Goal: Task Accomplishment & Management: Manage account settings

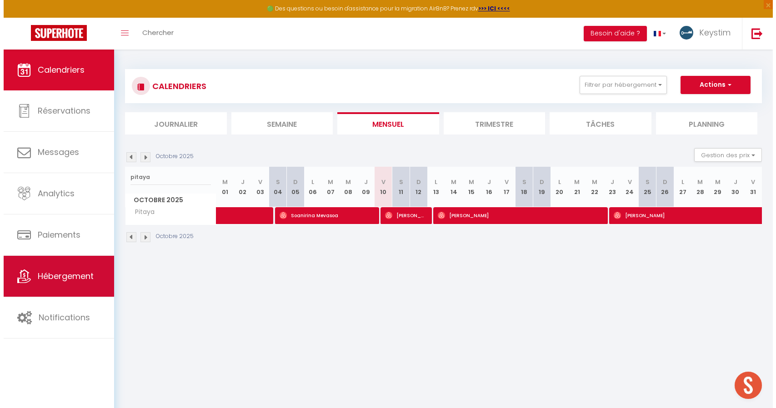
scroll to position [207, 0]
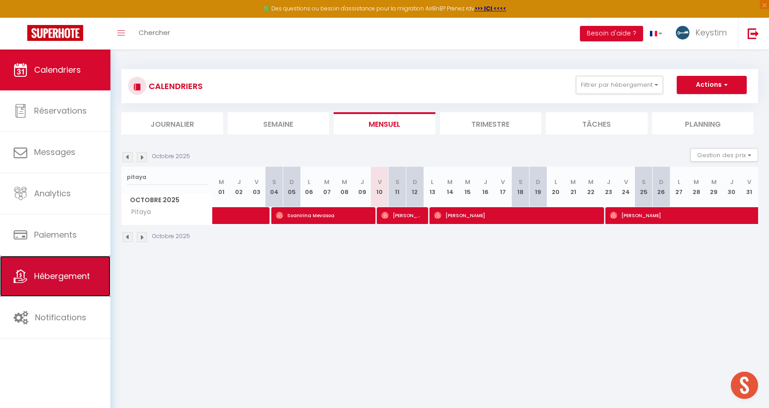
click at [58, 271] on span "Hébergement" at bounding box center [62, 275] width 56 height 11
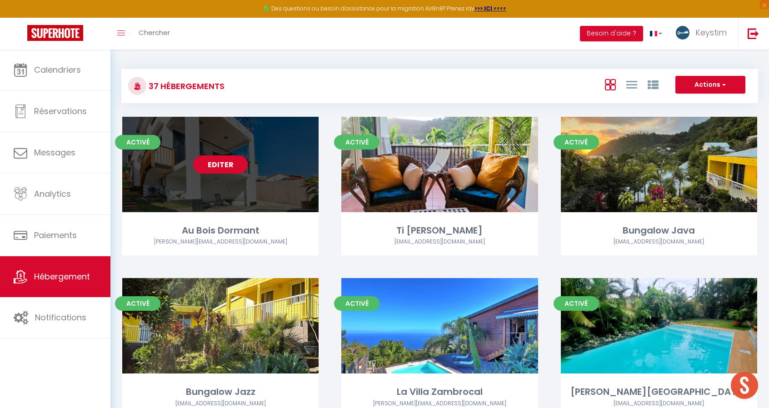
click at [230, 167] on link "Editer" at bounding box center [220, 164] width 55 height 18
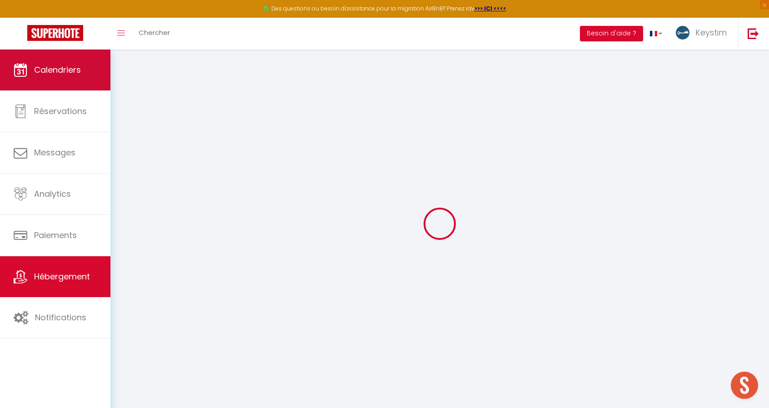
checkbox input "false"
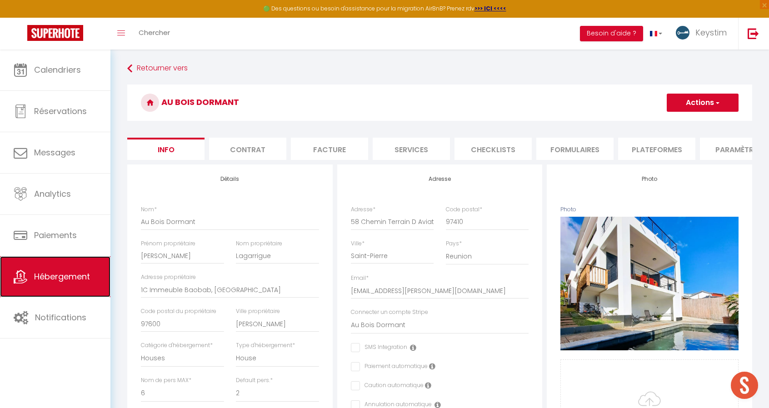
click at [62, 273] on span "Hébergement" at bounding box center [62, 276] width 56 height 11
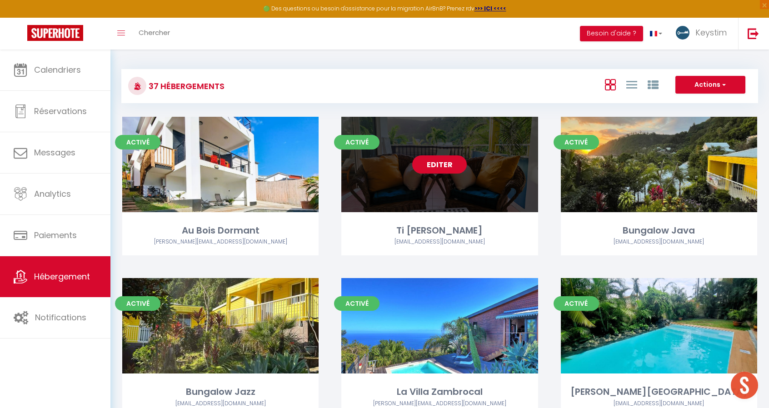
click at [448, 163] on link "Editer" at bounding box center [439, 164] width 55 height 18
select select "3"
select select "2"
select select "1"
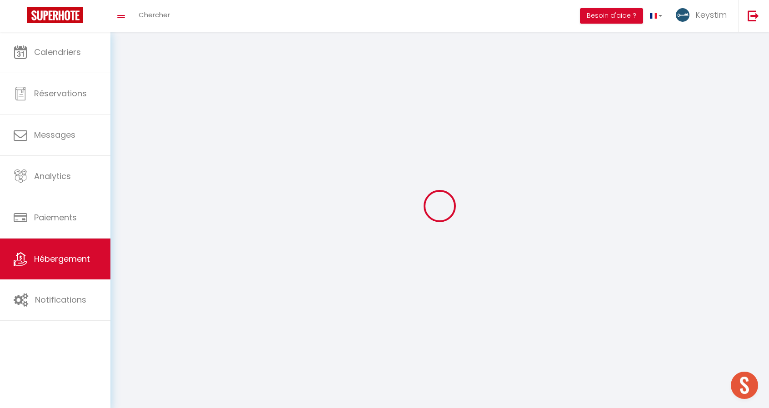
select select
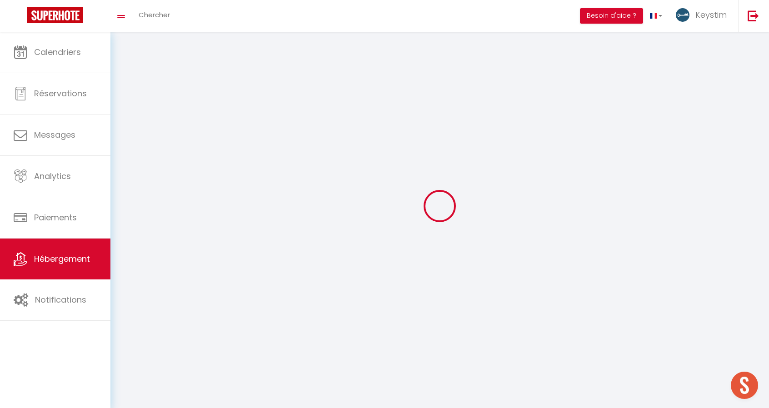
select select
checkbox input "false"
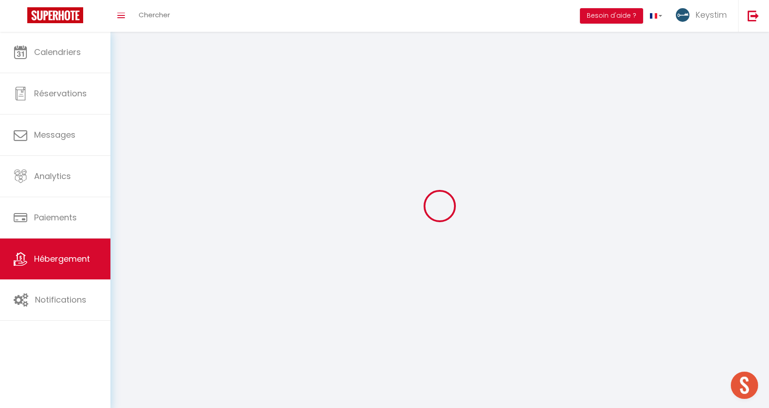
checkbox input "false"
select select
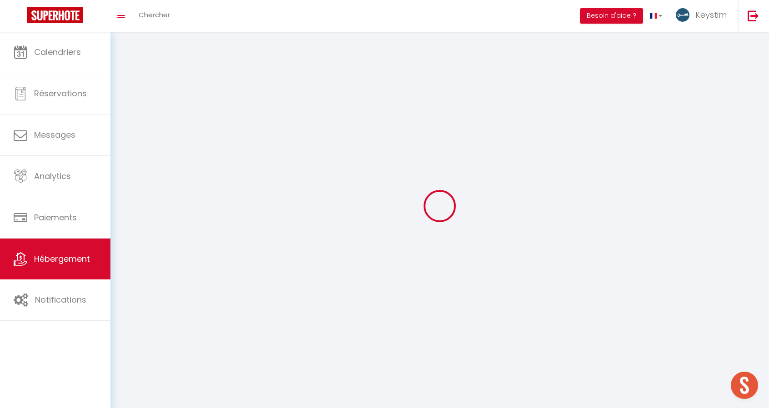
select select
checkbox input "false"
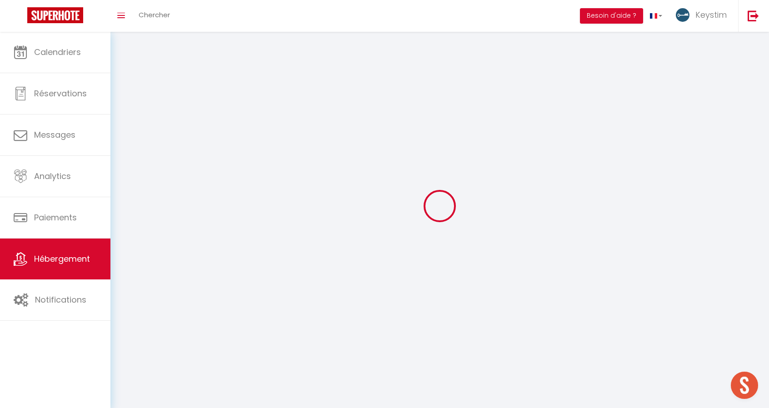
checkbox input "false"
select select
select select "1"
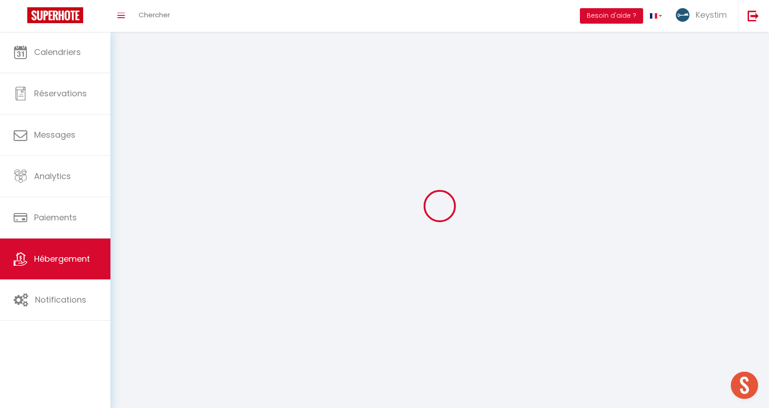
select select
select select "28"
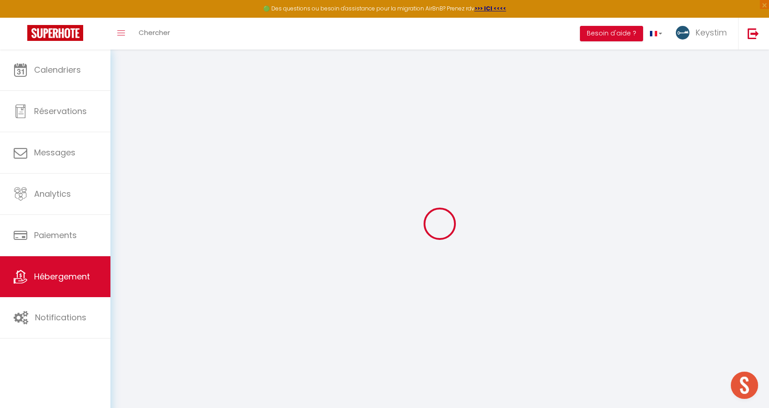
select select
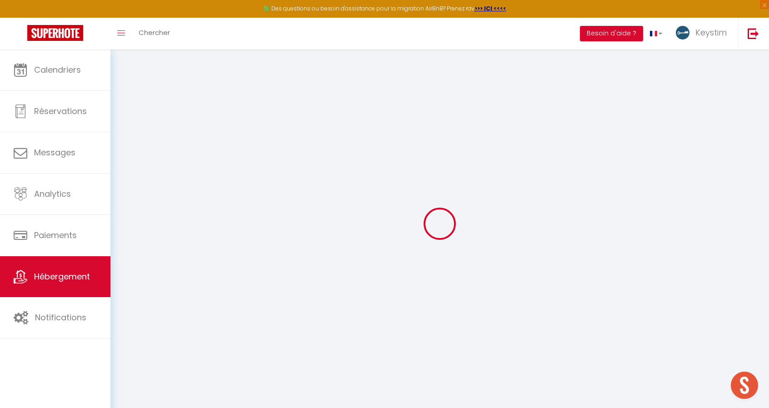
select select
checkbox input "false"
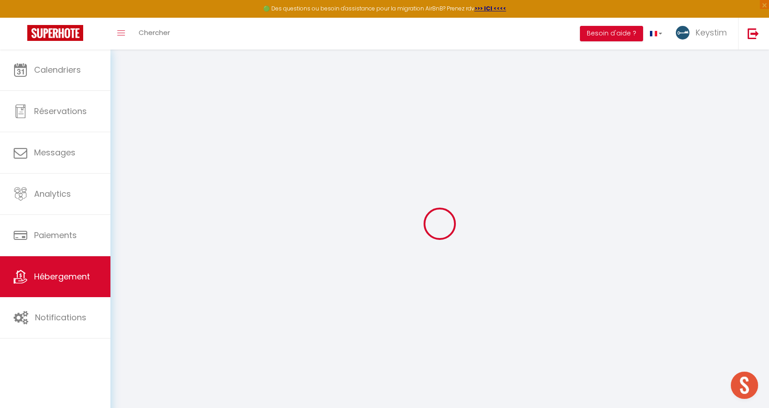
select select
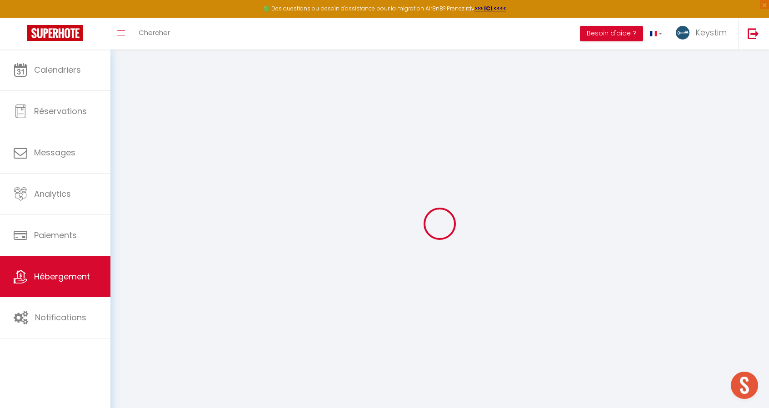
select select
checkbox input "false"
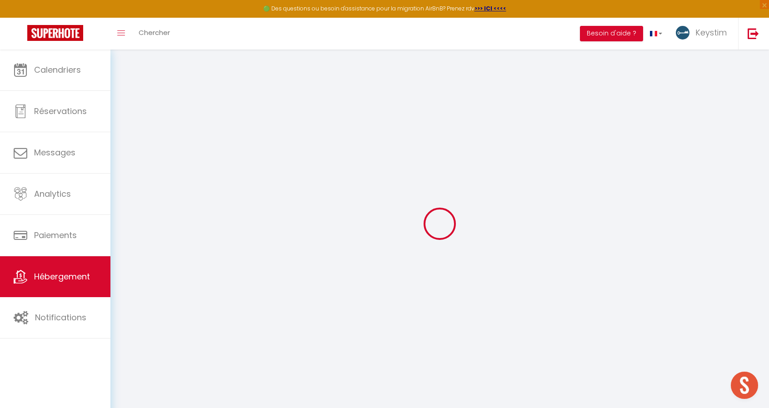
checkbox input "false"
select select
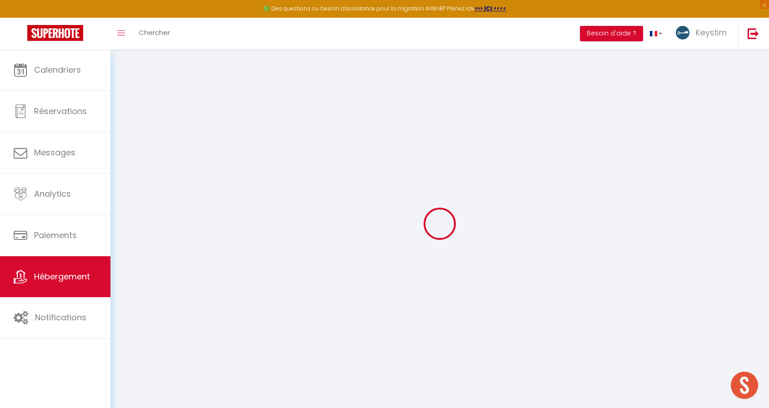
select select
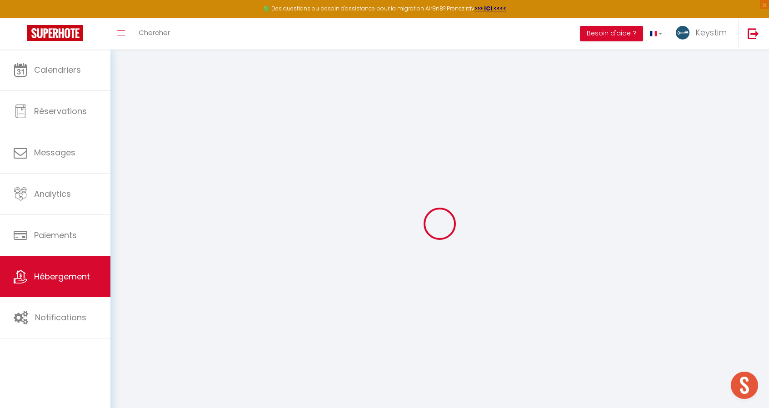
checkbox input "false"
select select
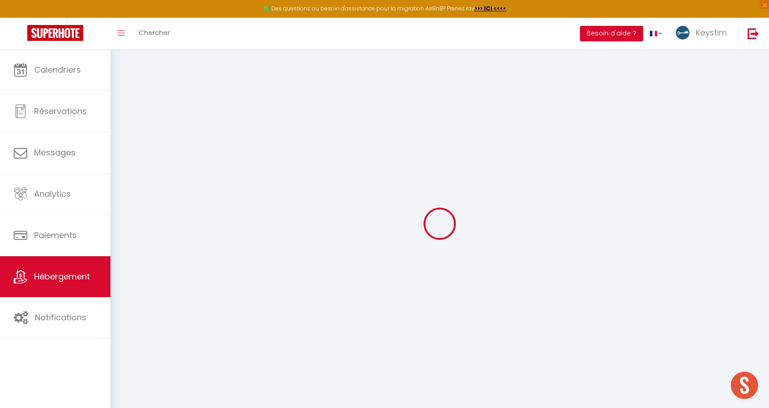
select select
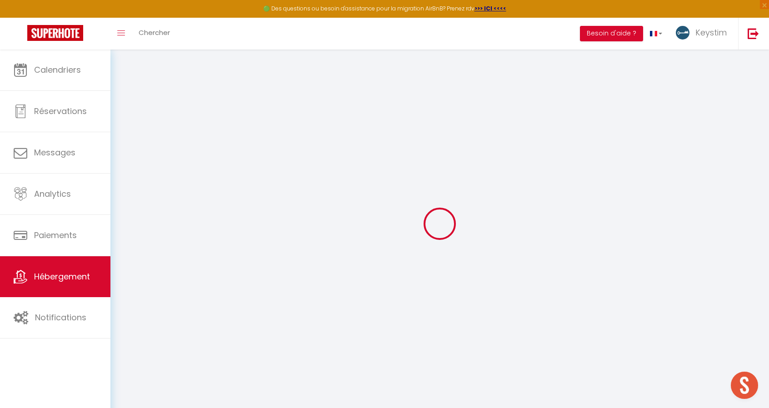
select select
checkbox input "false"
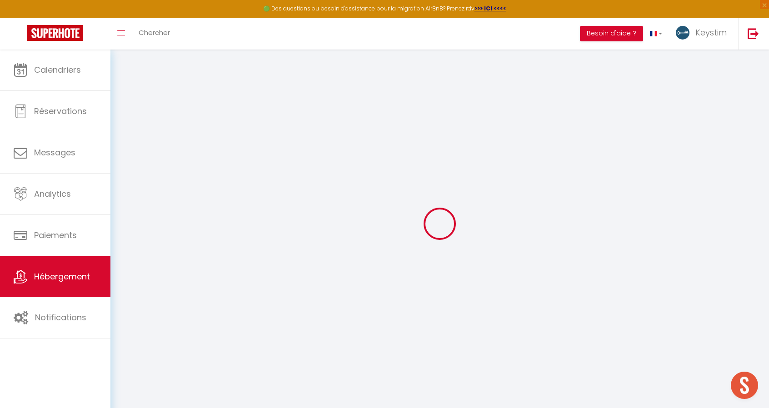
checkbox input "false"
select select
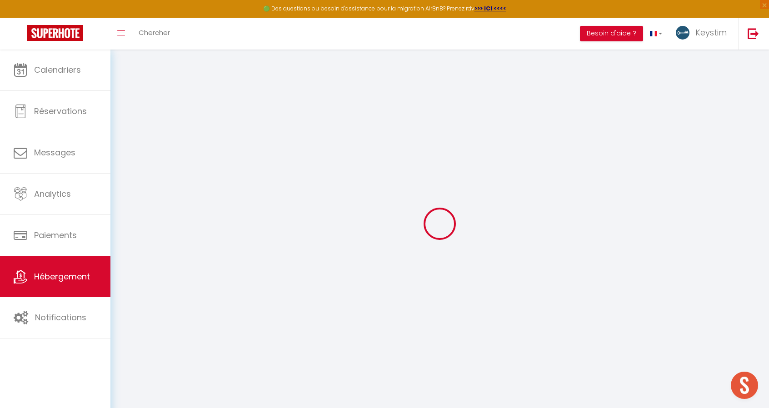
select select
checkbox input "false"
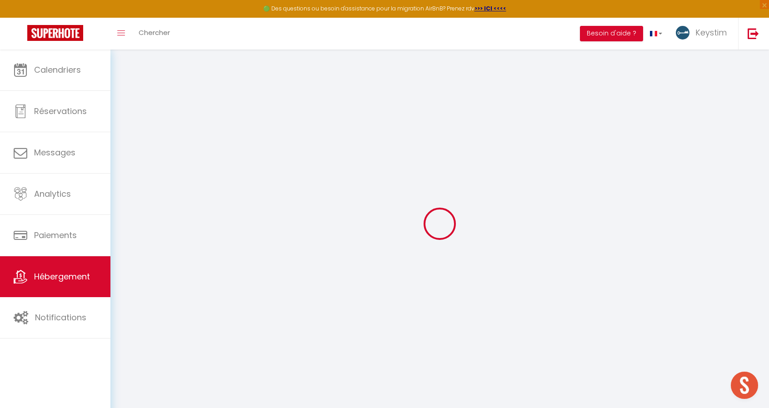
checkbox input "false"
select select
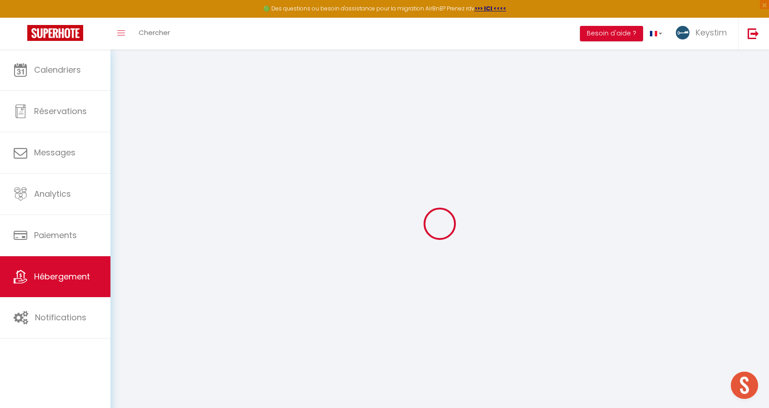
select select
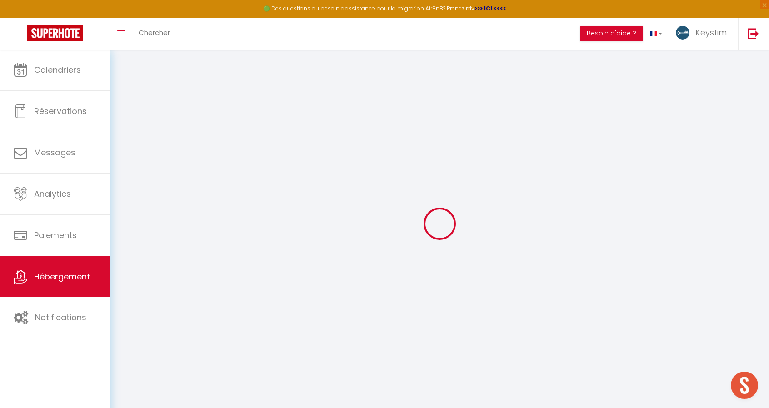
select select
checkbox input "false"
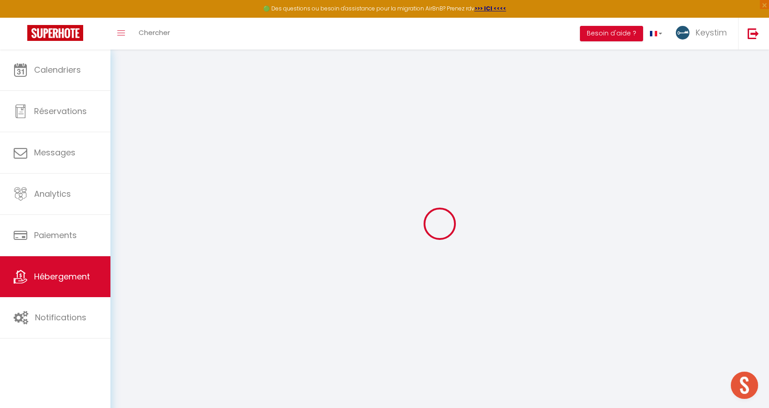
select select
type input "Ti Caz Marley"
type input "Gaël"
type input "Giacomino"
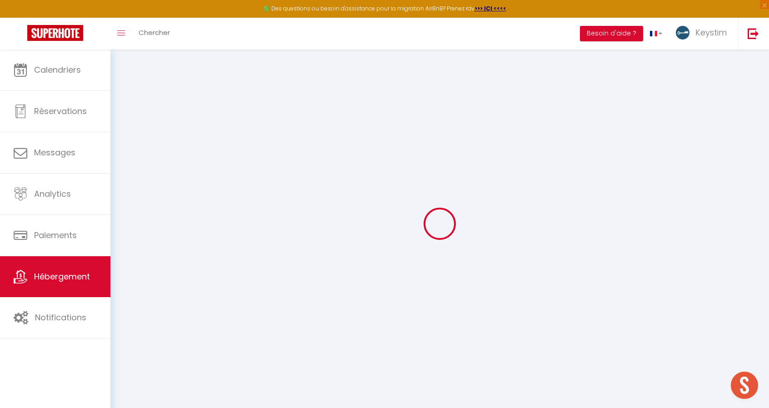
type input "15 rue Marengo"
type input "13006"
type input "Marseille"
select select "6"
select select "4"
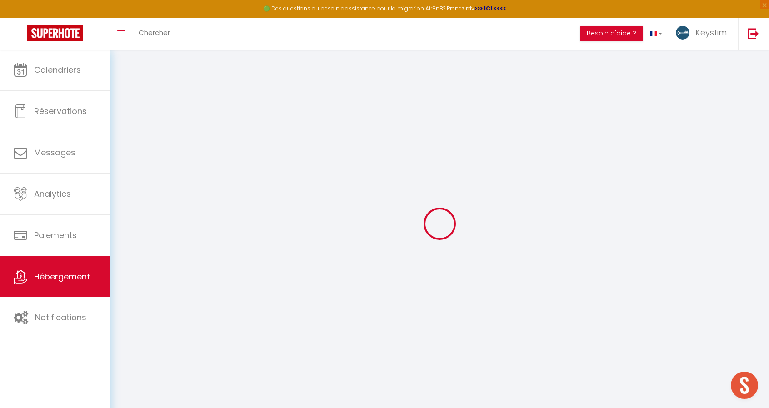
select select "2"
type input "127"
type input "90"
type input "5"
type input "4"
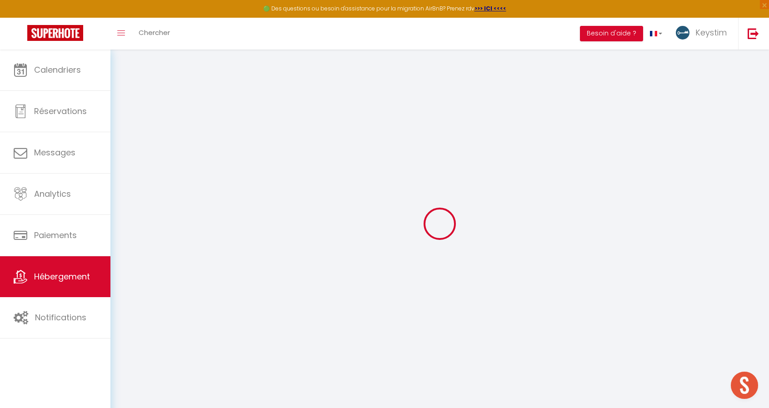
type input "700"
select select
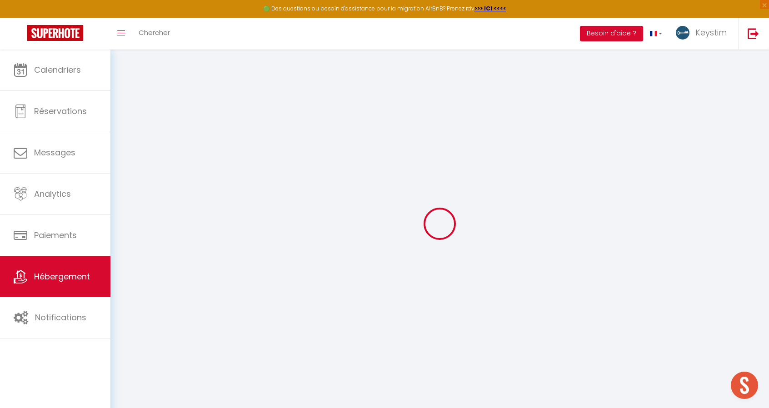
select select
type input "3 Impasse des Abyssins"
type input "97480"
type input "Saint-Joseph"
select select "177"
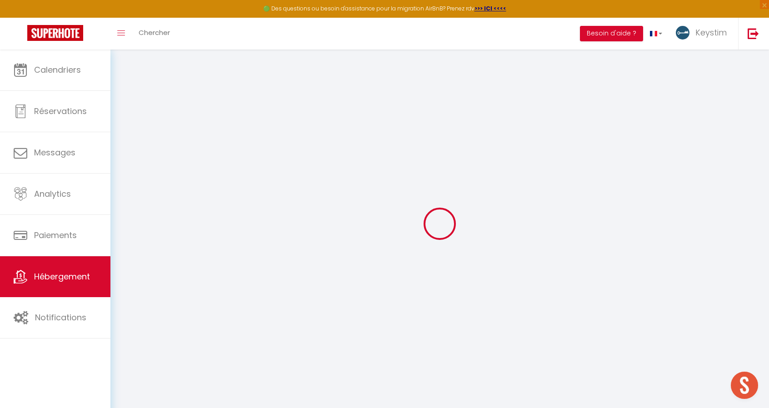
type input "contact.gkomo@gmail.com"
select select "6389"
checkbox input "false"
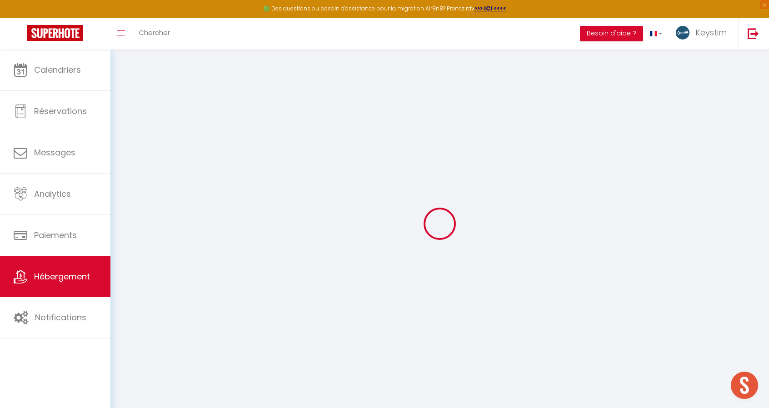
checkbox input "false"
radio input "true"
type input "22"
type input "90"
type input "0"
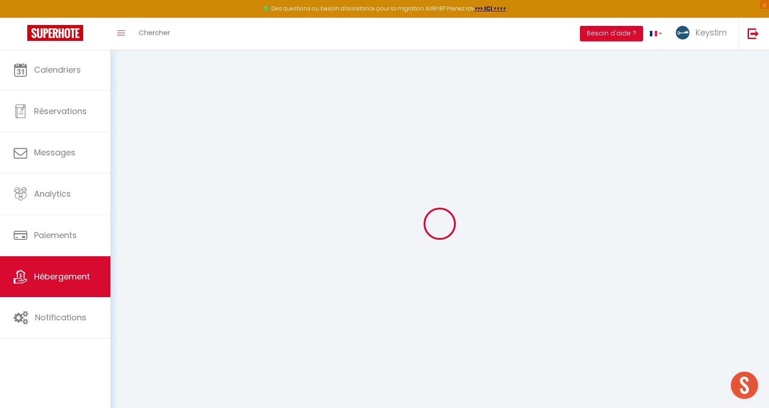
type input "0"
select select
checkbox input "false"
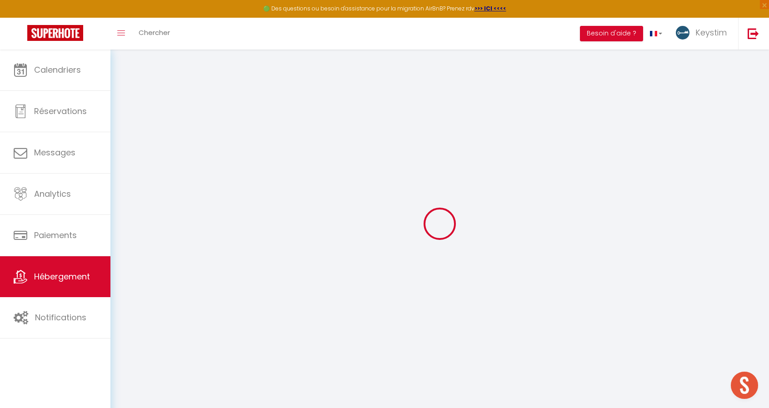
checkbox input "false"
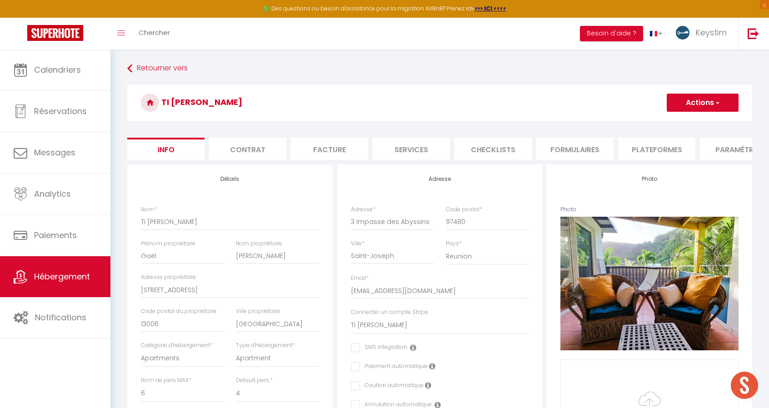
click at [494, 147] on li "Checklists" at bounding box center [493, 149] width 77 height 22
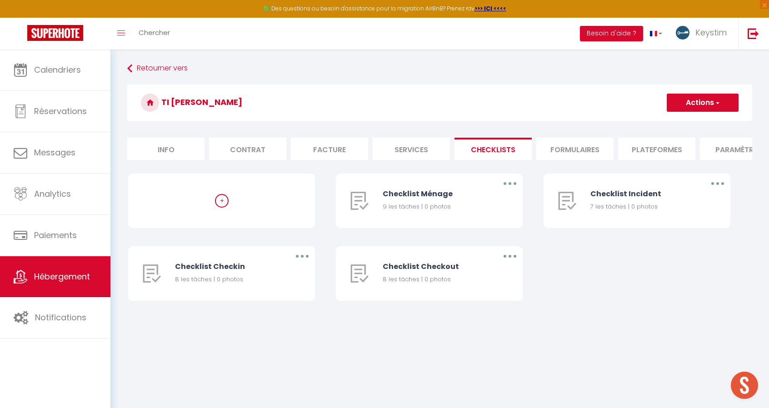
click at [601, 151] on li "Formulaires" at bounding box center [574, 149] width 77 height 22
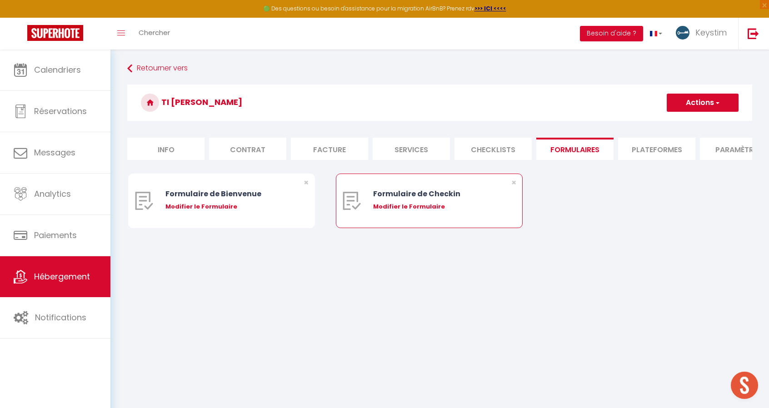
click at [393, 211] on div "Modifier le Formulaire" at bounding box center [437, 206] width 128 height 9
type input "Formulaire de Checkin"
type input "Afin de confirmer votre arrivée et recevoir la procédure d'accès à l'appartemen…"
select select "[object Object]"
radio input "true"
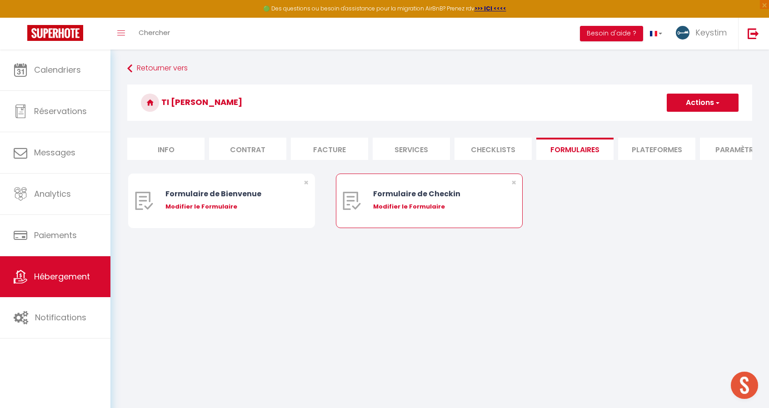
type input "https://superhote.com/confirmation"
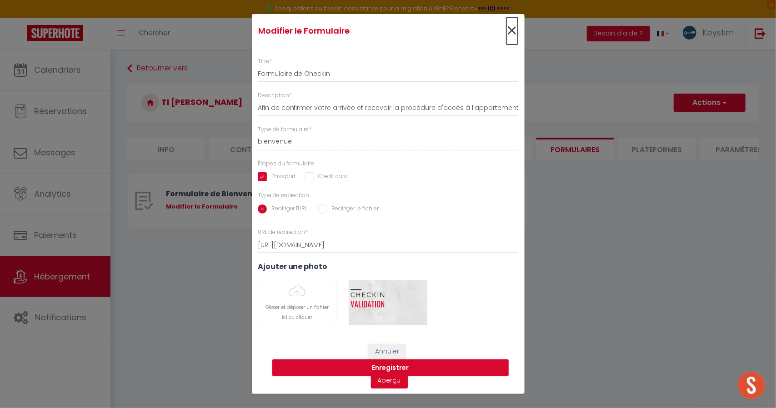
click at [513, 27] on span "×" at bounding box center [511, 30] width 11 height 27
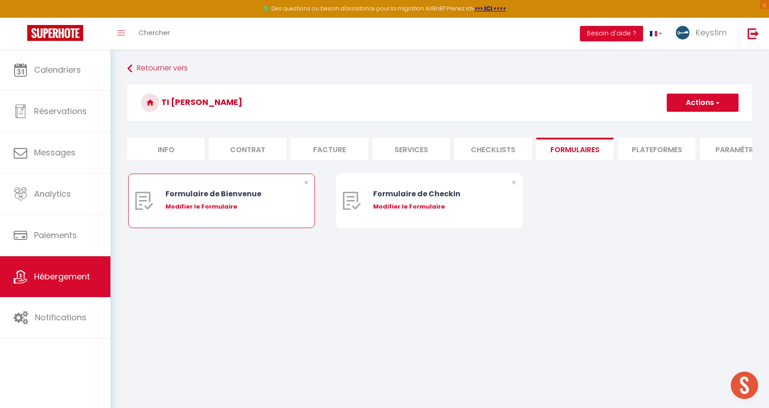
click at [222, 211] on div "Modifier le Formulaire" at bounding box center [229, 206] width 128 height 9
type input "Formulaire de Bienvenue"
type input "Afin de préparer au mieux votre arrivée et recevoir votre Guide de Bienvenue, j…"
select select "[object Object]"
radio input "true"
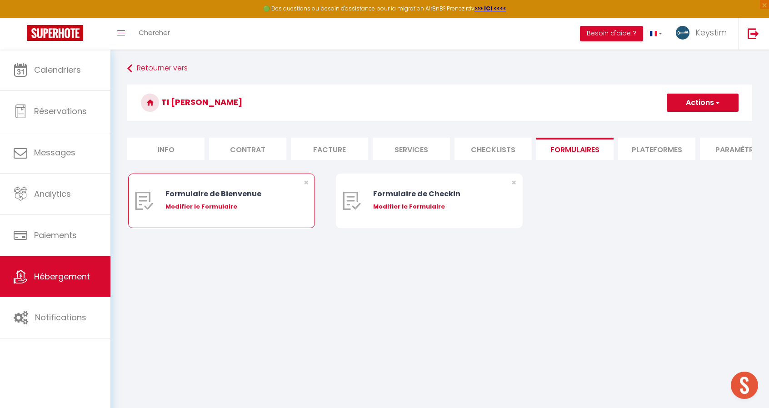
type input "https://superhote.com/confirmation"
select select
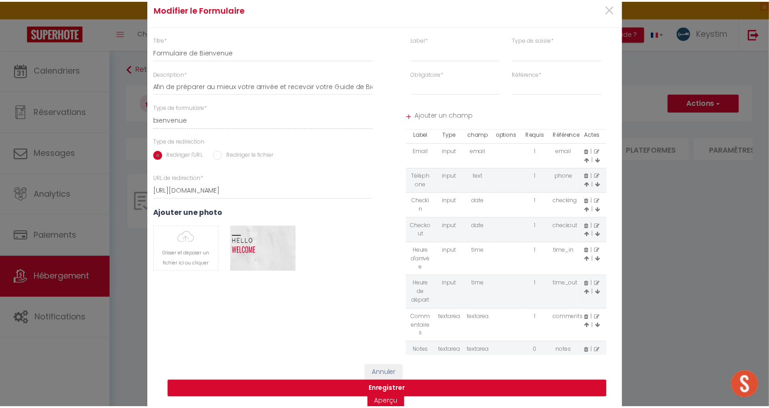
scroll to position [20, 0]
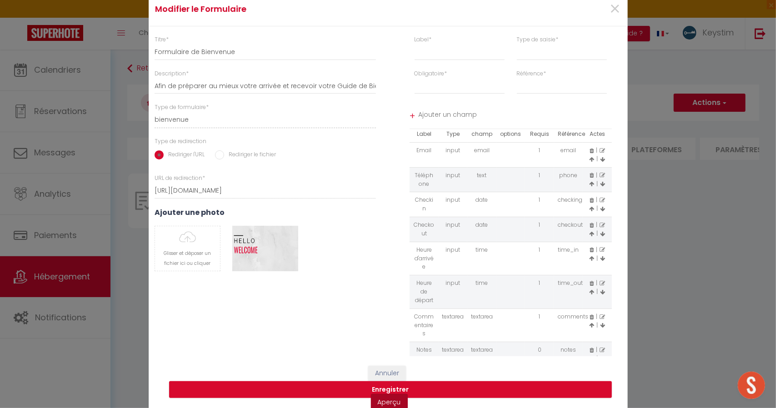
click at [387, 402] on link "Aperçu" at bounding box center [389, 402] width 37 height 16
click at [615, 7] on span "×" at bounding box center [614, 8] width 11 height 27
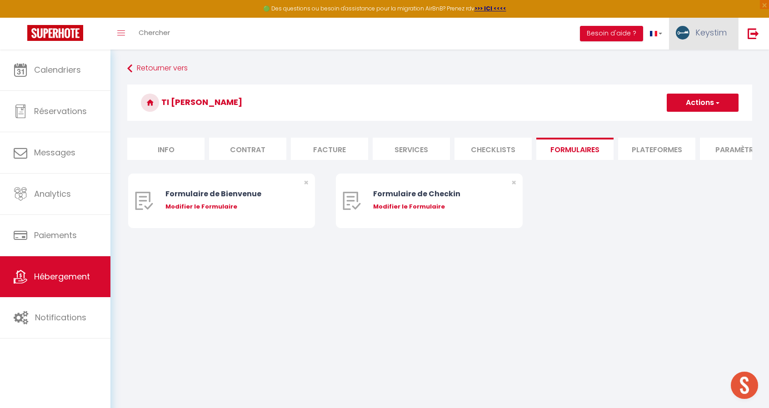
click at [695, 30] on link "Keystim" at bounding box center [703, 34] width 69 height 32
click at [690, 61] on link "Paramètres" at bounding box center [701, 62] width 67 height 15
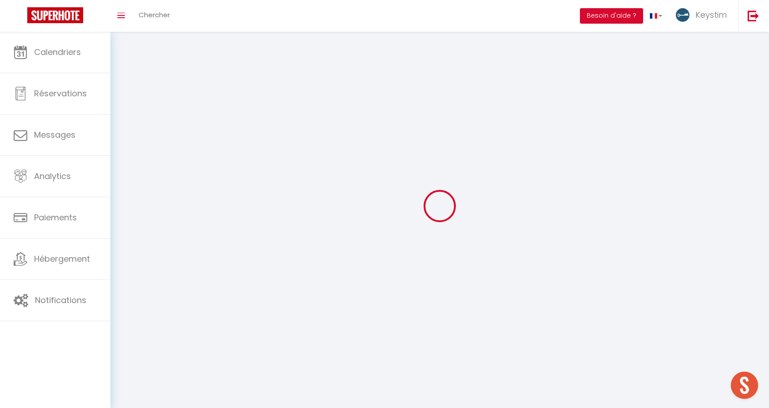
type input "Keystim"
type input "Danve Mathieu"
type input "+262693658316"
type input "69 b Rue Eugène Michel"
type input "97480"
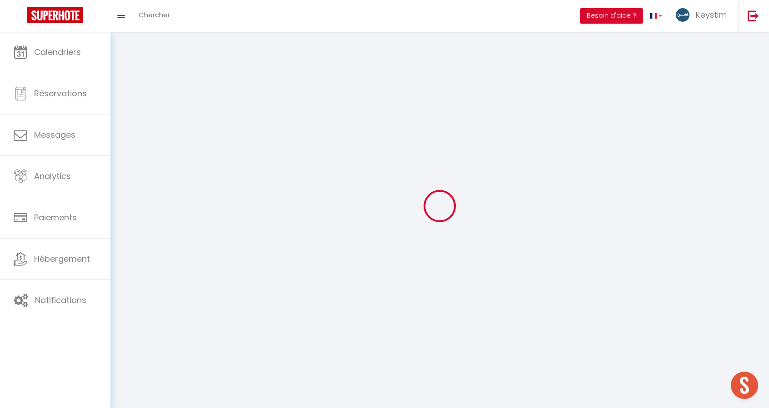
type input "Saint-Joseph"
type input "CddamTvV8sDw7PIoThPH009X8"
type input "rmNeyOmtXQTjILB6LMWWPTtvU"
select select "177"
select select "28"
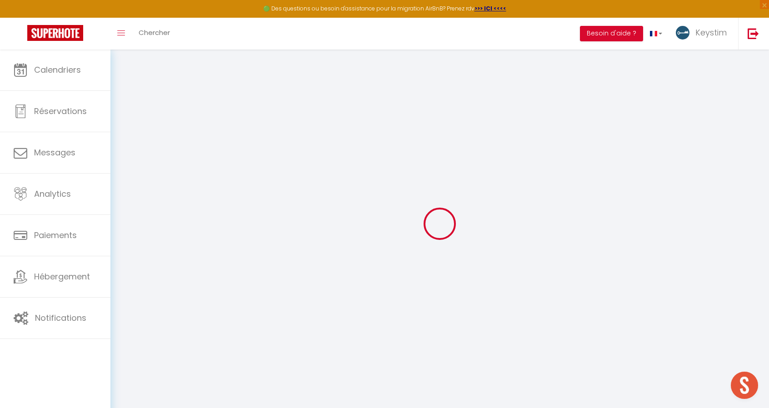
type input "CddamTvV8sDw7PIoThPH009X8"
type input "rmNeyOmtXQTjILB6LMWWPTtvU"
type input "https://app.superhote.com/#/get-available-rentals/rmNeyOmtXQTjILB6LMWWPTtvU"
select select "fr"
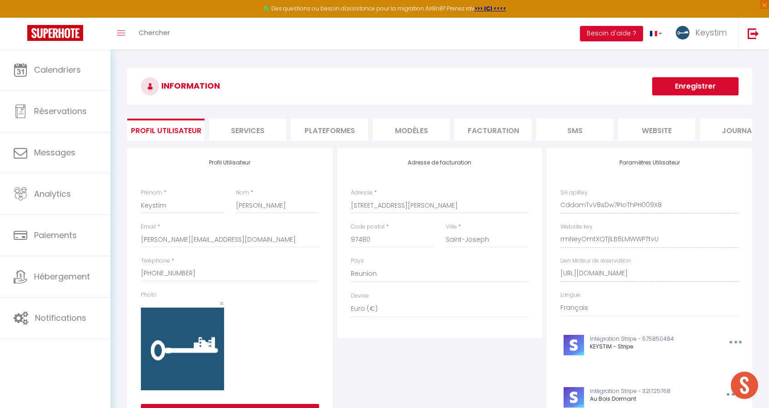
click at [417, 135] on li "MODÈLES" at bounding box center [411, 130] width 77 height 22
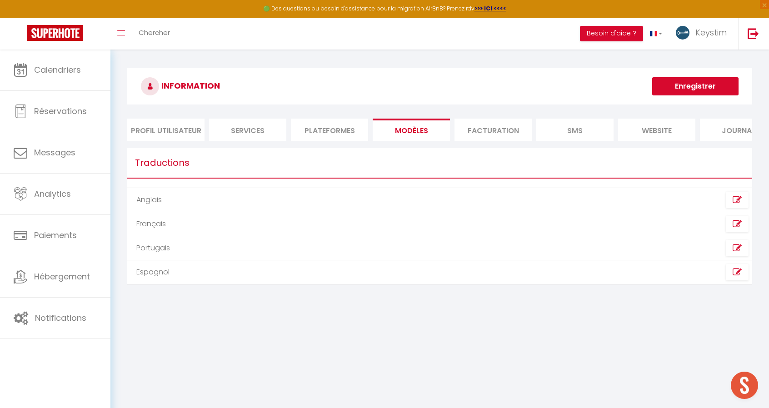
scroll to position [0, 30]
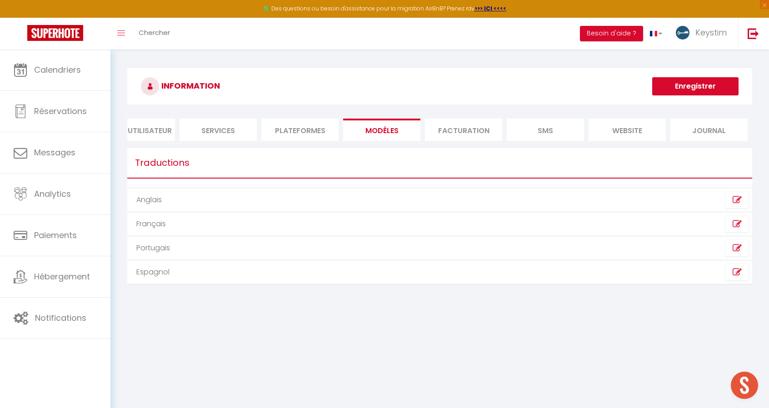
click at [456, 133] on li "Facturation" at bounding box center [463, 130] width 77 height 22
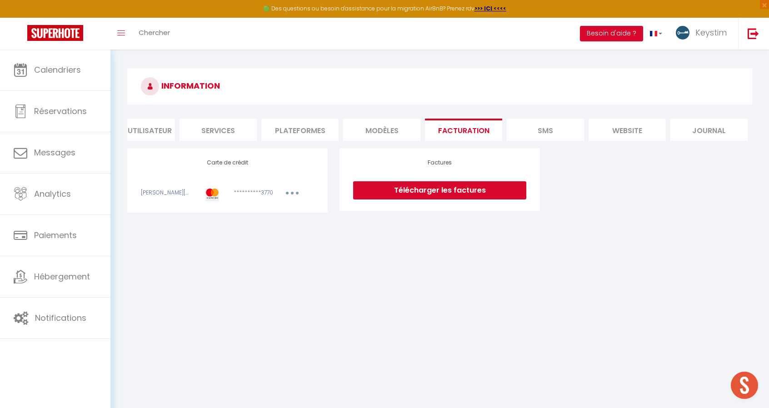
click at [293, 130] on li "Plateformes" at bounding box center [299, 130] width 77 height 22
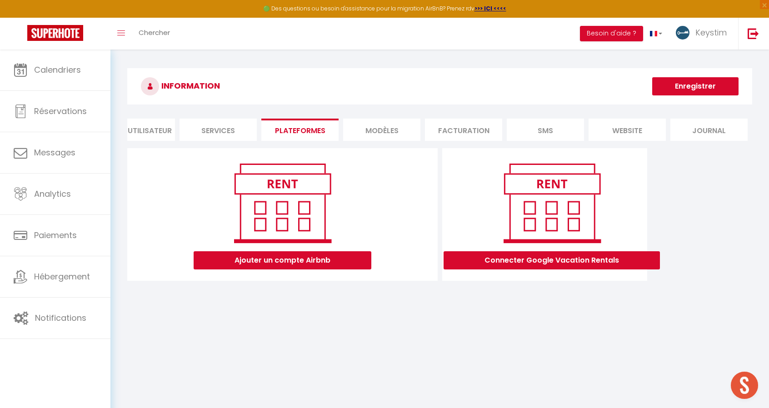
click at [214, 136] on li "Services" at bounding box center [218, 130] width 77 height 22
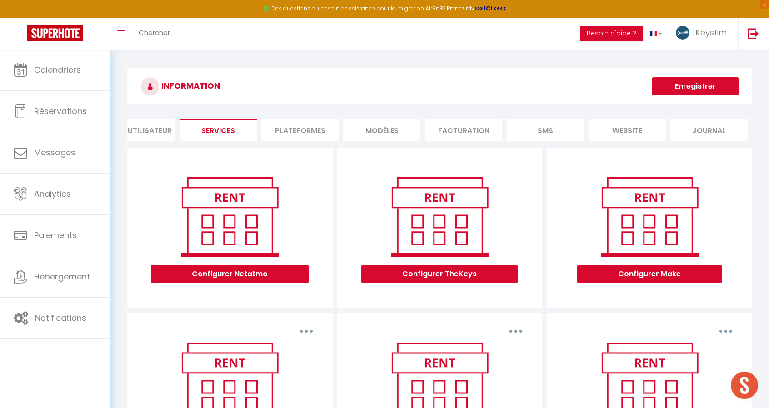
click at [155, 134] on li "Profil Utilisateur" at bounding box center [136, 130] width 77 height 22
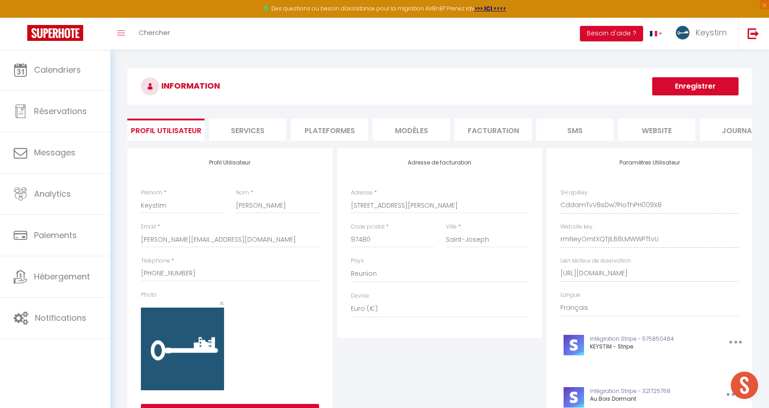
click at [257, 130] on li "Services" at bounding box center [247, 130] width 77 height 22
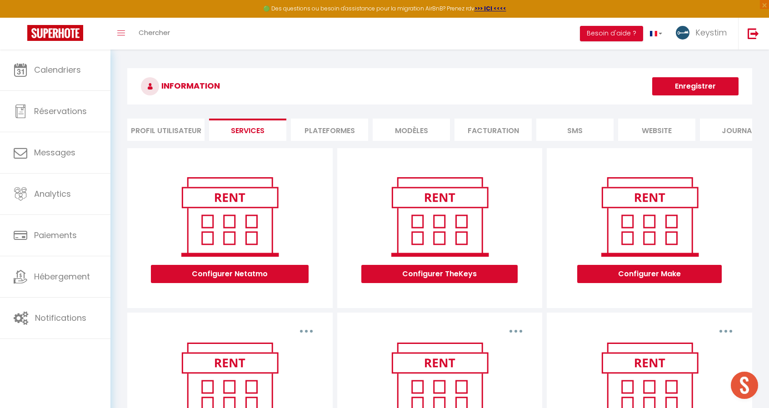
click at [348, 136] on li "Plateformes" at bounding box center [329, 130] width 77 height 22
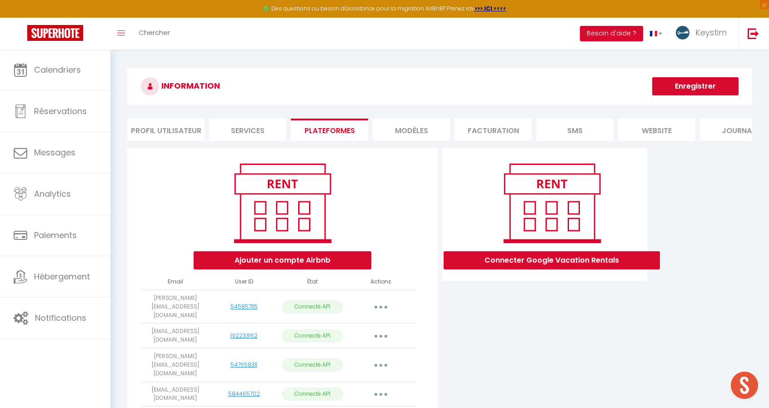
click at [409, 125] on li "MODÈLES" at bounding box center [411, 130] width 77 height 22
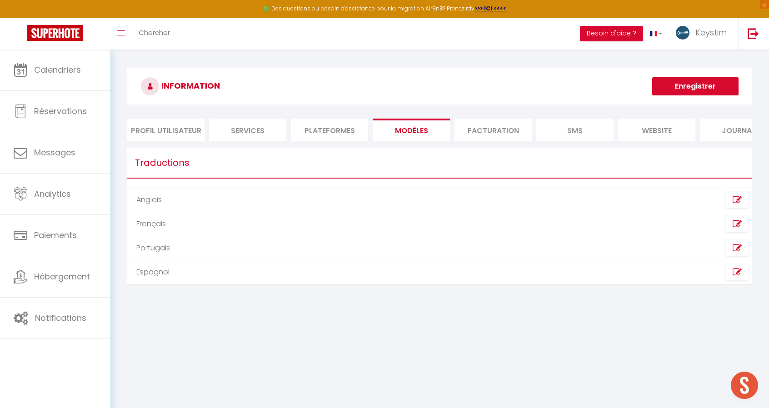
click at [485, 131] on li "Facturation" at bounding box center [493, 130] width 77 height 22
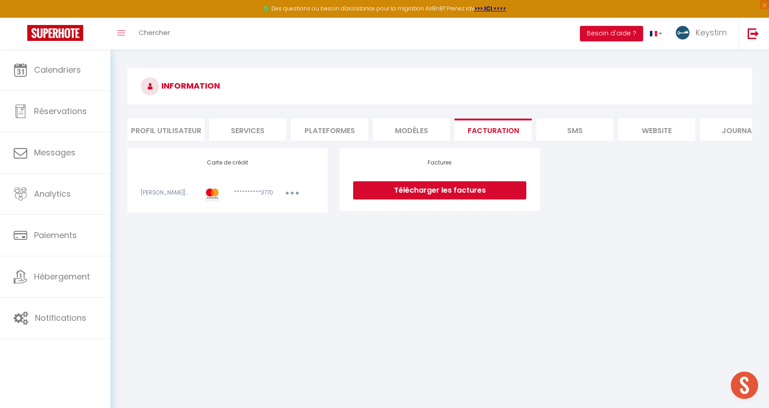
click at [565, 138] on li "SMS" at bounding box center [574, 130] width 77 height 22
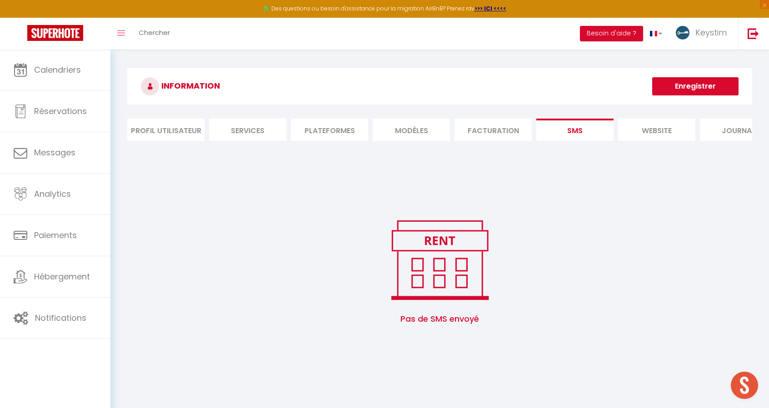
click at [647, 131] on li "website" at bounding box center [656, 130] width 77 height 22
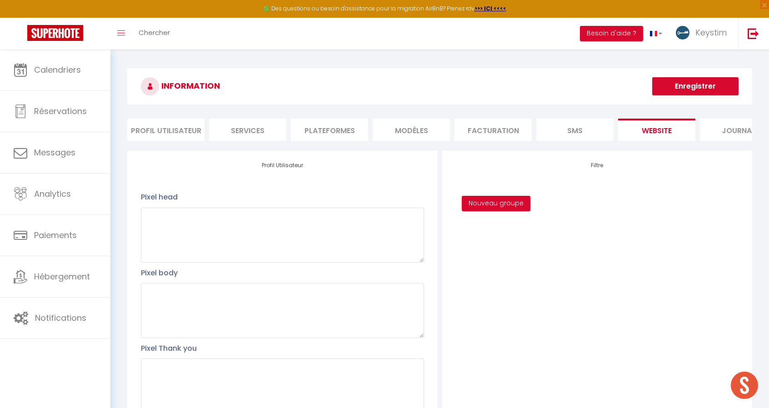
click at [726, 136] on li "Journal" at bounding box center [738, 130] width 77 height 22
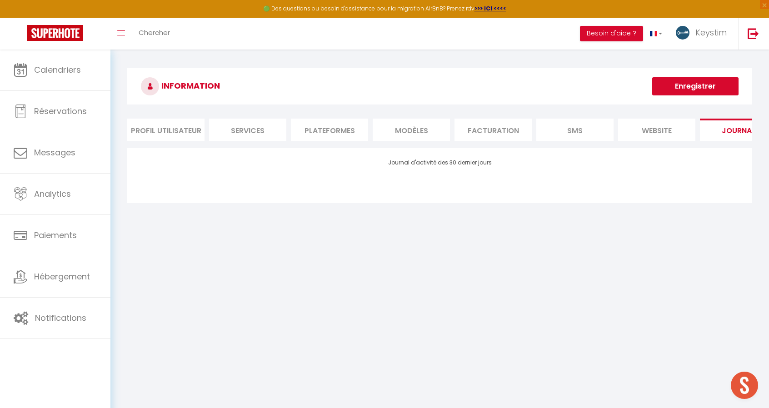
click at [662, 130] on li "website" at bounding box center [656, 130] width 77 height 22
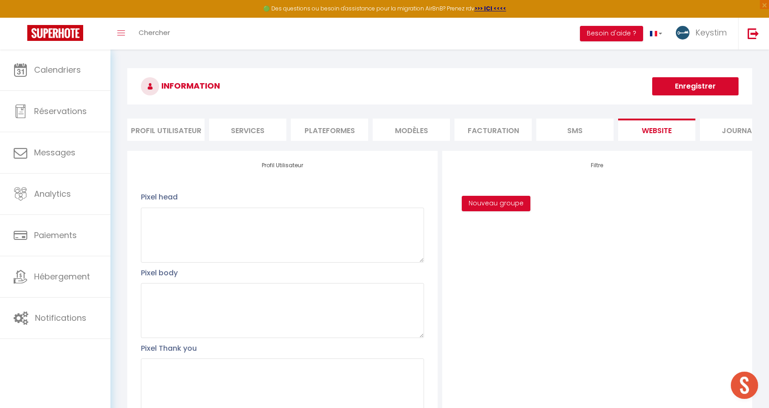
scroll to position [0, 30]
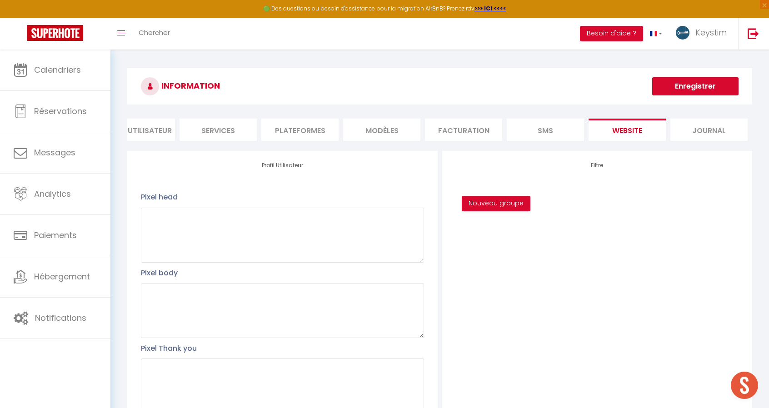
click at [711, 134] on li "Journal" at bounding box center [708, 130] width 77 height 22
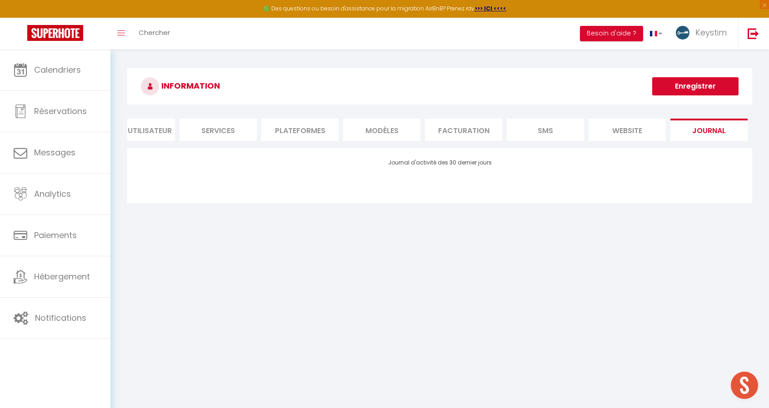
click at [151, 127] on li "Profil Utilisateur" at bounding box center [136, 130] width 77 height 22
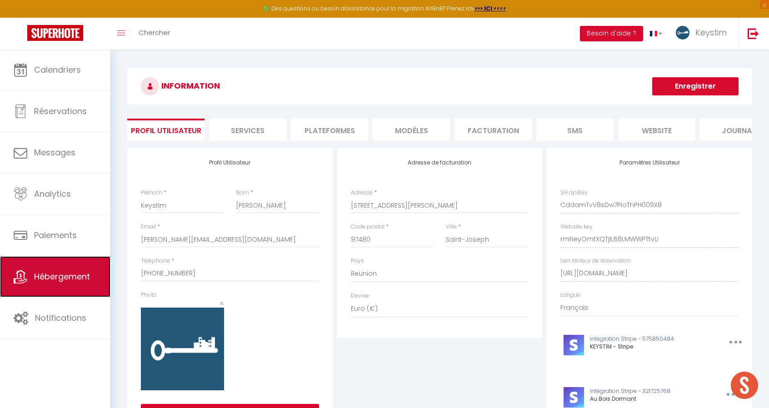
click at [79, 272] on span "Hébergement" at bounding box center [62, 276] width 56 height 11
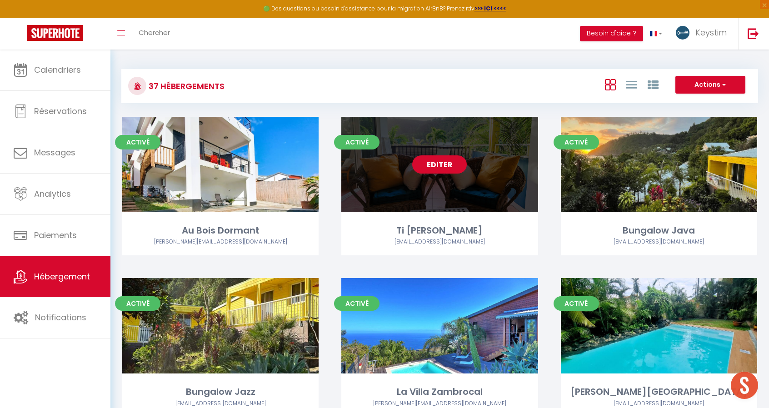
click at [441, 167] on link "Editer" at bounding box center [439, 164] width 55 height 18
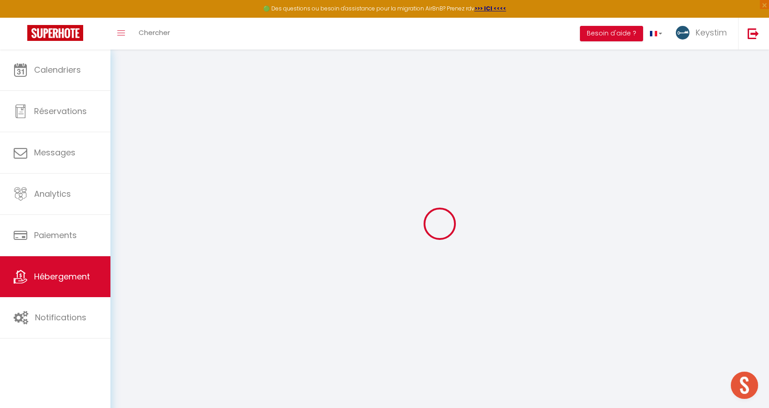
type input "Ti Caz Marley"
type input "Gaël"
type input "Giacomino"
type input "15 rue Marengo"
type input "13006"
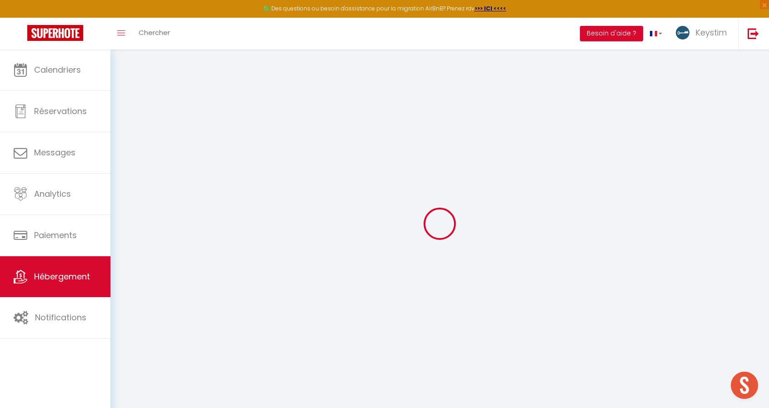
type input "Marseille"
select select "6"
select select "4"
select select "2"
type input "127"
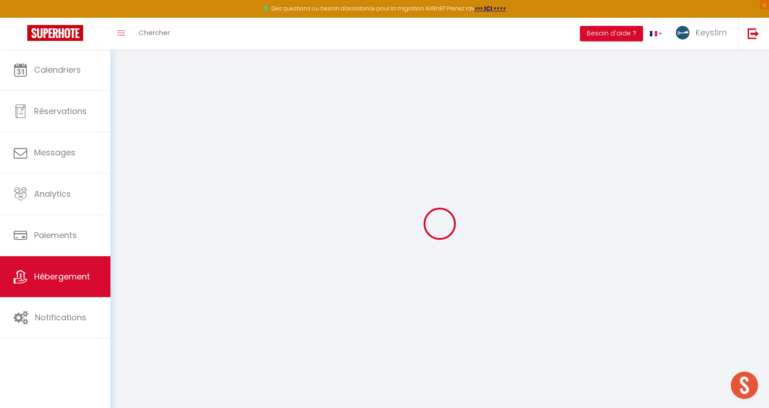
type input "90"
type input "5"
type input "4"
type input "700"
select select
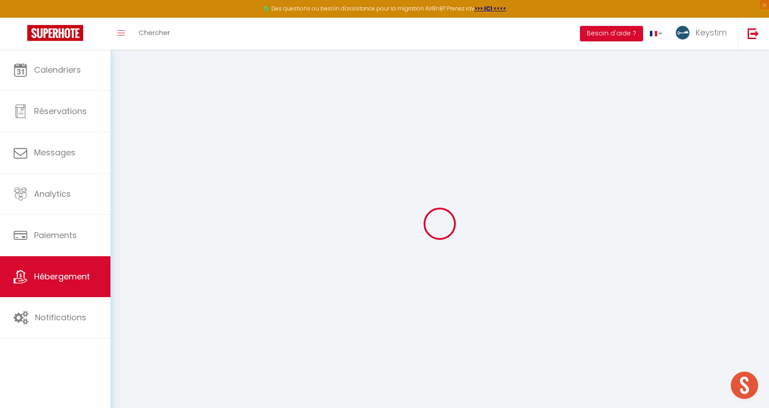
select select
type input "3 Impasse des Abyssins"
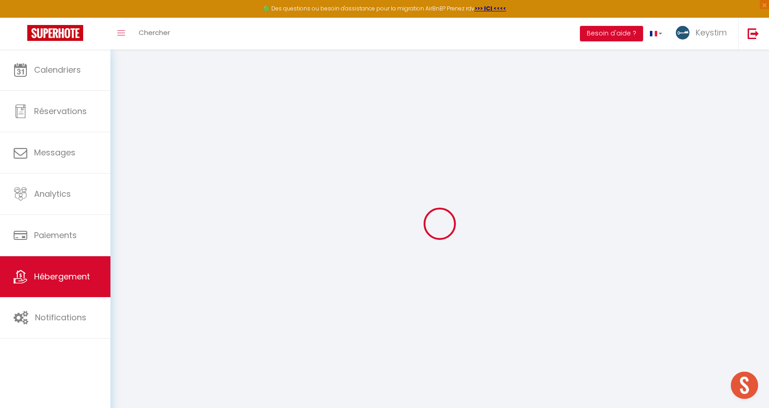
type input "97480"
type input "Saint-Joseph"
select select "177"
type input "contact.gkomo@gmail.com"
select select "6389"
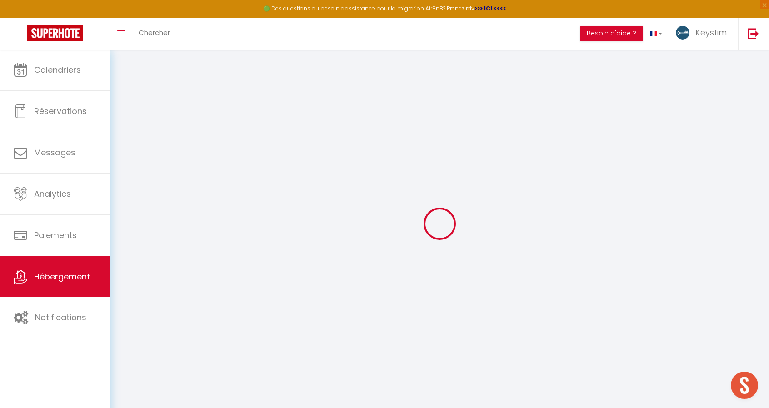
checkbox input "false"
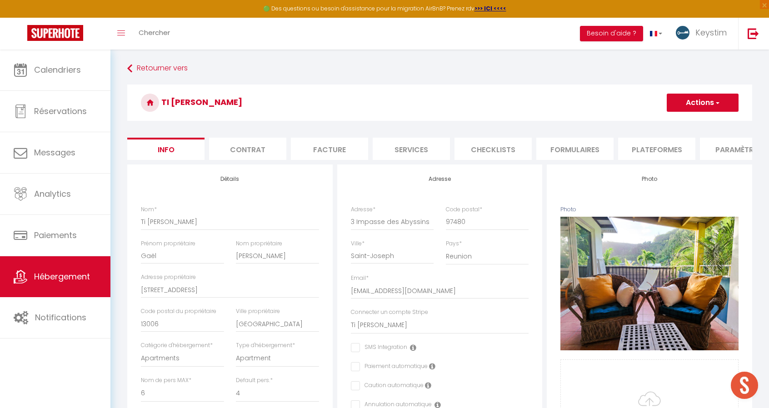
click at [588, 154] on li "Formulaires" at bounding box center [574, 149] width 77 height 22
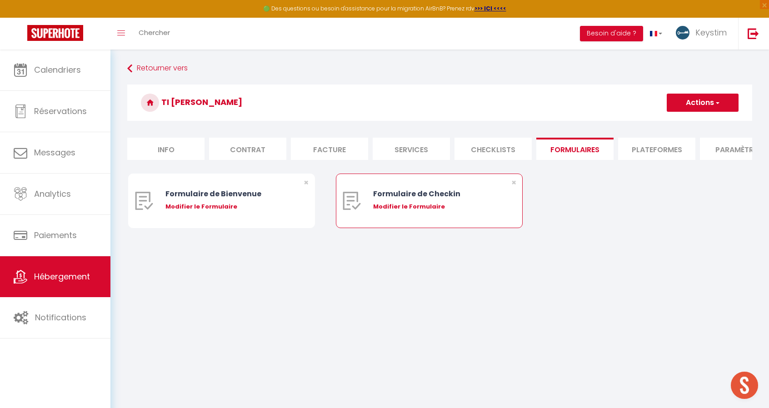
click at [405, 211] on div "Modifier le Formulaire" at bounding box center [437, 206] width 128 height 9
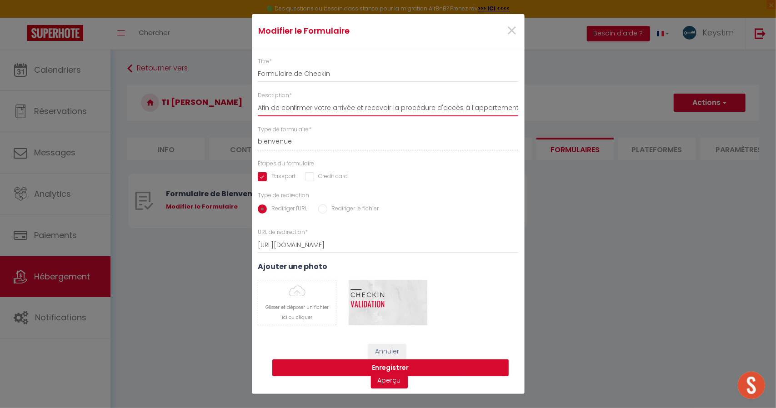
click at [333, 110] on input "Afin de confirmer votre arrivée et recevoir la procédure d'accès à l'appartemen…" at bounding box center [388, 108] width 261 height 16
drag, startPoint x: 326, startPoint y: 110, endPoint x: 560, endPoint y: 130, distance: 234.9
click at [560, 130] on div "Modifier le Formulaire × Titre * Formulaire de Checkin Description * Afin de co…" at bounding box center [388, 204] width 776 height 408
click at [438, 105] on input "Afin de confirmer votre arrivée et recevoir la procédure d'accès à l'appartemen…" at bounding box center [388, 108] width 261 height 16
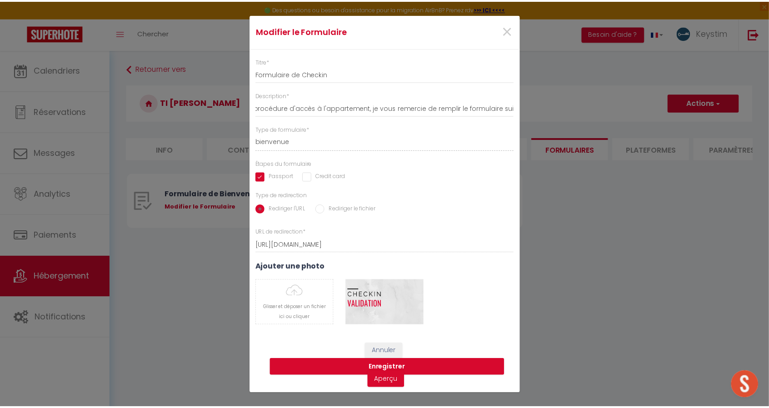
scroll to position [0, 0]
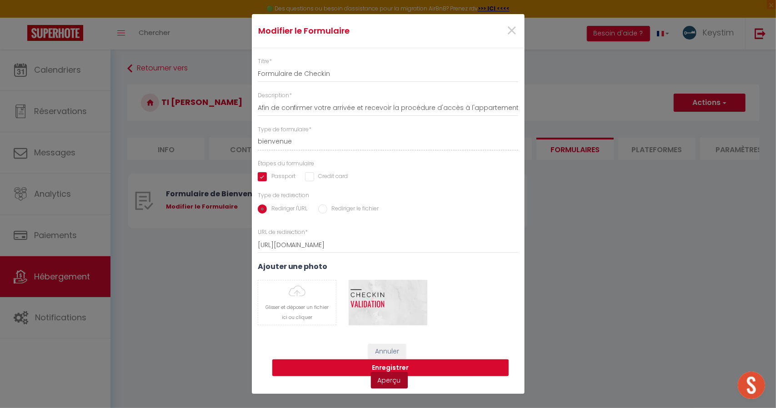
click at [389, 381] on link "Aperçu" at bounding box center [389, 380] width 37 height 16
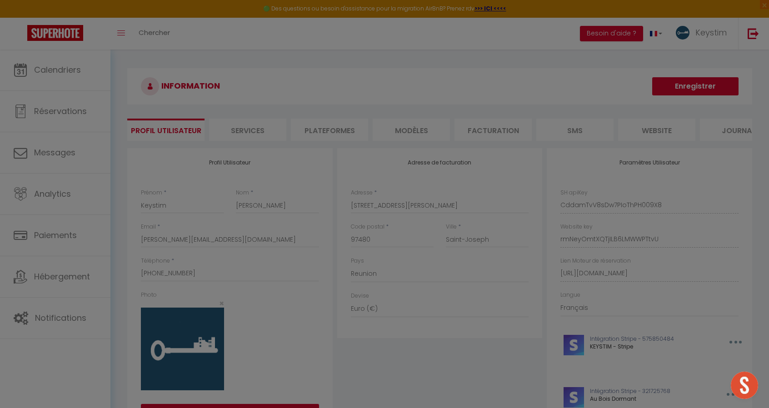
click at [62, 274] on div at bounding box center [384, 204] width 769 height 408
click at [686, 71] on div at bounding box center [384, 204] width 769 height 408
click at [373, 276] on div at bounding box center [384, 204] width 769 height 408
click at [57, 265] on div at bounding box center [384, 204] width 769 height 408
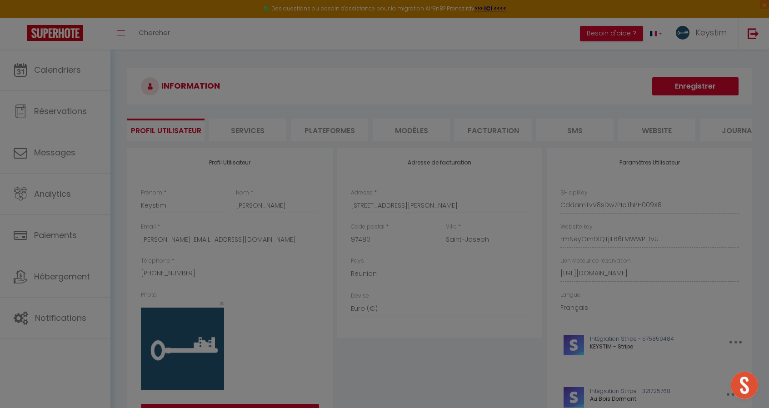
click at [49, 280] on div at bounding box center [384, 204] width 769 height 408
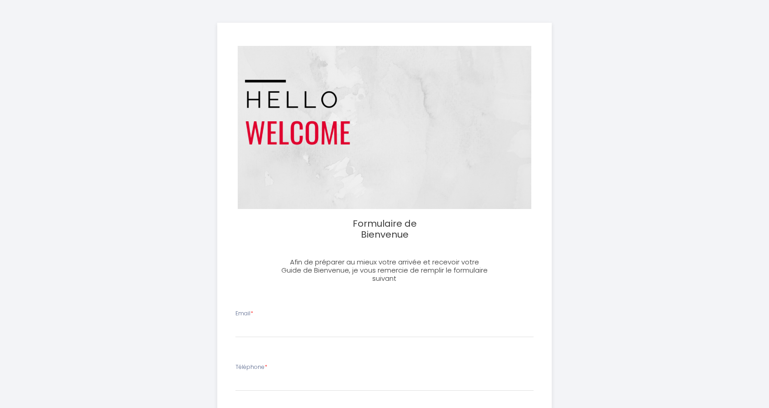
select select
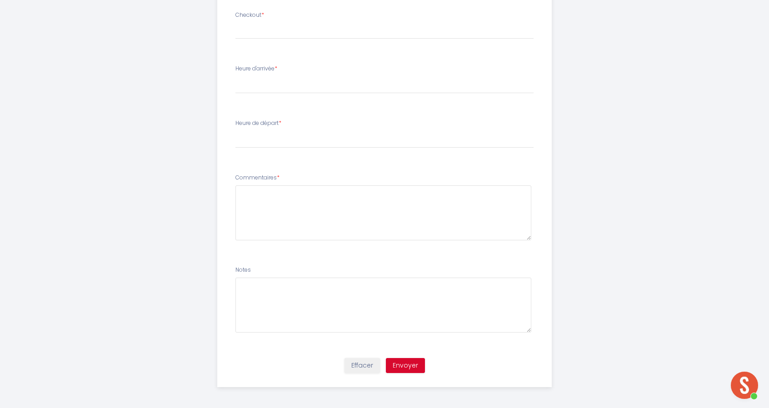
scroll to position [207, 0]
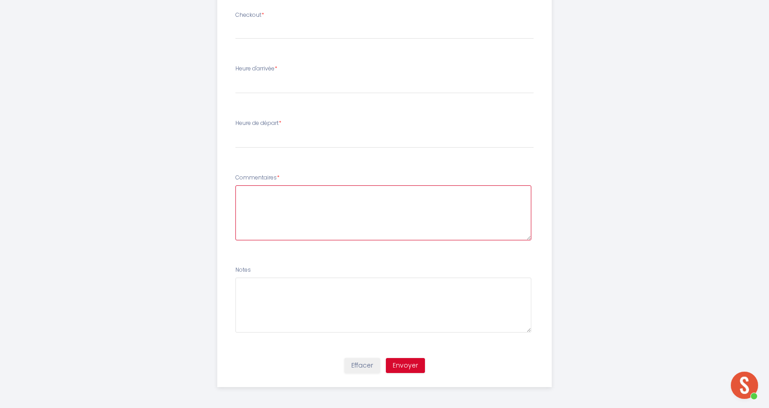
click at [316, 221] on textarea at bounding box center [383, 212] width 296 height 55
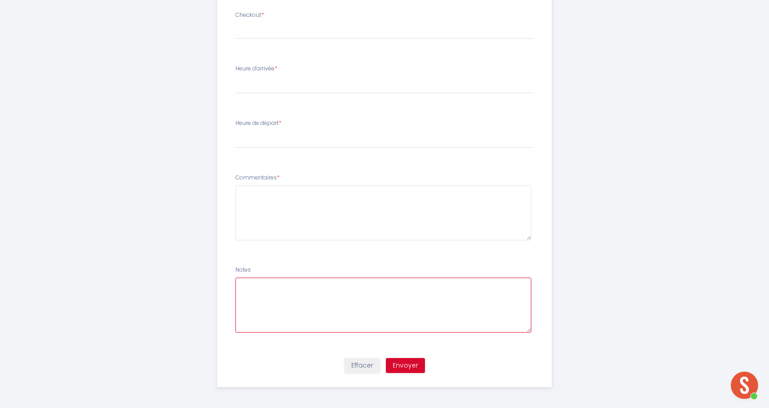
click at [305, 290] on textarea at bounding box center [383, 305] width 296 height 55
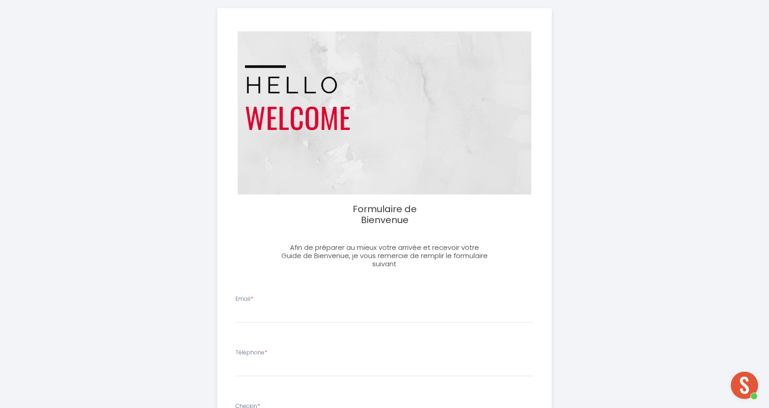
scroll to position [0, 0]
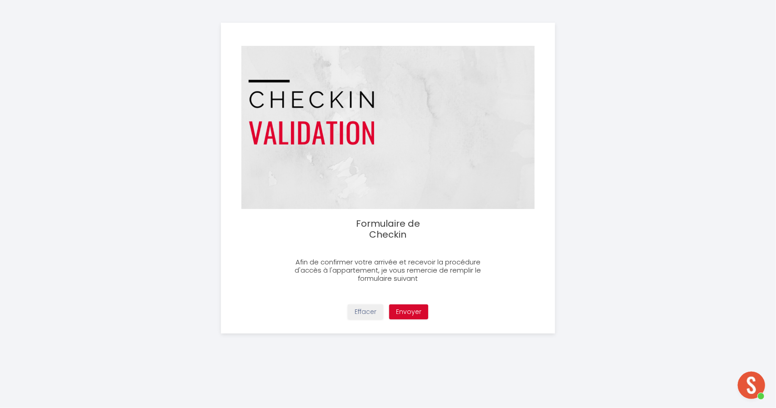
click at [411, 275] on h3 "Afin de confirmer votre arrivée et recevoir la procédure d'accès à l'appartemen…" at bounding box center [388, 270] width 210 height 25
click at [405, 311] on button "Envoyer" at bounding box center [408, 312] width 39 height 15
click at [384, 225] on h2 "Formulaire de Checkin" at bounding box center [387, 229] width 99 height 22
click at [390, 125] on img at bounding box center [388, 127] width 294 height 163
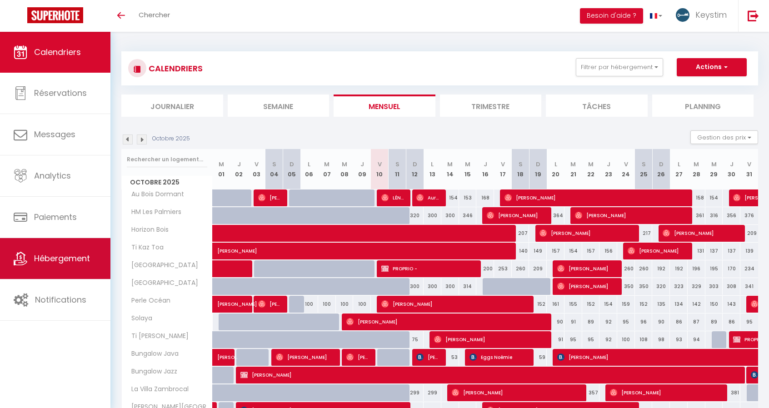
click at [62, 255] on span "Hébergement" at bounding box center [62, 258] width 56 height 11
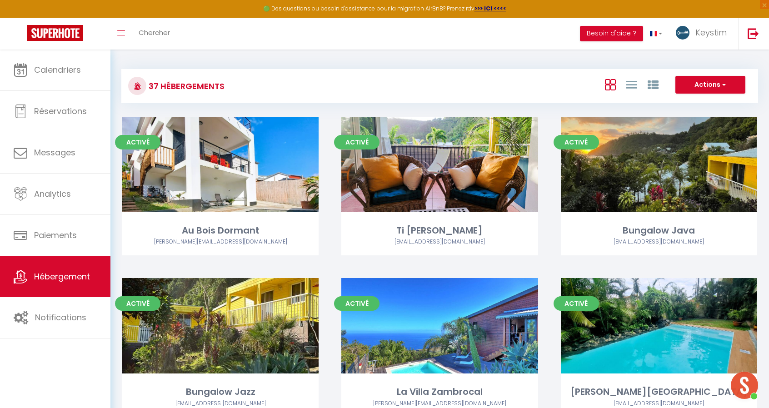
scroll to position [207, 0]
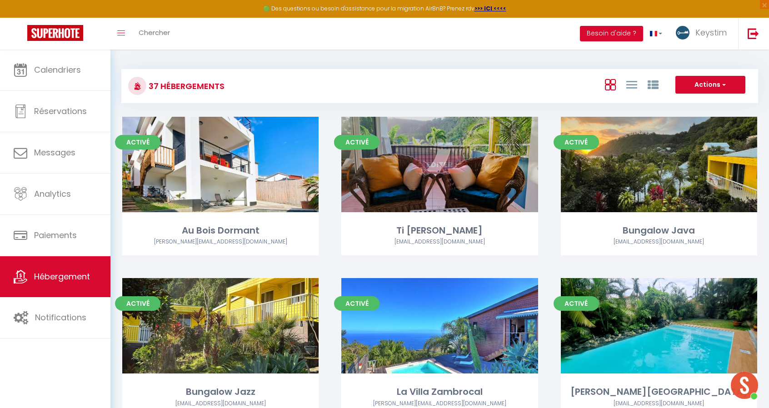
click at [457, 159] on link "Editer" at bounding box center [439, 164] width 55 height 18
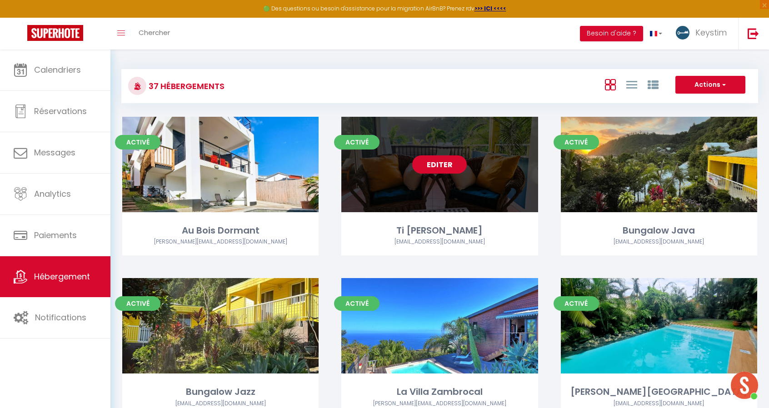
click at [438, 164] on link "Editer" at bounding box center [439, 164] width 55 height 18
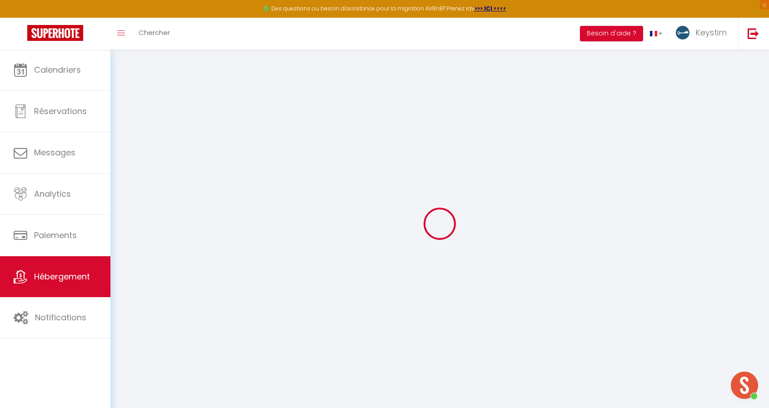
select select
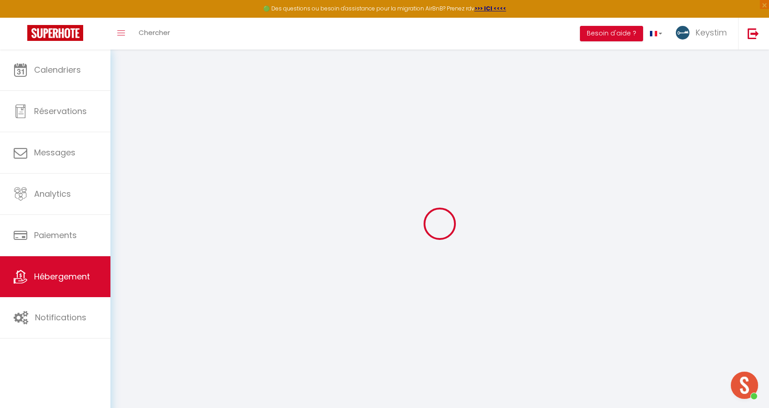
select select
checkbox input "false"
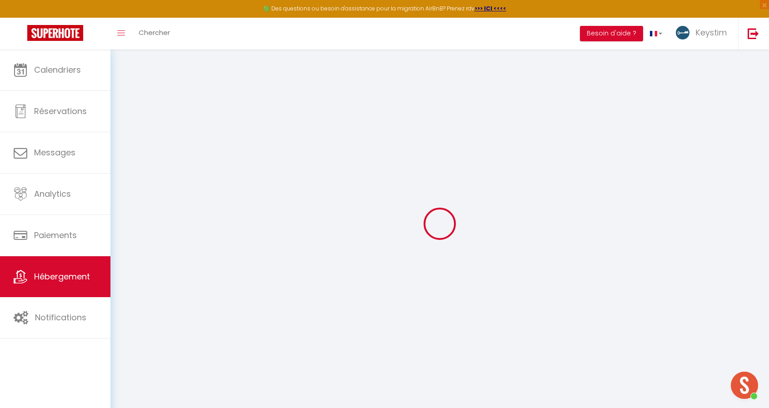
select select
type input "Ti Caz Marley"
type input "Gaël"
type input "Giacomino"
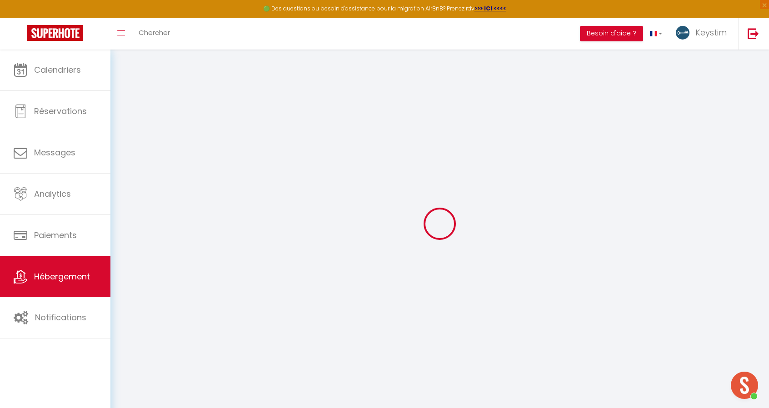
type input "15 rue Marengo"
type input "13006"
type input "Marseille"
select select "6"
select select "4"
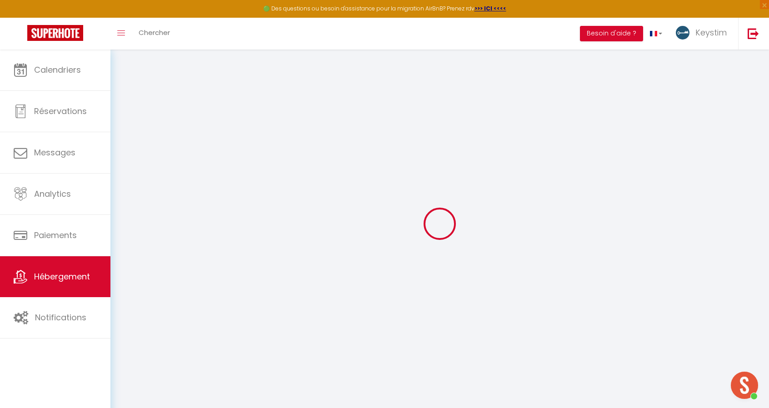
select select "2"
type input "127"
type input "90"
type input "5"
type input "4"
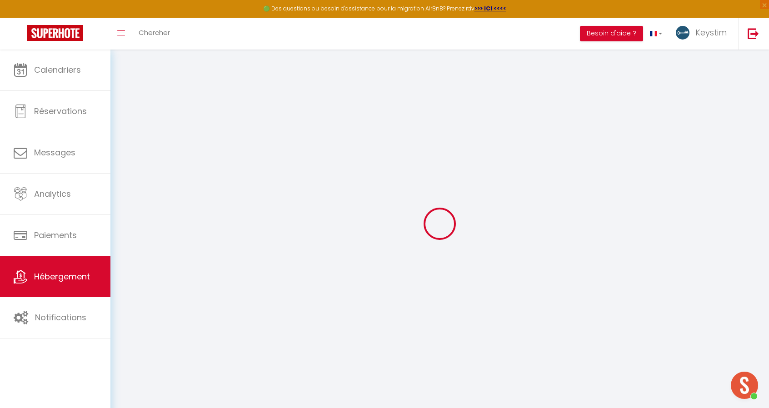
type input "700"
select select
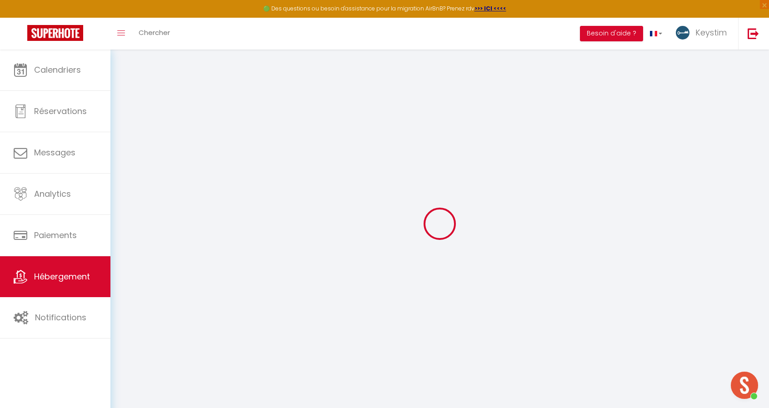
select select
type input "3 Impasse des Abyssins"
type input "97480"
type input "Saint-Joseph"
select select "177"
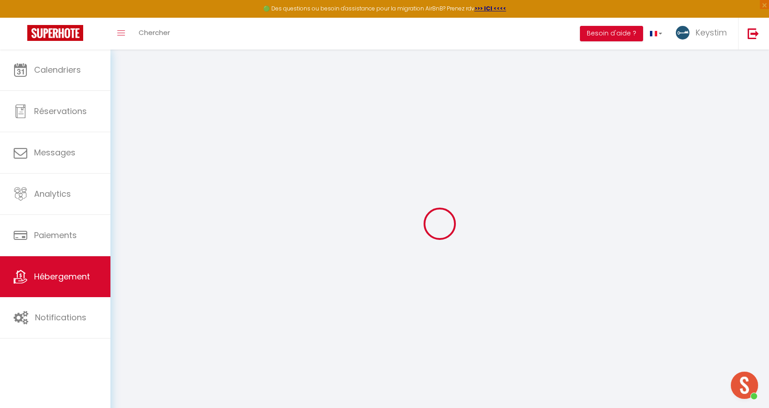
type input "contact.gkomo@gmail.com"
select select "6389"
checkbox input "false"
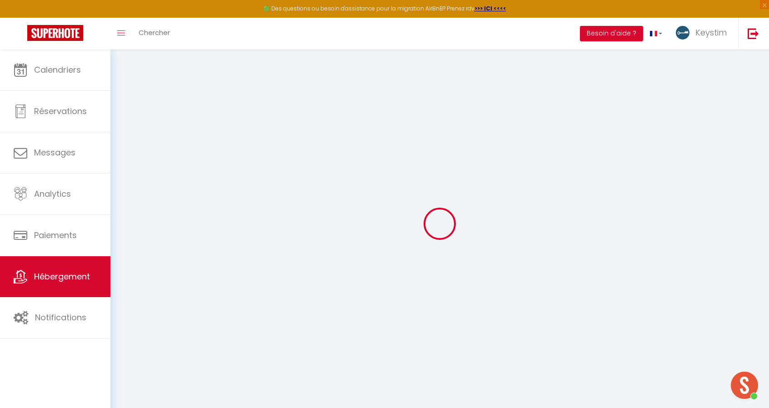
checkbox input "false"
radio input "true"
type input "22"
type input "90"
type input "0"
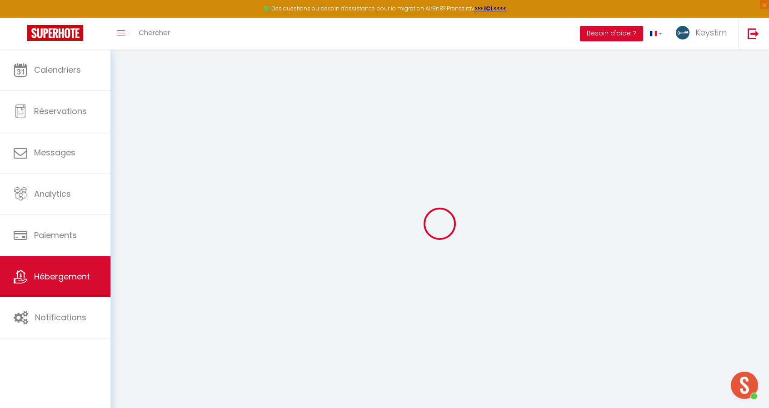
type input "0"
select select "34581"
select select "46898"
select select
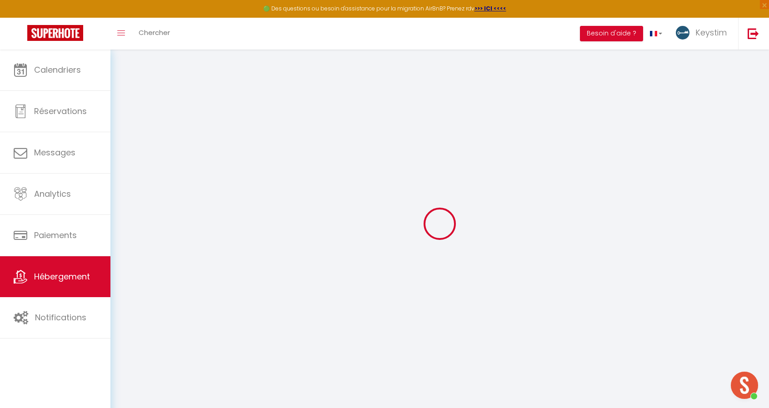
select select
checkbox input "false"
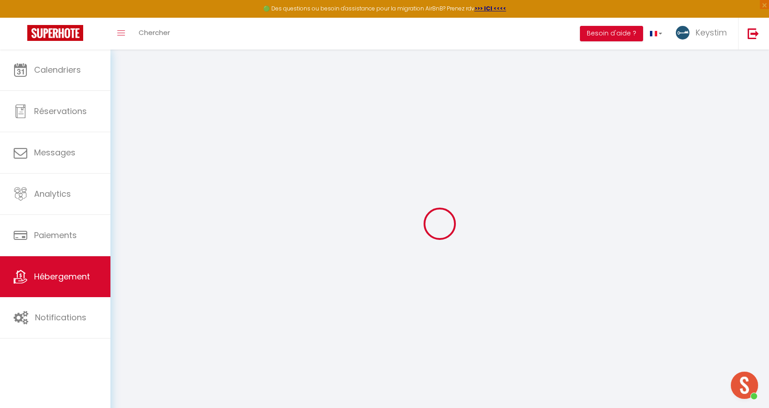
checkbox input "false"
select select
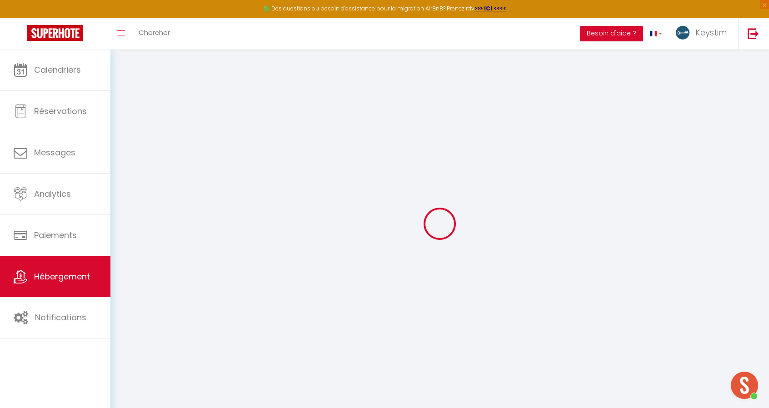
select select
checkbox input "false"
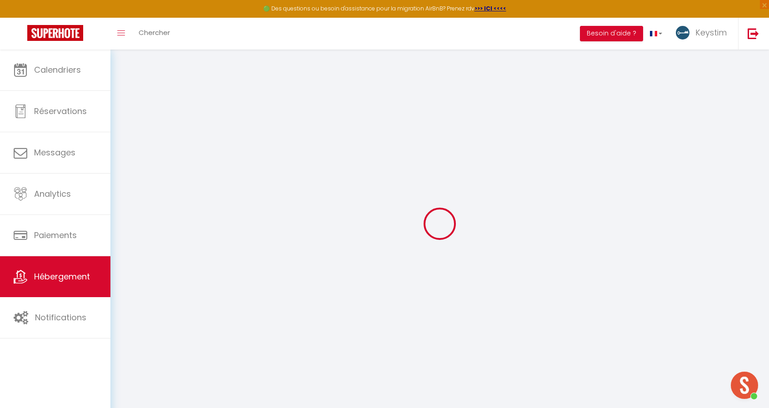
checkbox input "false"
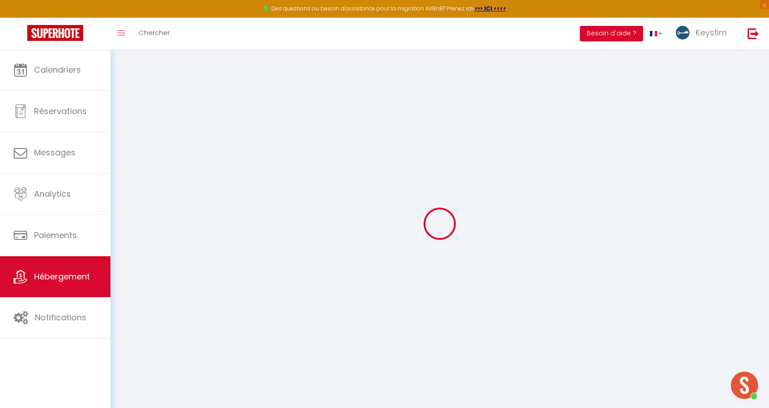
checkbox input "false"
select select "16:00"
select select
select select "10:00"
select select "30"
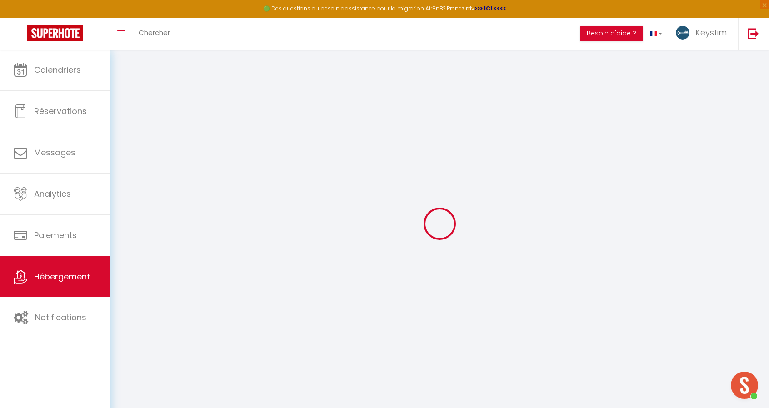
select select "30"
select select
checkbox input "false"
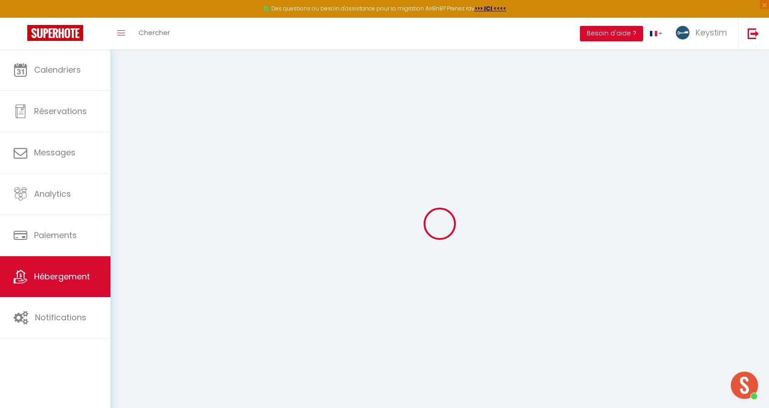
checkbox input "false"
select select
checkbox input "false"
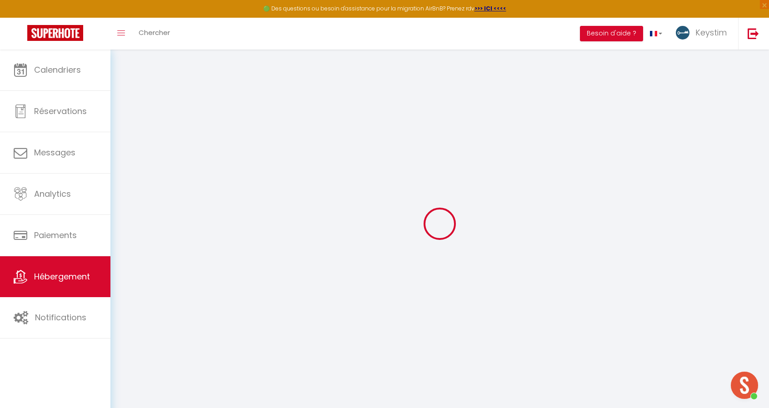
checkbox input "false"
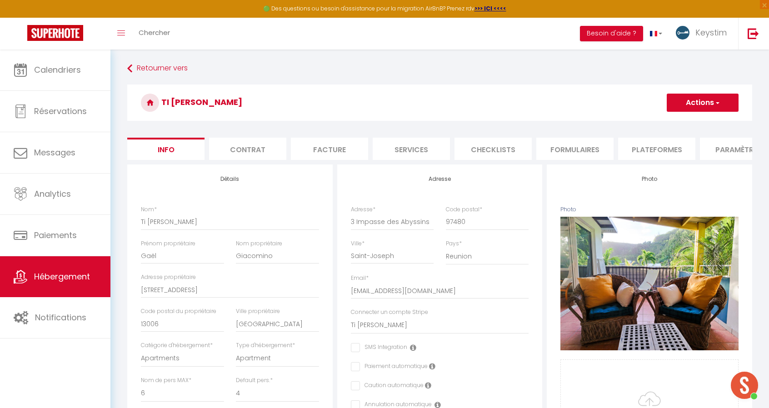
select select
checkbox input "false"
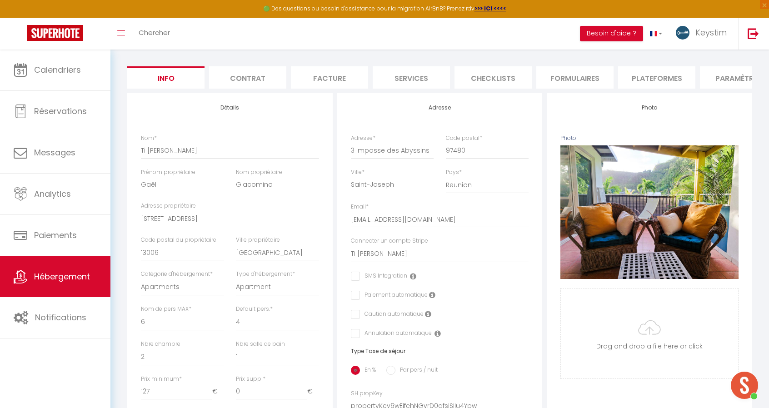
scroll to position [72, 0]
click at [575, 78] on li "Formulaires" at bounding box center [574, 77] width 77 height 22
select select
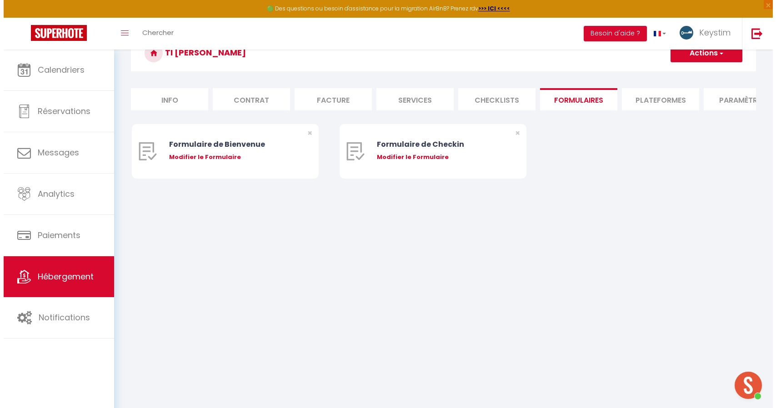
scroll to position [50, 0]
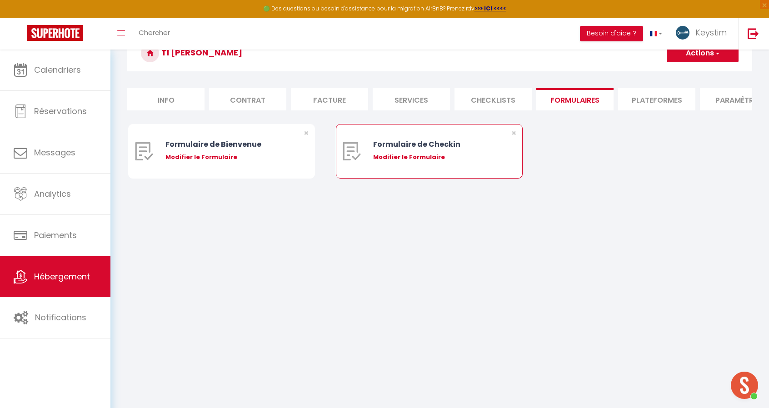
click at [391, 160] on div "Modifier le Formulaire" at bounding box center [437, 157] width 128 height 9
type input "Formulaire de Checkin"
type input "Afin de confirmer votre arrivée et recevoir la procédure d'accès à l'appartemen…"
select select "[object Object]"
radio input "true"
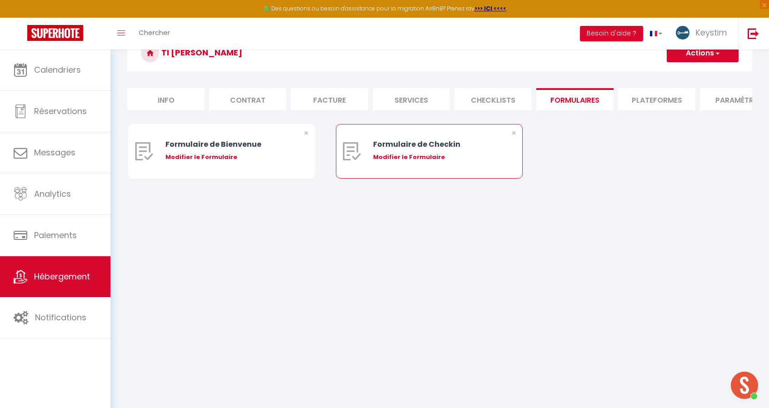
type input "https://superhote.com/confirmation"
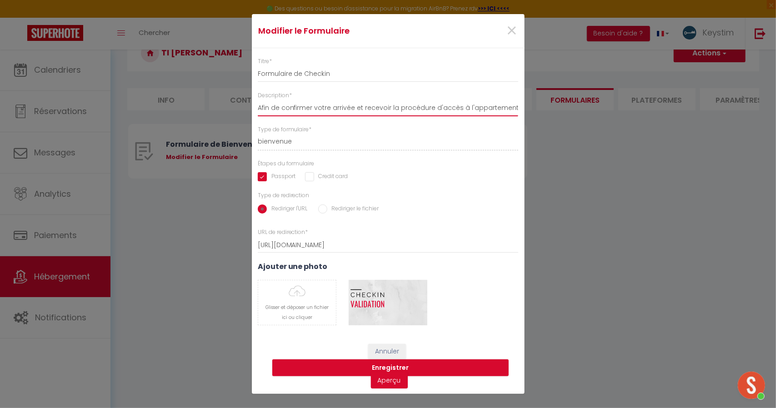
click at [374, 110] on input "Afin de confirmer votre arrivée et recevoir la procédure d'accès à l'appartemen…" at bounding box center [388, 108] width 261 height 16
click at [342, 245] on input "https://superhote.com/confirmation" at bounding box center [388, 245] width 261 height 16
click at [394, 347] on button "Annuler" at bounding box center [387, 351] width 38 height 15
select select
radio input "false"
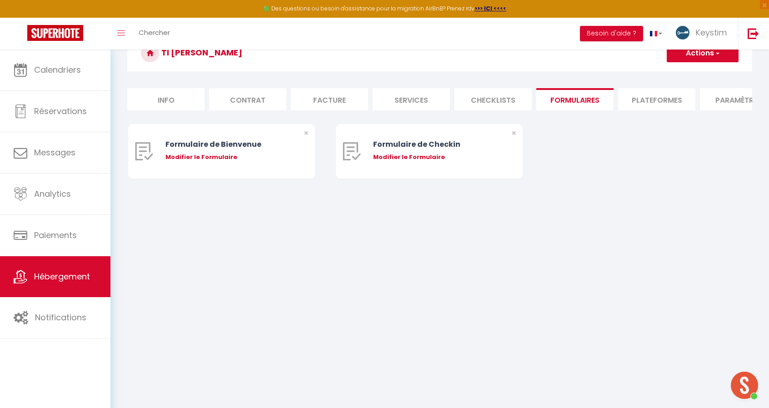
select select
click at [207, 162] on div "Modifier le Formulaire" at bounding box center [229, 157] width 128 height 9
type input "Formulaire de Bienvenue"
type input "Afin de préparer au mieux votre arrivée et recevoir votre Guide de Bienvenue, j…"
select select "[object Object]"
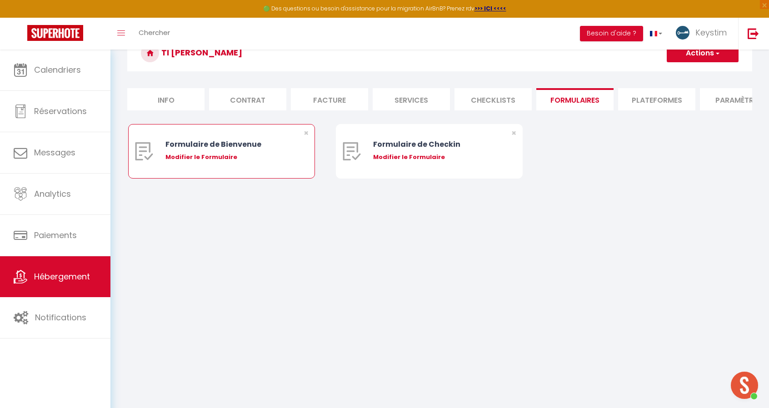
radio input "true"
type input "https://superhote.com/confirmation"
select select
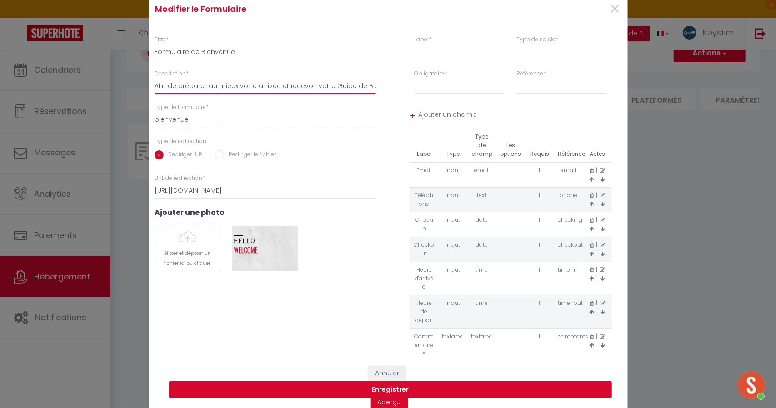
click at [261, 84] on input "Afin de préparer au mieux votre arrivée et recevoir votre Guide de Bienvenue, j…" at bounding box center [266, 86] width 222 height 16
click at [432, 51] on input "text" at bounding box center [460, 52] width 90 height 16
click at [505, 9] on div "×" at bounding box center [547, 9] width 159 height 20
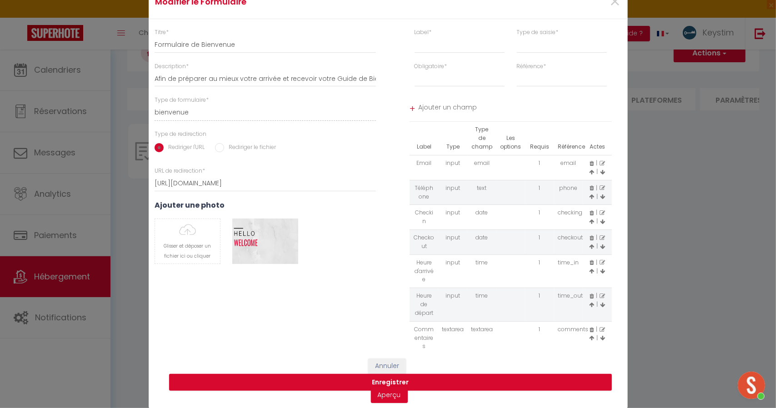
scroll to position [0, 0]
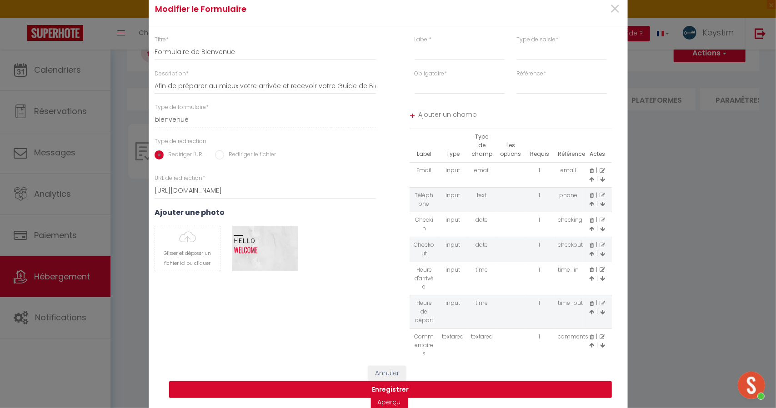
click at [399, 165] on div "Label * Type de saisie * input select textarea Obligatoire * Requis Optionnel R…" at bounding box center [511, 195] width 234 height 321
click at [432, 59] on input "text" at bounding box center [460, 52] width 90 height 16
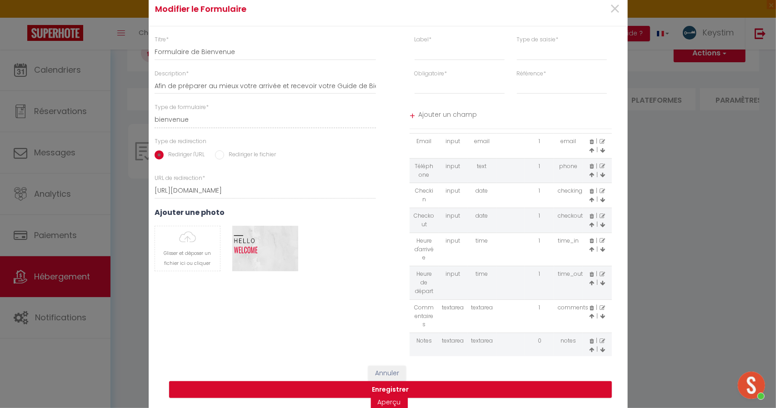
click at [590, 142] on icon at bounding box center [592, 141] width 4 height 5
select select
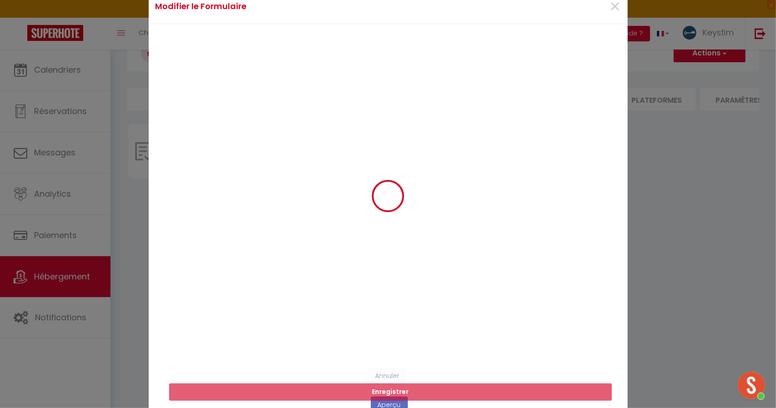
select select
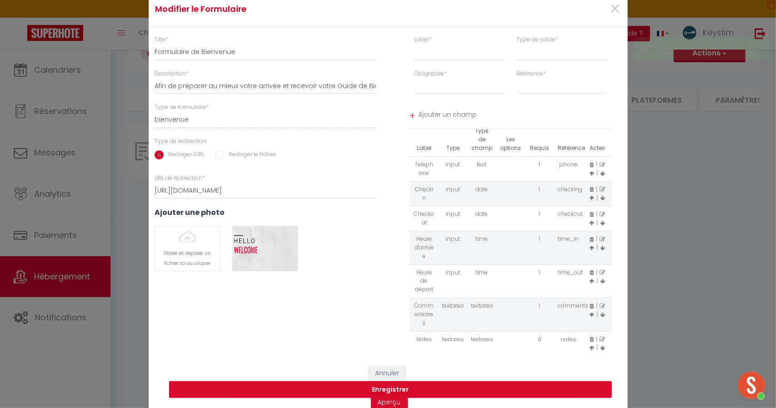
scroll to position [5, 0]
click at [590, 167] on icon at bounding box center [592, 166] width 4 height 5
select select
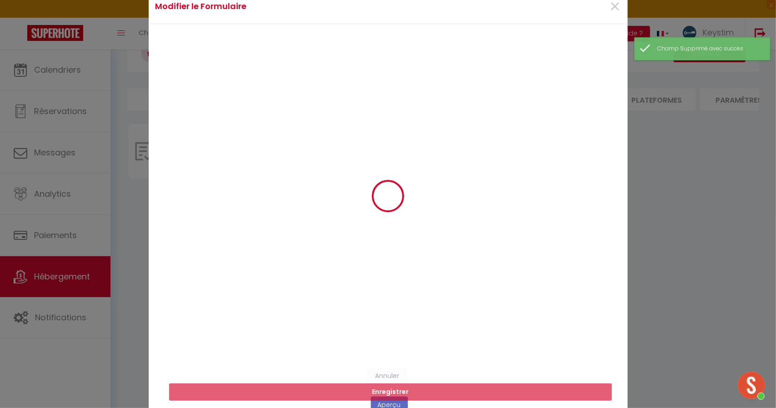
select select
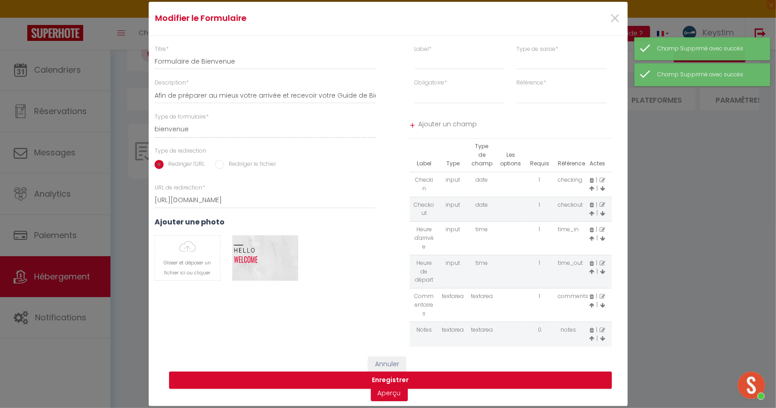
click at [591, 180] on icon at bounding box center [592, 180] width 4 height 5
select select
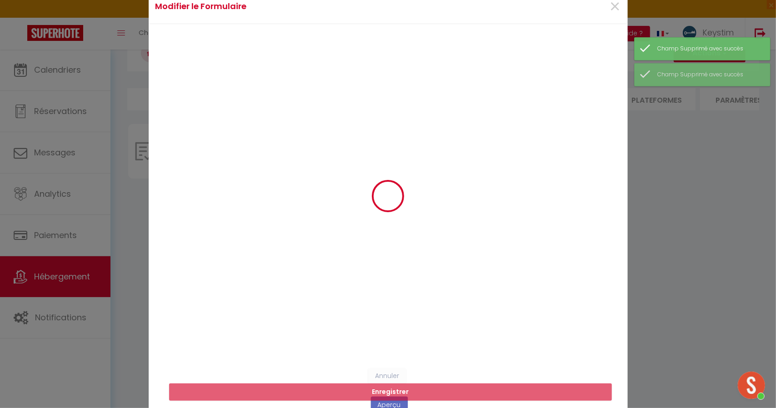
select select
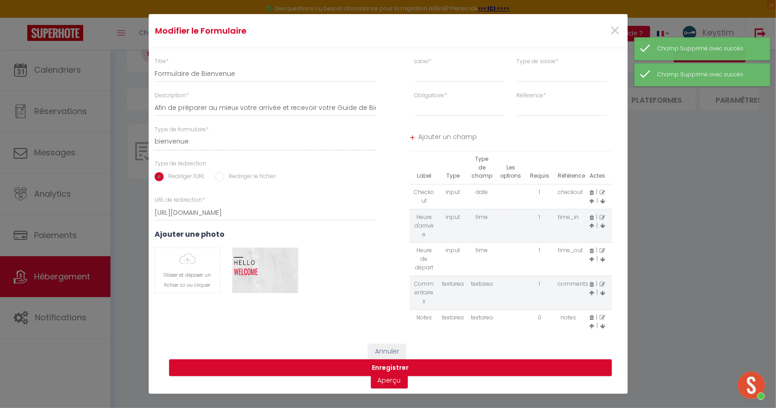
click at [592, 191] on icon at bounding box center [592, 192] width 4 height 5
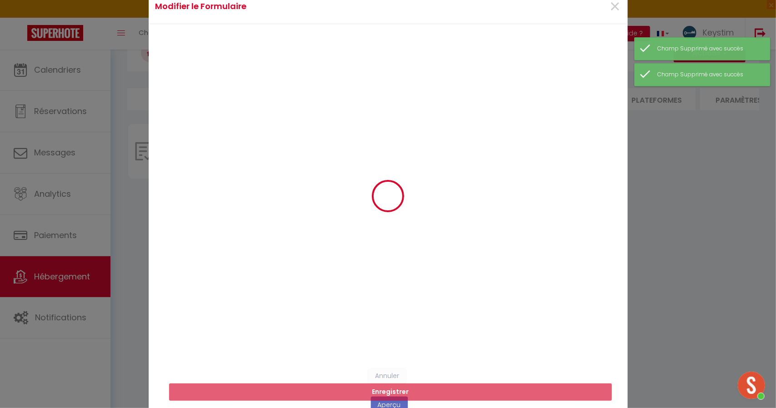
select select
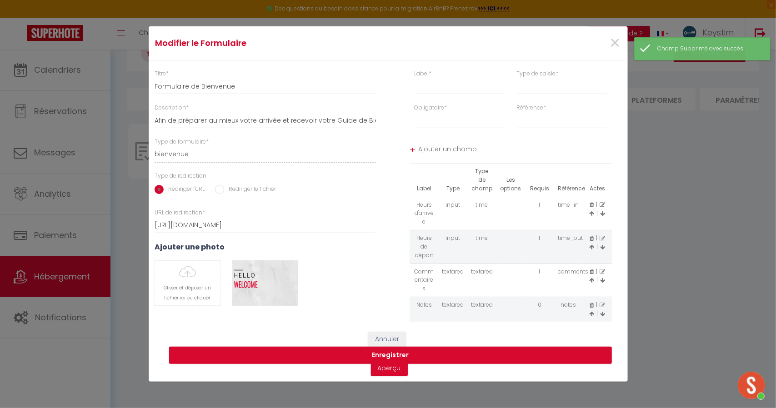
click at [592, 205] on icon at bounding box center [592, 204] width 4 height 5
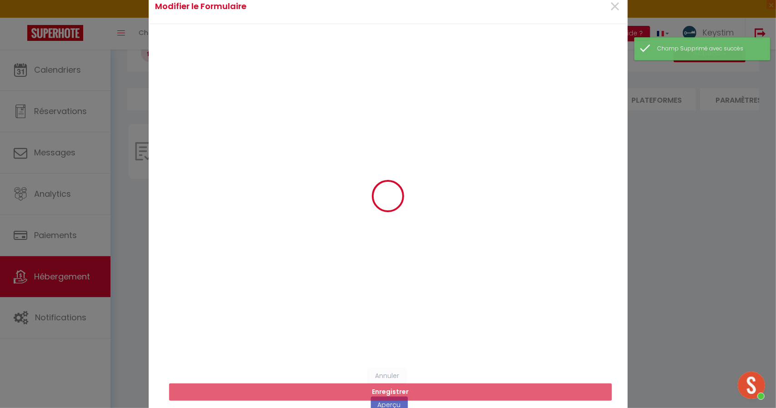
select select
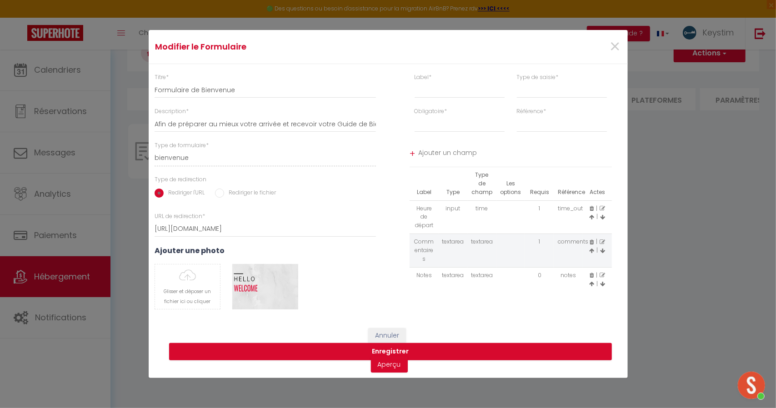
click at [592, 205] on span at bounding box center [592, 209] width 4 height 8
select select
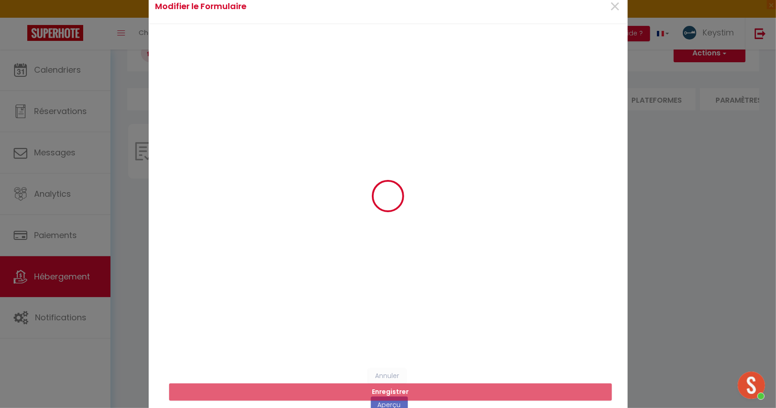
select select
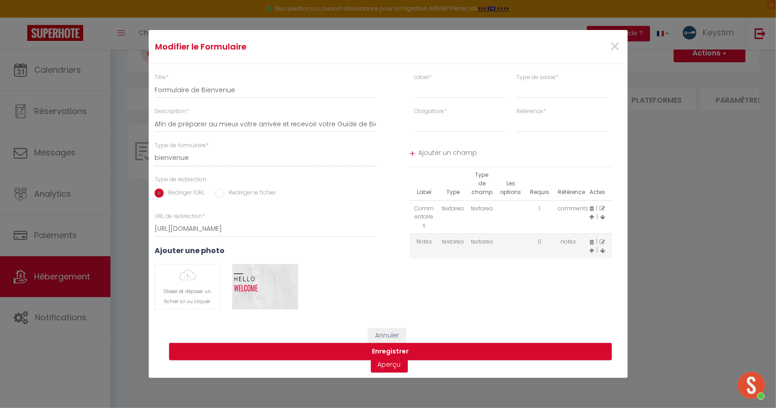
click at [605, 208] on icon at bounding box center [602, 208] width 5 height 5
type input "Commentaires"
select select "[object Object]"
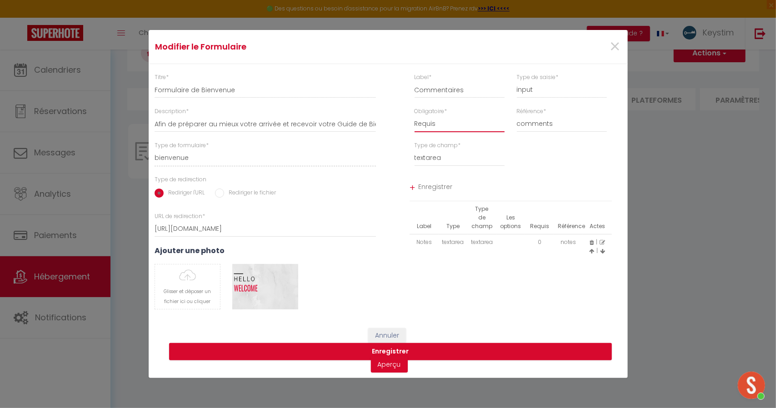
click at [443, 126] on select "Requis Optionnel" at bounding box center [460, 124] width 90 height 16
click at [444, 126] on select "Requis Optionnel" at bounding box center [460, 124] width 90 height 16
select select "0"
click at [415, 116] on select "Requis Optionnel" at bounding box center [460, 124] width 90 height 16
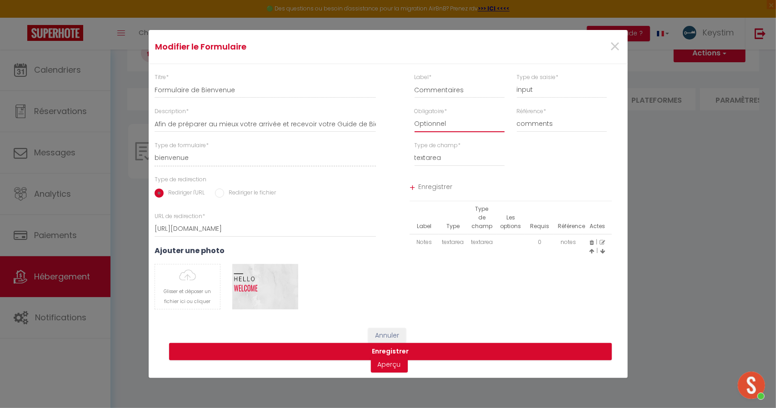
select select "[object Object]"
click at [543, 123] on select "first_name last_name email phone checking checkout time_in time_out comments" at bounding box center [562, 124] width 90 height 16
click at [543, 124] on select "first_name last_name email phone checking checkout time_in time_out comments" at bounding box center [562, 124] width 90 height 16
click at [429, 158] on select "textarea" at bounding box center [460, 158] width 90 height 16
click at [446, 155] on select "textarea" at bounding box center [460, 158] width 90 height 16
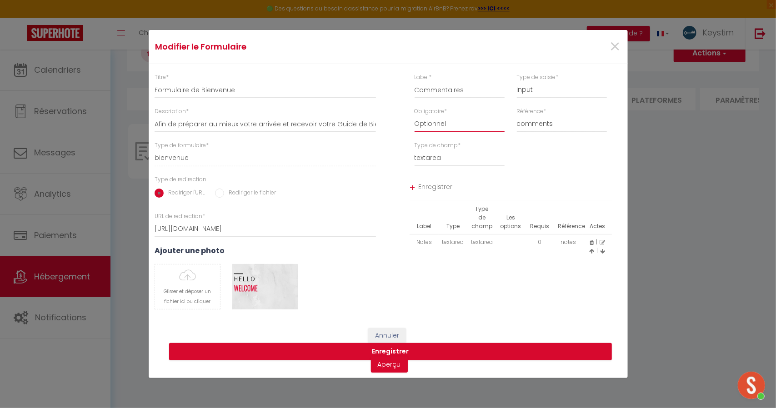
click at [438, 123] on select "Requis Optionnel" at bounding box center [460, 124] width 90 height 16
click at [441, 123] on select "Requis Optionnel" at bounding box center [460, 124] width 90 height 16
click at [454, 93] on input "Commentaires" at bounding box center [460, 90] width 90 height 16
click at [526, 90] on select "input select textarea" at bounding box center [562, 90] width 90 height 16
select select "[object Object]"
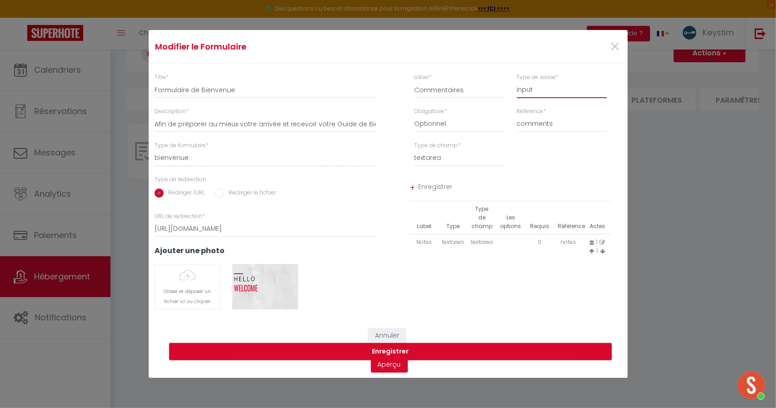
click at [517, 82] on select "input select textarea" at bounding box center [562, 90] width 90 height 16
select select
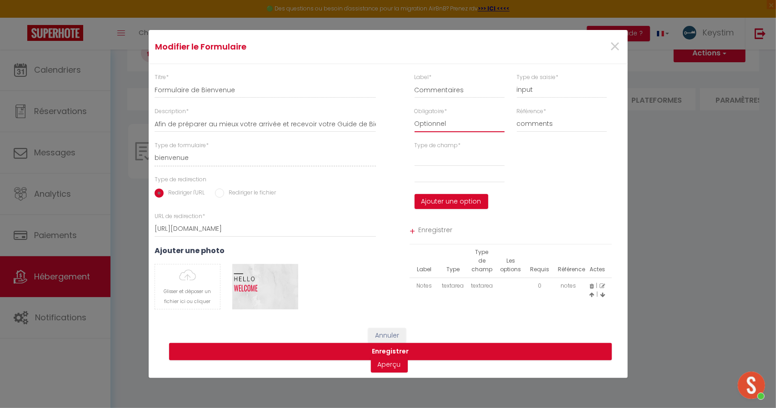
click at [443, 123] on select "Requis Optionnel" at bounding box center [460, 124] width 90 height 16
click at [519, 99] on div "Type de saisie * input select textarea" at bounding box center [562, 90] width 102 height 34
click at [536, 89] on select "input select textarea" at bounding box center [562, 90] width 90 height 16
select select "[object Object]"
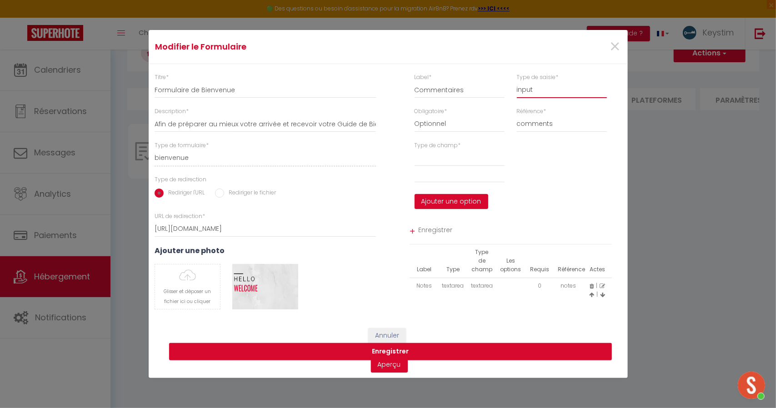
click at [517, 82] on select "input select textarea" at bounding box center [562, 90] width 90 height 16
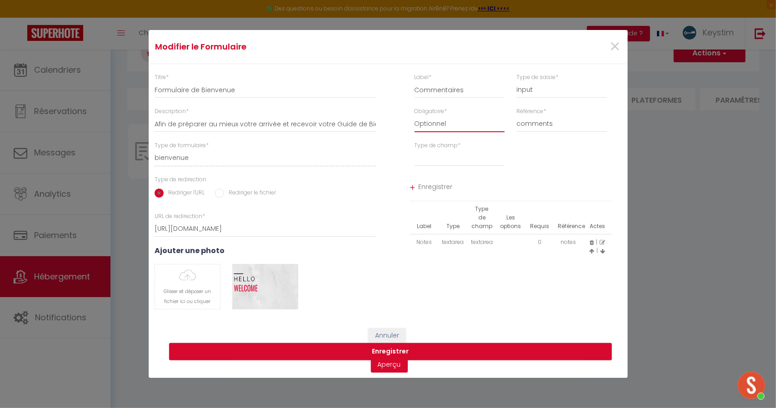
click at [433, 120] on select "Requis Optionnel" at bounding box center [460, 124] width 90 height 16
click at [435, 122] on select "Requis Optionnel" at bounding box center [460, 124] width 90 height 16
click at [430, 154] on select "text email radio time checkbox password date" at bounding box center [460, 158] width 90 height 16
click at [415, 150] on select "text email radio time checkbox password date" at bounding box center [460, 158] width 90 height 16
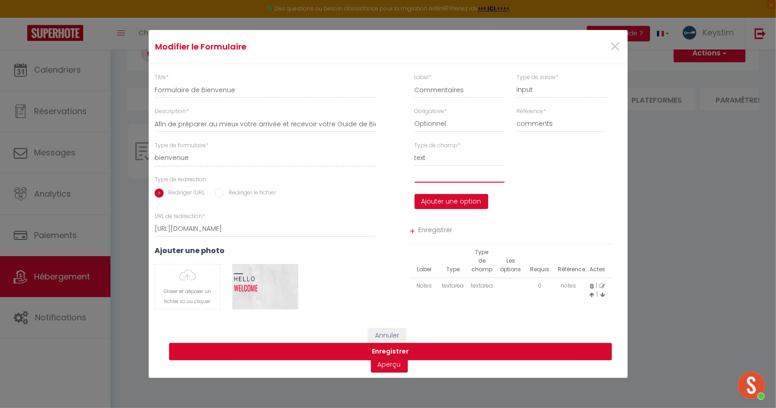
click at [428, 177] on input "text" at bounding box center [460, 174] width 90 height 16
click at [429, 160] on select "text email radio time checkbox password date" at bounding box center [460, 158] width 90 height 16
click at [415, 150] on select "text email radio time checkbox password date" at bounding box center [460, 158] width 90 height 16
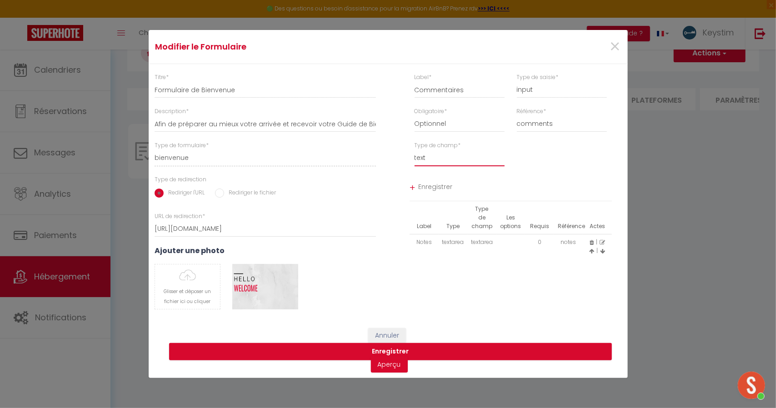
click at [435, 159] on select "text email radio time checkbox password date" at bounding box center [460, 158] width 90 height 16
click at [415, 150] on select "text email radio time checkbox password date" at bounding box center [460, 158] width 90 height 16
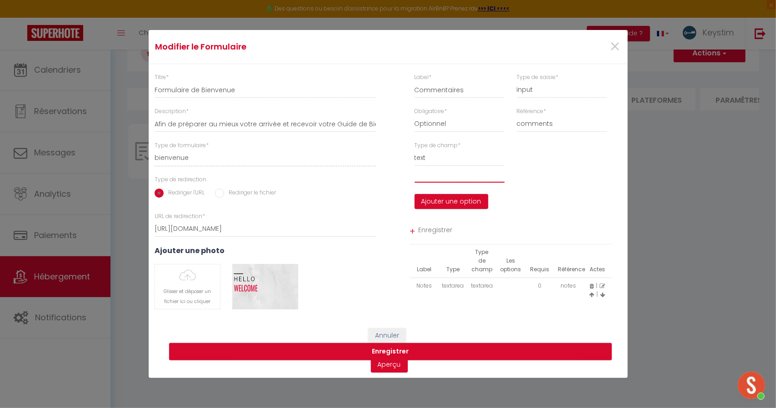
click at [431, 170] on input "text" at bounding box center [460, 174] width 90 height 16
click at [427, 160] on select "text email radio time checkbox password date" at bounding box center [460, 158] width 90 height 16
click at [426, 177] on input "text" at bounding box center [460, 174] width 90 height 16
click at [424, 160] on select "text email radio time checkbox password date" at bounding box center [460, 158] width 90 height 16
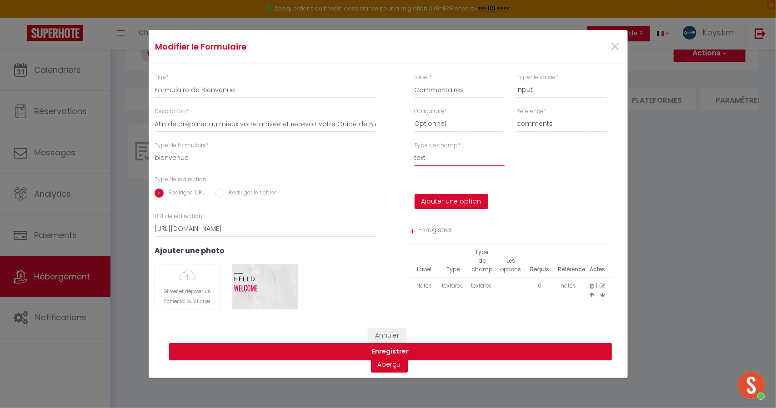
select select "[object Object]"
click at [415, 150] on select "text email radio time checkbox password date" at bounding box center [460, 158] width 90 height 16
click at [429, 178] on input "text" at bounding box center [460, 174] width 90 height 16
click at [445, 196] on button "Ajouter une option" at bounding box center [452, 201] width 74 height 15
click at [443, 178] on input "text" at bounding box center [460, 174] width 90 height 16
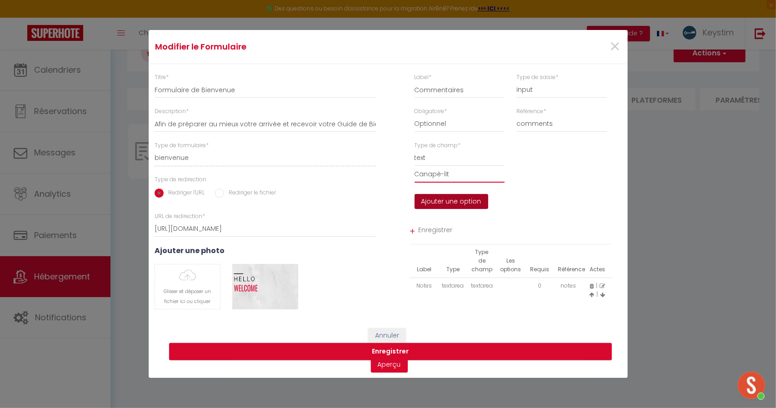
type input "Canapé-lit"
click at [456, 201] on button "Ajouter une option" at bounding box center [452, 201] width 74 height 15
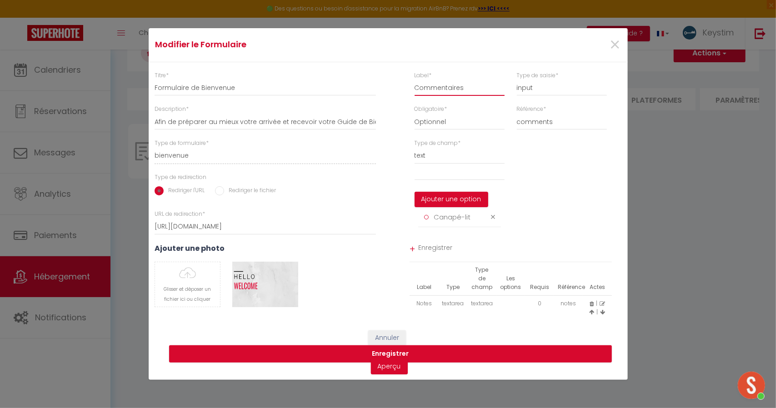
click at [458, 92] on input "Commentaires" at bounding box center [460, 88] width 90 height 16
drag, startPoint x: 470, startPoint y: 92, endPoint x: 386, endPoint y: 90, distance: 83.7
click at [386, 90] on div "Titre * Formulaire de Bienvenue Description * Afin de préparer au mieux votre a…" at bounding box center [387, 196] width 491 height 250
click at [526, 85] on select "input select textarea" at bounding box center [562, 88] width 90 height 16
select select "[object Object]"
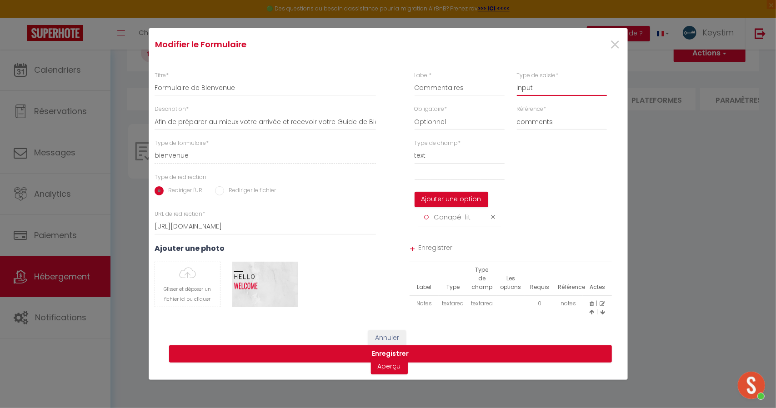
click at [517, 80] on select "input select textarea" at bounding box center [562, 88] width 90 height 16
select select
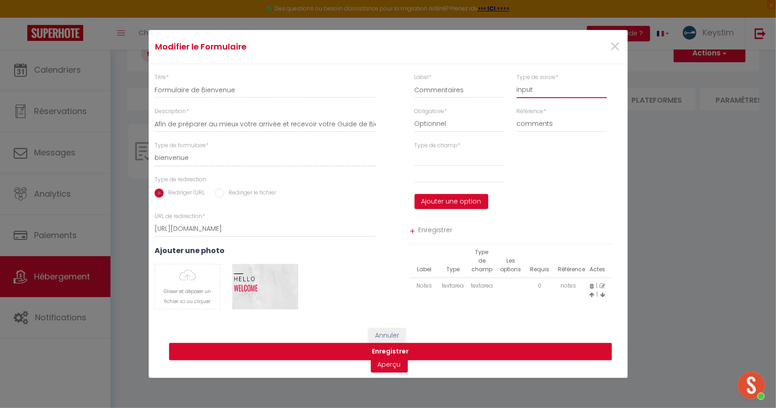
click at [537, 94] on select "input select textarea" at bounding box center [562, 90] width 90 height 16
select select "[object Object]"
click at [517, 82] on select "input select textarea" at bounding box center [562, 90] width 90 height 16
select select "[object Object]"
click at [437, 176] on input "text" at bounding box center [460, 174] width 90 height 16
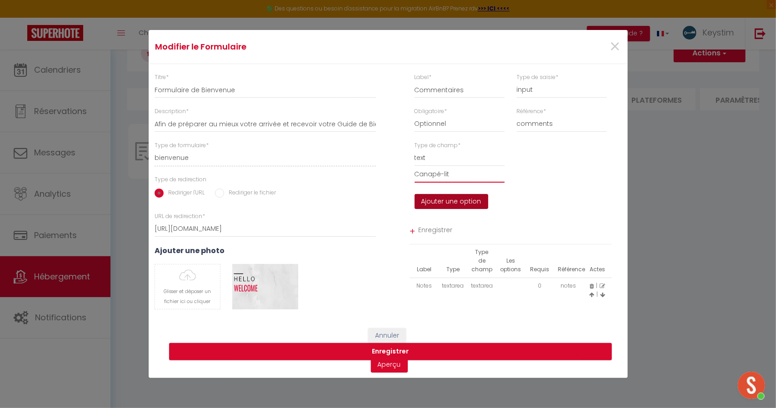
type input "Canapé-lit"
click at [454, 203] on button "Ajouter une option" at bounding box center [452, 201] width 74 height 15
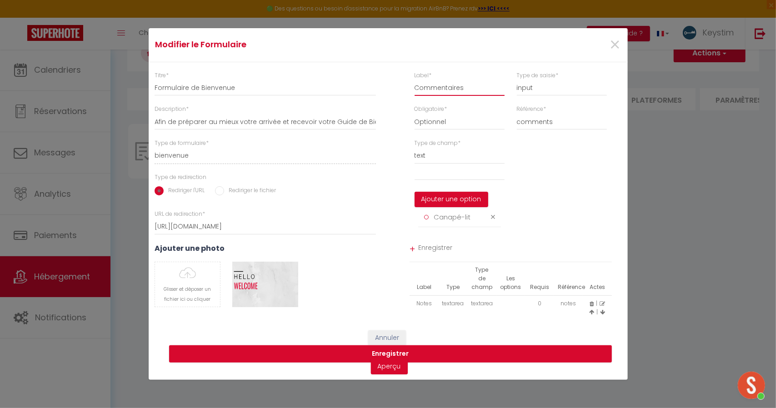
drag, startPoint x: 445, startPoint y: 90, endPoint x: 470, endPoint y: 84, distance: 25.6
click at [470, 84] on input "Commentaires" at bounding box center [460, 88] width 90 height 16
type input "P"
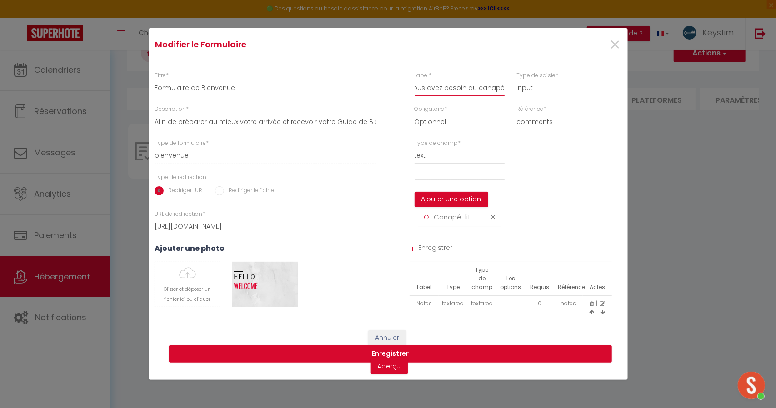
scroll to position [0, 40]
type input "Cocher si vous avez besoin du canapé-lit"
click at [555, 165] on div "Type de champ * text email radio time checkbox password date Ajouter une option…" at bounding box center [510, 187] width 245 height 97
click at [477, 80] on input "Cocher si vous avez besoin du canapé-lit" at bounding box center [460, 88] width 90 height 16
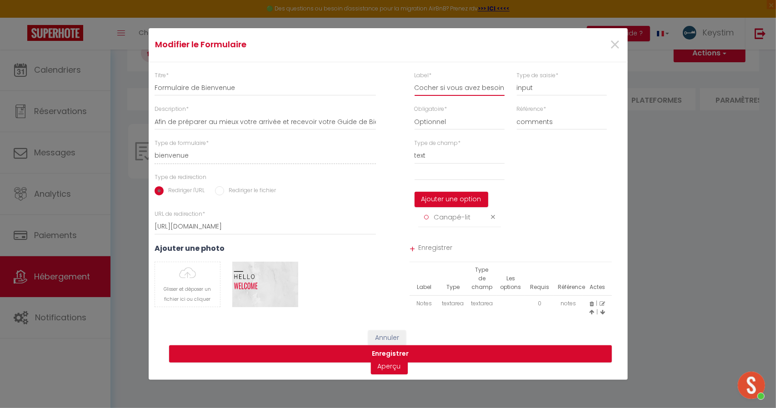
scroll to position [0, 40]
drag, startPoint x: 477, startPoint y: 80, endPoint x: 530, endPoint y: 80, distance: 53.6
click at [530, 80] on div "Label * Cocher si vous avez besoin du canapé-lit Type de saisie * input select …" at bounding box center [510, 88] width 245 height 34
click at [554, 187] on div "Type de champ * text email radio time checkbox password date Ajouter une option…" at bounding box center [510, 187] width 245 height 97
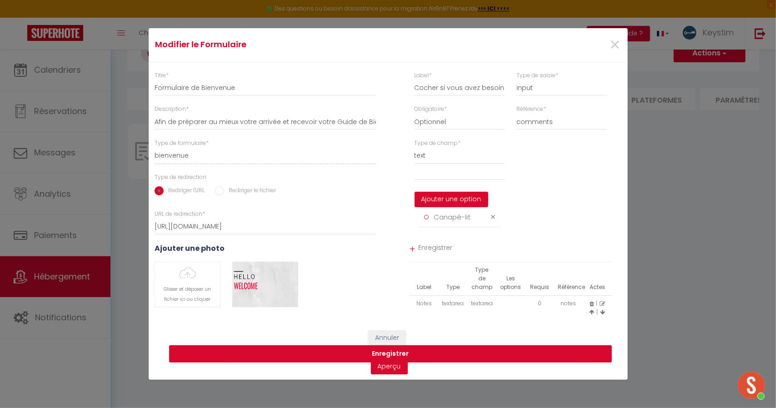
click at [389, 354] on button "Enregistrer" at bounding box center [390, 353] width 443 height 17
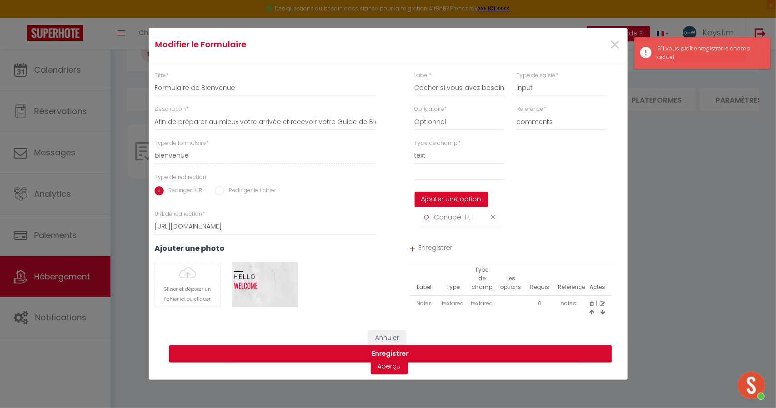
click at [435, 248] on span "Enregistrer" at bounding box center [515, 249] width 194 height 16
select select
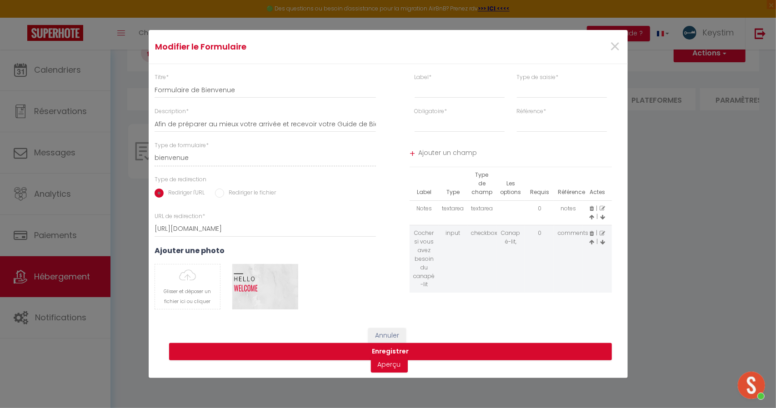
click at [603, 206] on icon at bounding box center [602, 208] width 5 height 5
type input "Notes"
select select "[object Object]"
select select "0"
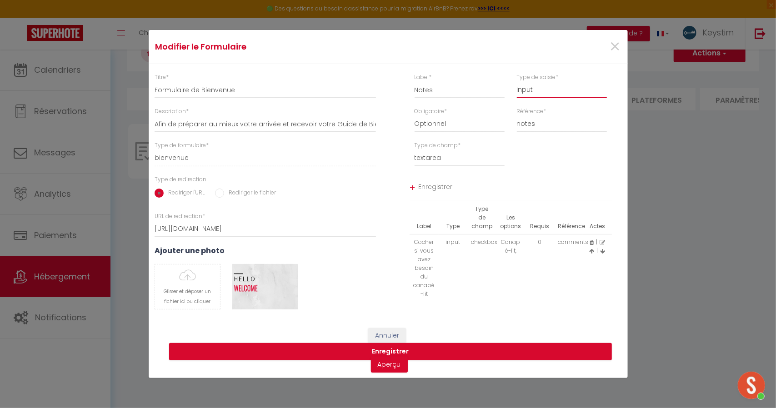
click at [541, 92] on select "input select textarea" at bounding box center [562, 90] width 90 height 16
select select "[object Object]"
click at [517, 82] on select "input select textarea" at bounding box center [562, 90] width 90 height 16
select select
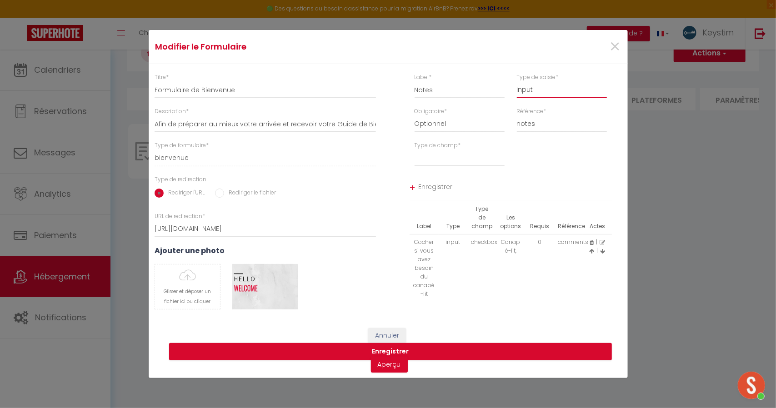
drag, startPoint x: 533, startPoint y: 90, endPoint x: 527, endPoint y: 118, distance: 28.3
click at [527, 118] on div "Label * Notes Type de saisie * input select textarea Obligatoire * Requis Optio…" at bounding box center [511, 187] width 234 height 229
select select "[object Object]"
click at [517, 82] on select "input select textarea" at bounding box center [562, 90] width 90 height 16
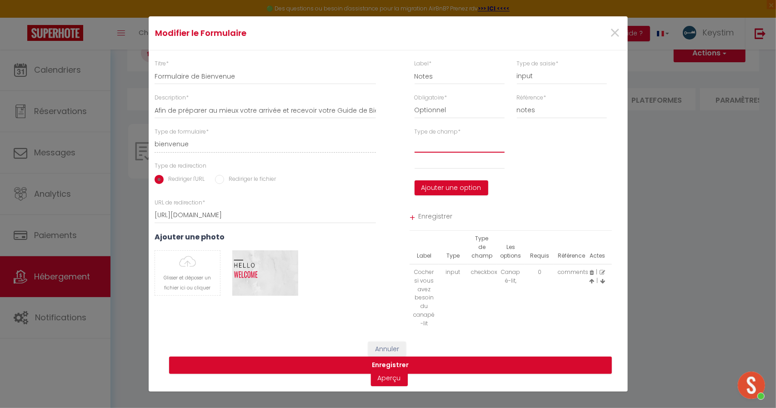
click at [440, 146] on select "option" at bounding box center [460, 144] width 90 height 16
select select "[object Object]"
click at [415, 136] on select "option" at bounding box center [460, 144] width 90 height 16
click at [425, 164] on input "text" at bounding box center [460, 161] width 90 height 16
type input "Lit-bébé"
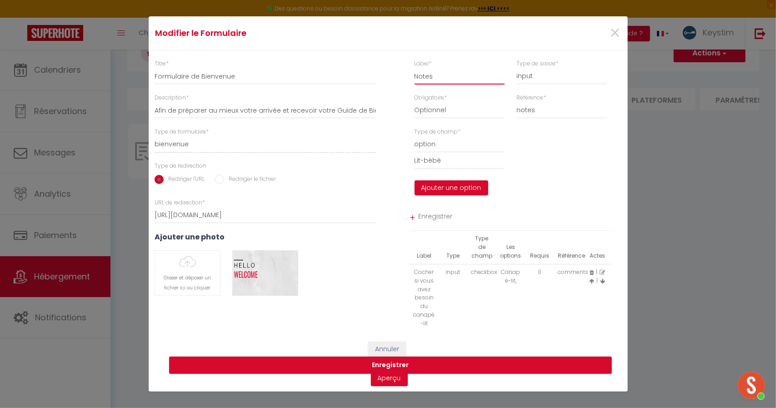
drag, startPoint x: 440, startPoint y: 79, endPoint x: 400, endPoint y: 82, distance: 41.1
click at [400, 82] on div "Label * Notes Type de saisie * input select textarea" at bounding box center [510, 77] width 245 height 34
type input "Sélectionnez le lit bébé si besoin"
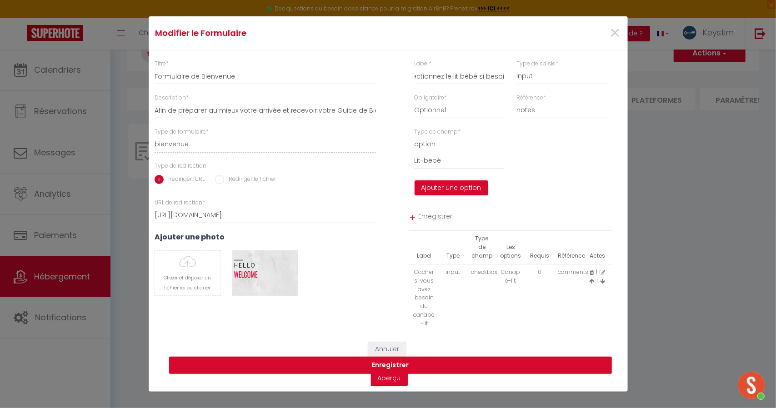
click at [436, 211] on span "Enregistrer" at bounding box center [515, 218] width 194 height 16
select select
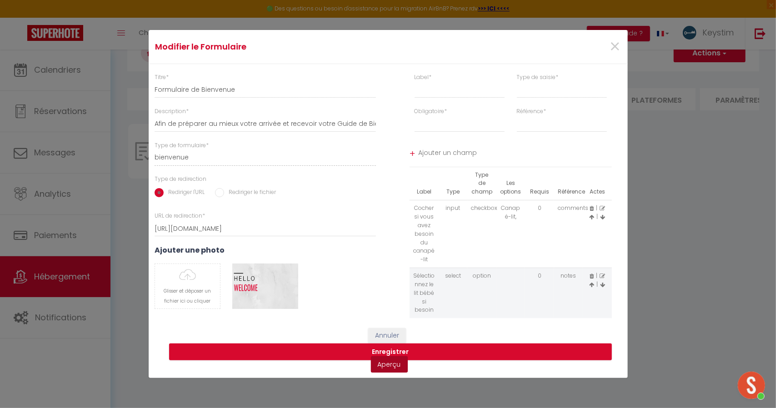
click at [387, 366] on link "Aperçu" at bounding box center [389, 364] width 37 height 16
click at [397, 352] on button "Enregistrer" at bounding box center [390, 352] width 443 height 17
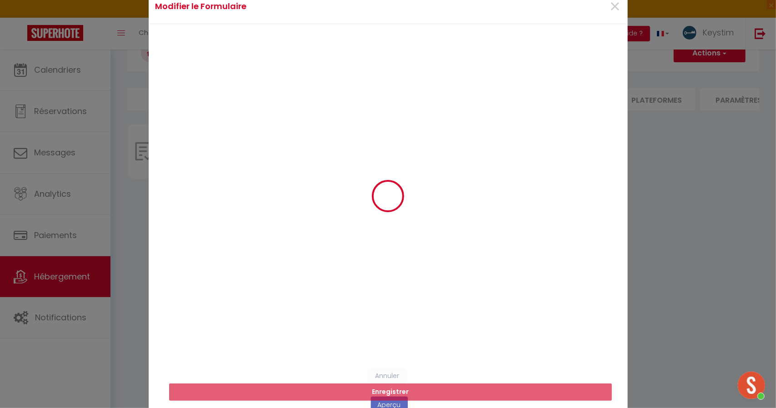
select select
radio input "false"
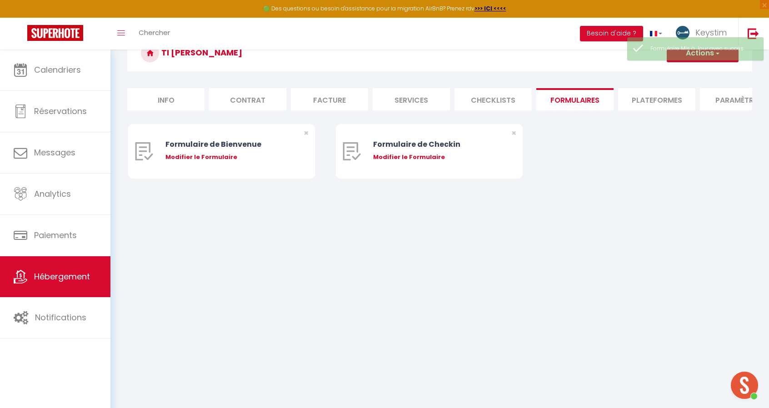
select select
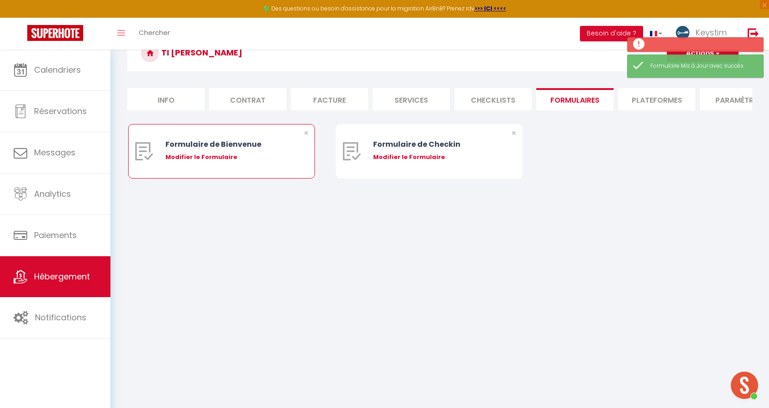
click at [204, 162] on div "Modifier le Formulaire" at bounding box center [229, 157] width 128 height 9
type input "Formulaire de Bienvenue"
type input "Afin de préparer au mieux votre arrivée et recevoir votre Guide de Bienvenue, j…"
select select "[object Object]"
radio input "true"
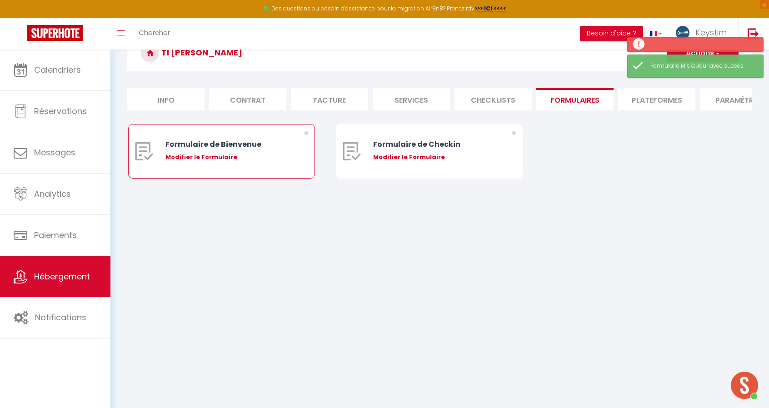
type input "https://superhote.com/confirmation"
select select
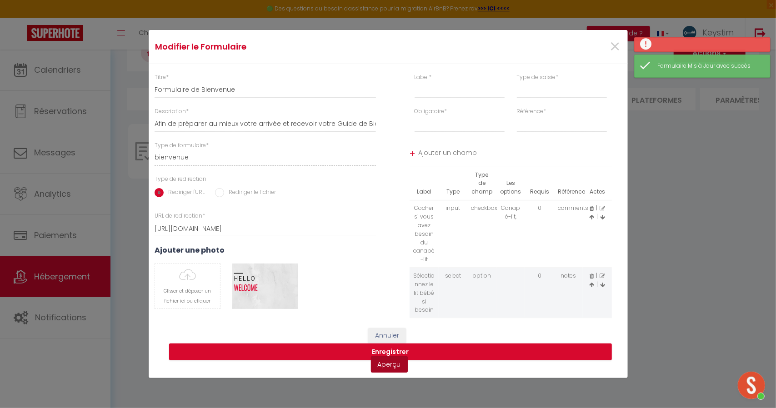
click at [387, 365] on link "Aperçu" at bounding box center [389, 364] width 37 height 16
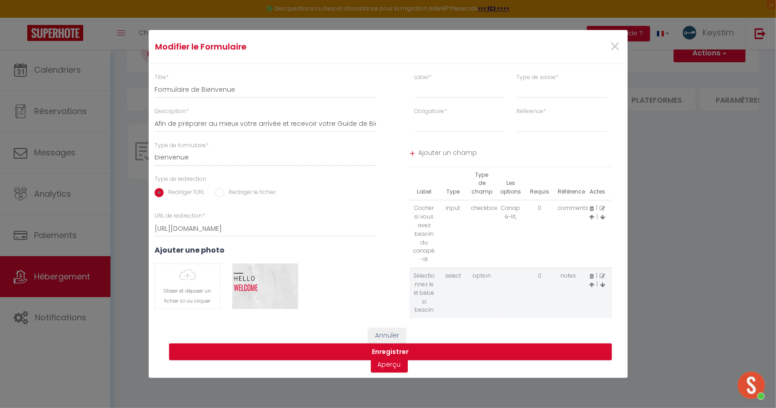
click at [603, 275] on icon at bounding box center [602, 276] width 5 height 5
type input "Sélectionnez le lit bébé si besoin"
select select "[object Object]"
select select "0"
select select
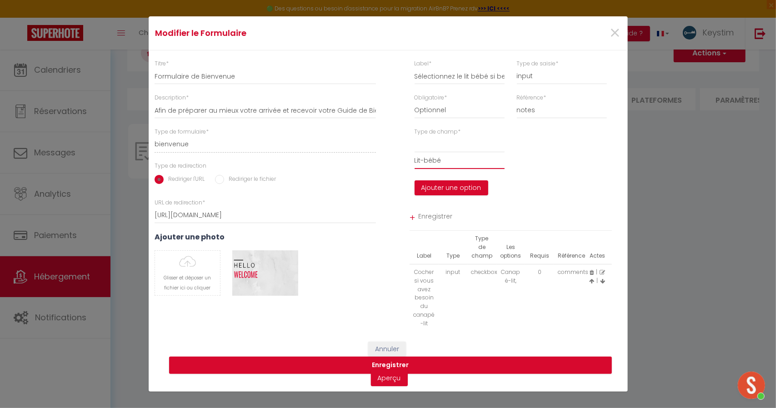
click at [443, 162] on input "Lit-bébé" at bounding box center [460, 161] width 90 height 16
click at [444, 155] on input "Lit-bébé" at bounding box center [460, 161] width 90 height 16
click at [447, 148] on select at bounding box center [460, 144] width 90 height 16
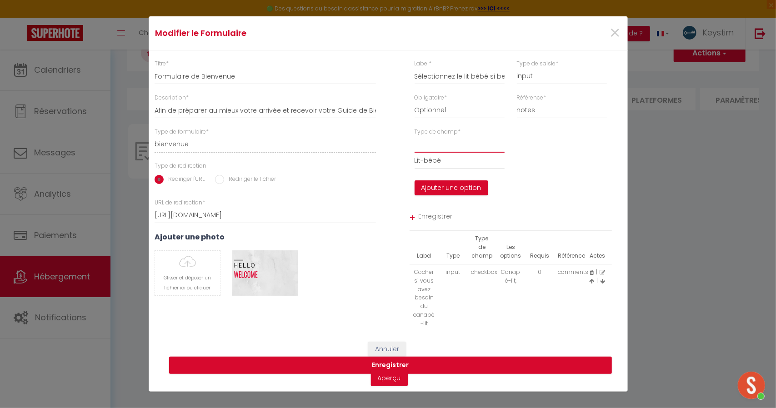
click at [447, 148] on select at bounding box center [460, 144] width 90 height 16
click at [528, 80] on select "input select textarea" at bounding box center [562, 76] width 90 height 16
click at [485, 77] on input "Sélectionnez le lit bébé si besoin" at bounding box center [460, 76] width 90 height 16
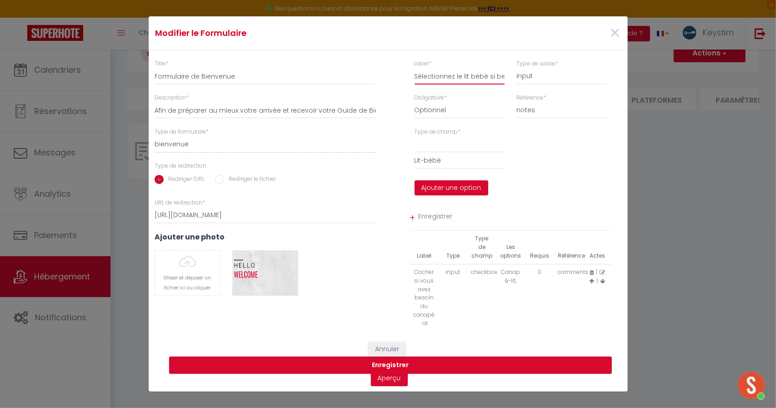
click at [492, 79] on input "Sélectionnez le lit bébé si besoin" at bounding box center [460, 76] width 90 height 16
click at [531, 80] on select "input select textarea" at bounding box center [562, 76] width 90 height 16
click at [540, 83] on select "input select textarea" at bounding box center [562, 76] width 90 height 16
click at [533, 76] on select "input select textarea" at bounding box center [562, 76] width 90 height 16
select select "[object Object]"
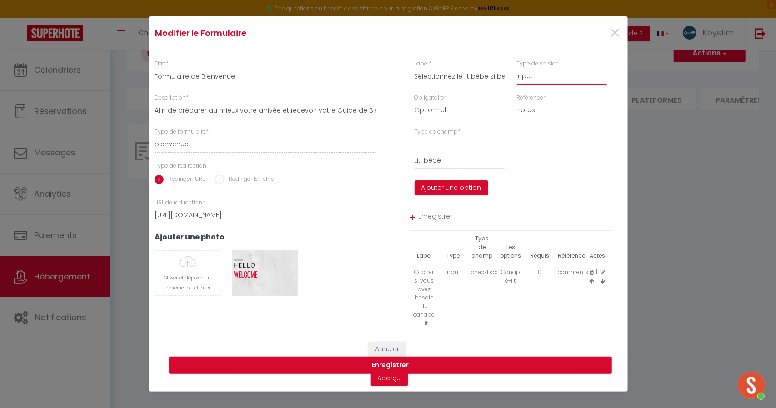
click at [517, 69] on select "input select textarea" at bounding box center [562, 76] width 90 height 16
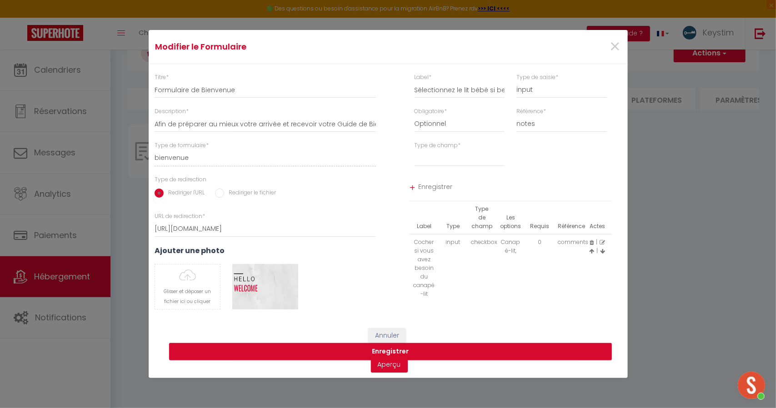
click at [434, 166] on div "Type de champ * text email radio time checkbox password date Lit-bébé Ajouter u…" at bounding box center [460, 158] width 102 height 34
click at [429, 162] on select "text email radio time checkbox password date" at bounding box center [460, 158] width 90 height 16
select select "[object Object]"
click at [415, 150] on select "text email radio time checkbox password date" at bounding box center [460, 158] width 90 height 16
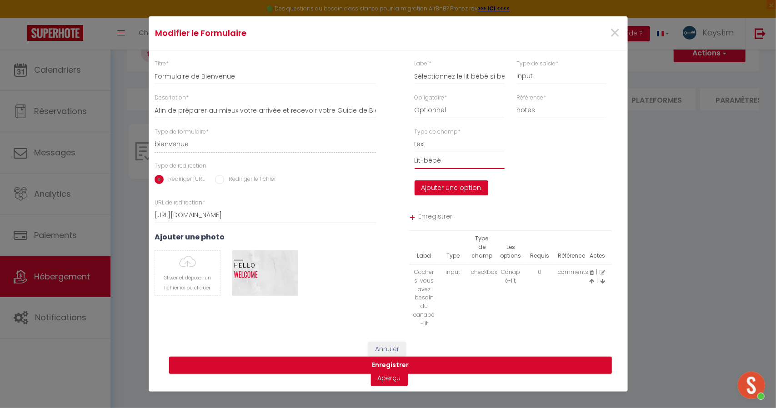
click at [441, 163] on input "Lit-bébé" at bounding box center [460, 161] width 90 height 16
click at [455, 190] on button "Ajouter une option" at bounding box center [452, 187] width 74 height 15
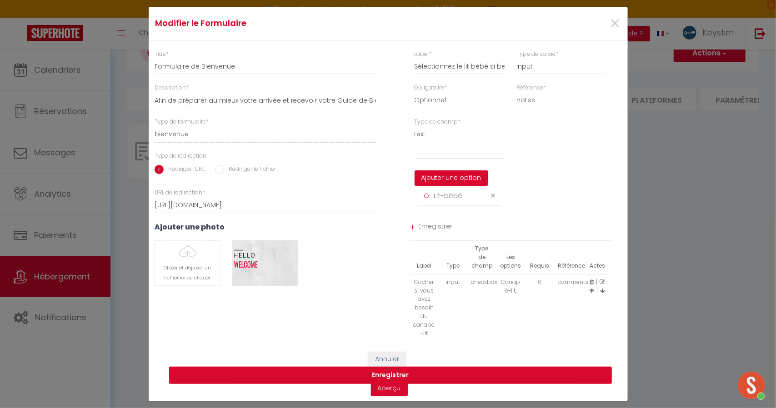
click at [392, 376] on button "Enregistrer" at bounding box center [390, 375] width 443 height 17
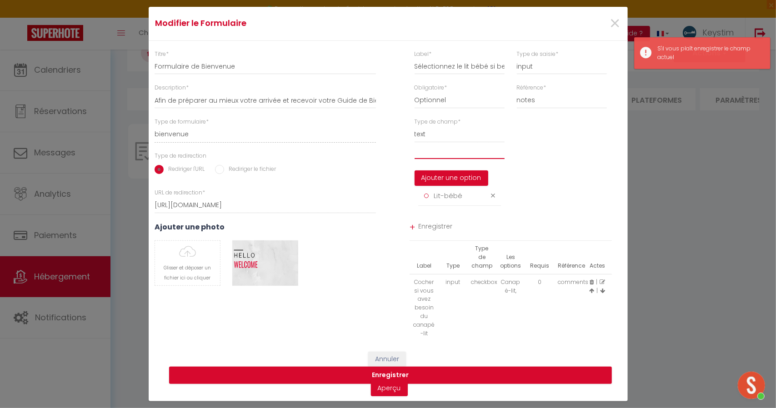
click at [445, 159] on input "text" at bounding box center [460, 151] width 90 height 16
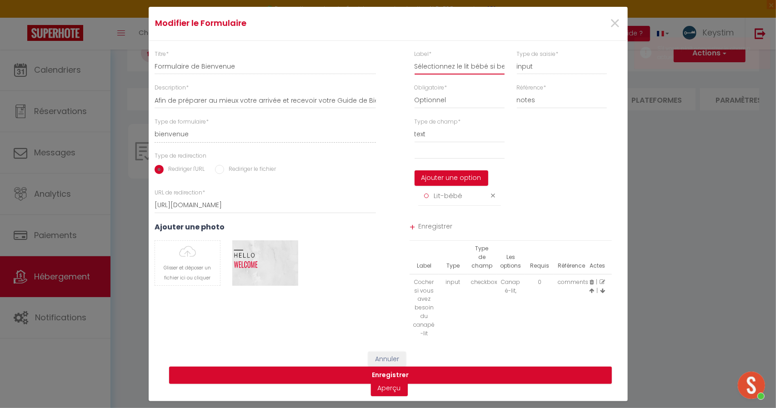
click at [468, 64] on input "Sélectionnez le lit bébé si besoin" at bounding box center [460, 66] width 90 height 16
type input "Sélectionnez le lit-bébé si besoin"
drag, startPoint x: 548, startPoint y: 101, endPoint x: 532, endPoint y: 219, distance: 118.4
click at [532, 219] on div "Label * Sélectionnez le lit-bébé si besoin Type de saisie * input select textar…" at bounding box center [511, 196] width 234 height 292
click at [517, 93] on select "first_name last_name email phone checking checkout time_in time_out notes" at bounding box center [562, 100] width 90 height 16
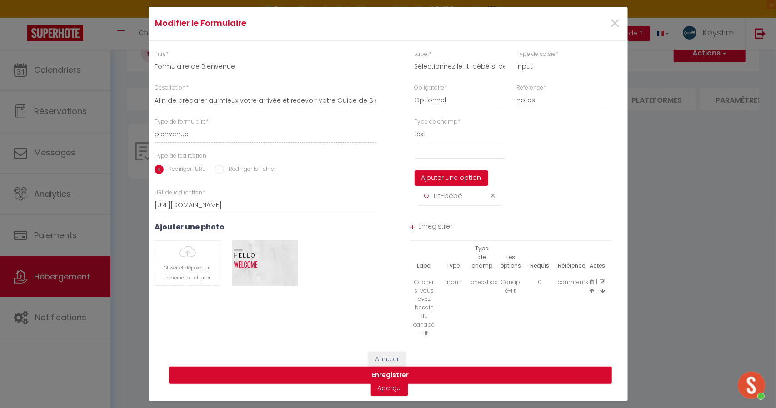
click at [545, 166] on div "Type de champ * text email radio time checkbox password date Ajouter une option…" at bounding box center [510, 166] width 245 height 97
click at [431, 223] on span "Enregistrer" at bounding box center [515, 228] width 194 height 16
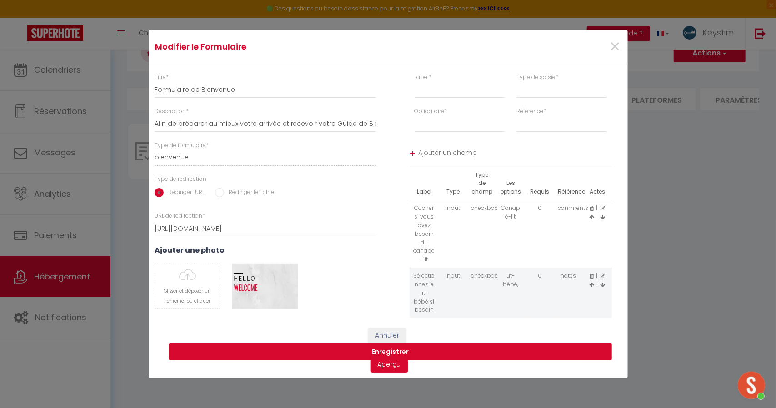
click at [392, 355] on button "Enregistrer" at bounding box center [390, 352] width 443 height 17
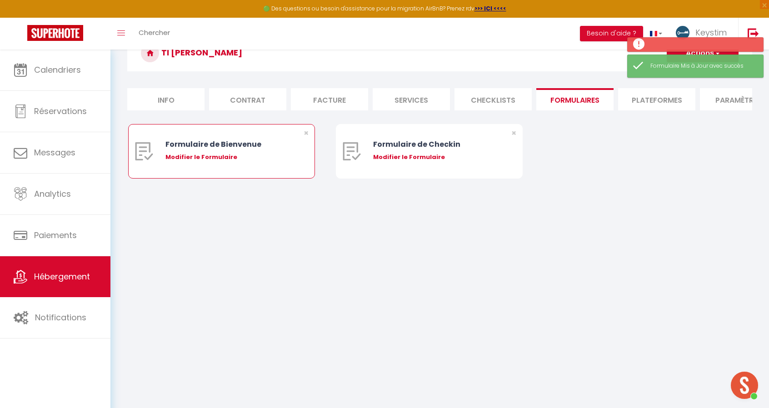
click at [194, 161] on div "Modifier le Formulaire" at bounding box center [229, 157] width 128 height 9
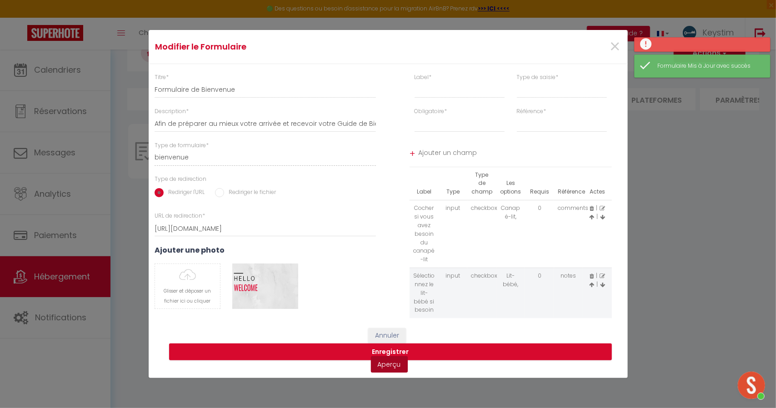
click at [385, 368] on link "Aperçu" at bounding box center [389, 364] width 37 height 16
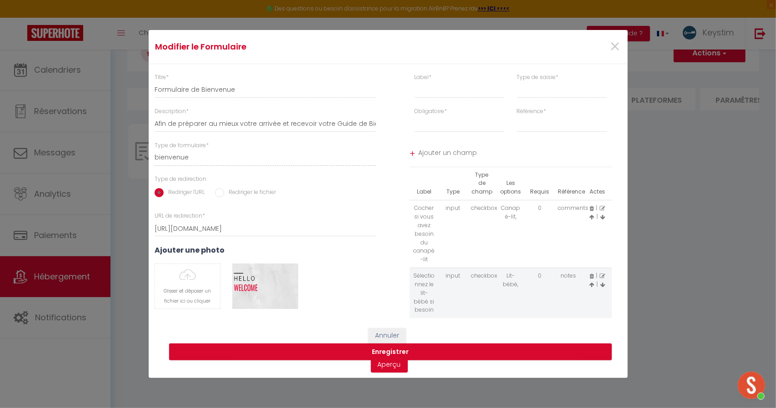
click at [603, 207] on icon at bounding box center [602, 208] width 5 height 5
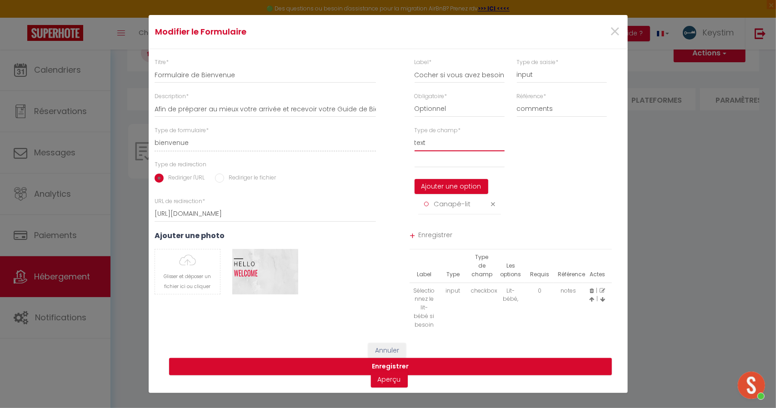
click at [439, 140] on select "text email radio time checkbox password date" at bounding box center [460, 143] width 90 height 16
click at [415, 135] on select "text email radio time checkbox password date" at bounding box center [460, 143] width 90 height 16
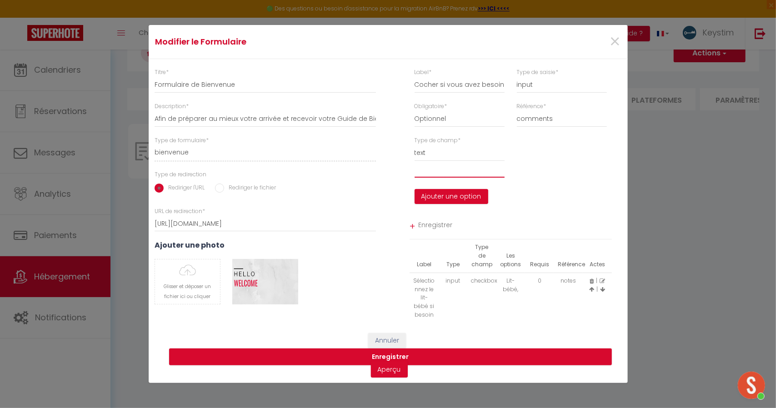
click at [438, 177] on input "text" at bounding box center [460, 169] width 90 height 16
drag, startPoint x: 462, startPoint y: 197, endPoint x: 458, endPoint y: 76, distance: 121.0
click at [458, 76] on div "Label * Cocher si vous avez besoin du canapé-lit Type de saisie * input select …" at bounding box center [511, 195] width 234 height 255
click at [467, 87] on input "Cocher si vous avez besoin du canapé-lit" at bounding box center [460, 85] width 90 height 16
drag, startPoint x: 498, startPoint y: 85, endPoint x: 393, endPoint y: 86, distance: 105.0
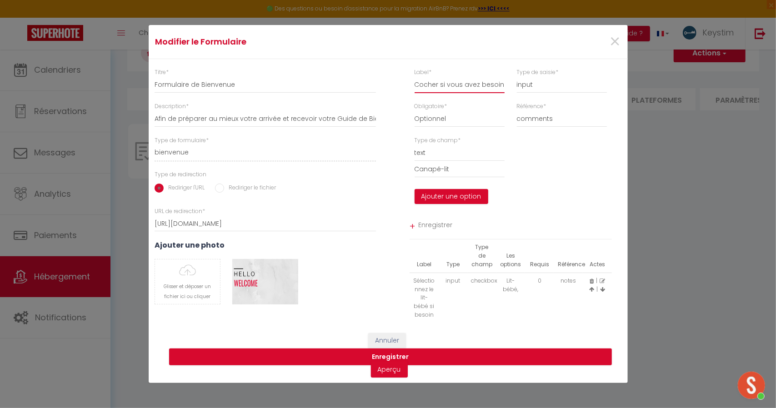
click at [393, 86] on div "Label * Cocher si vous avez besoin du canapé-lit Type de saisie * input select …" at bounding box center [510, 85] width 245 height 34
click at [441, 196] on button "Ajouter une option" at bounding box center [452, 196] width 74 height 15
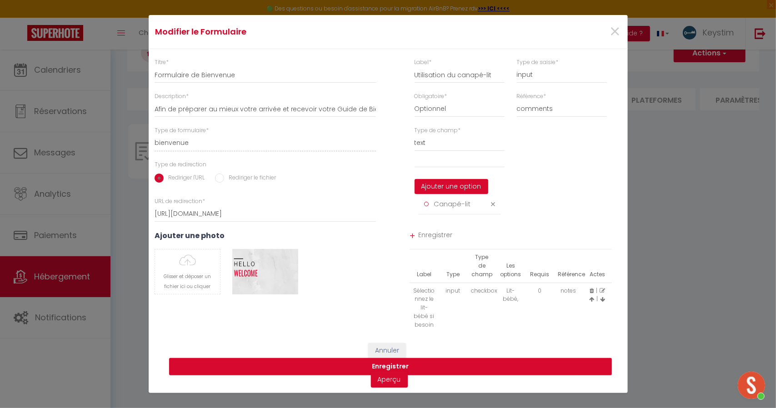
click at [438, 233] on span "Enregistrer" at bounding box center [515, 236] width 194 height 16
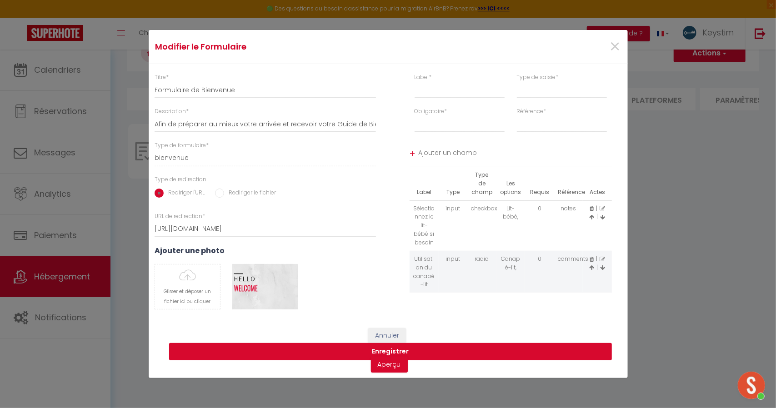
click at [397, 351] on button "Enregistrer" at bounding box center [390, 351] width 443 height 17
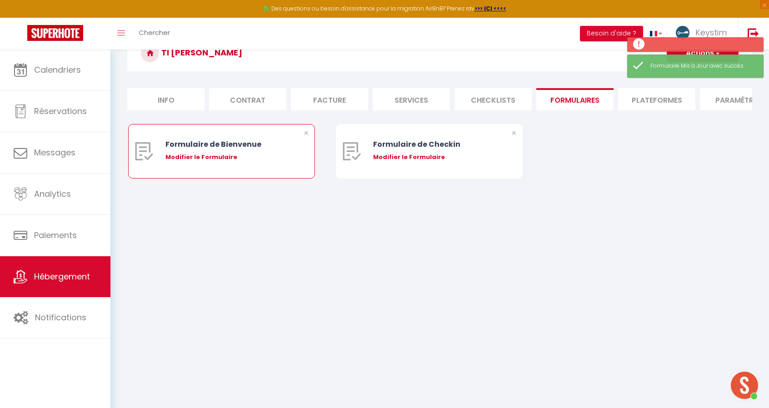
click at [225, 161] on div "Modifier le Formulaire" at bounding box center [229, 157] width 128 height 9
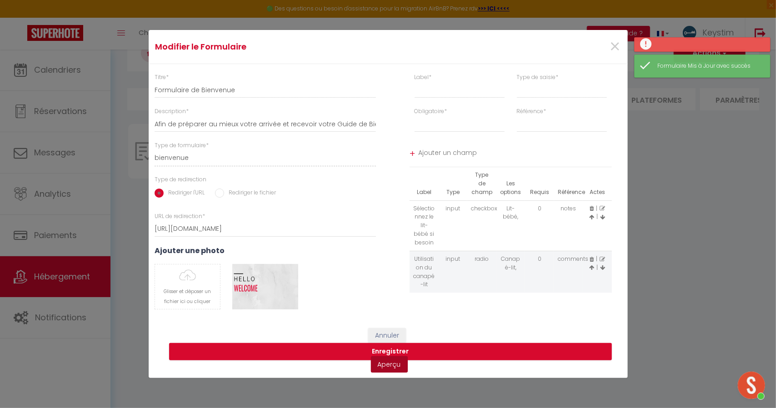
click at [394, 362] on link "Aperçu" at bounding box center [389, 364] width 37 height 16
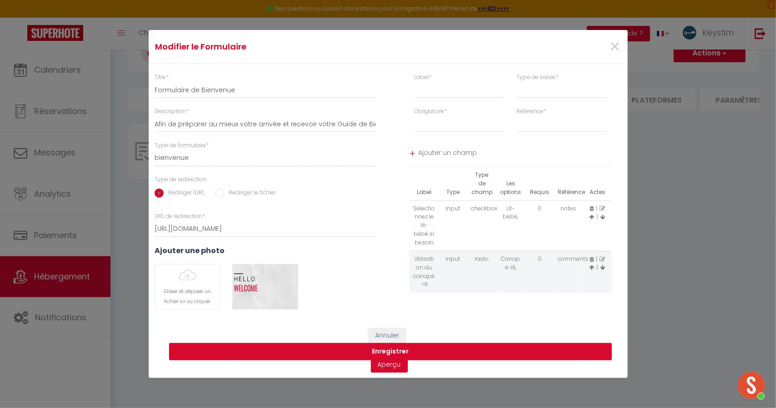
click at [604, 257] on icon at bounding box center [602, 259] width 5 height 5
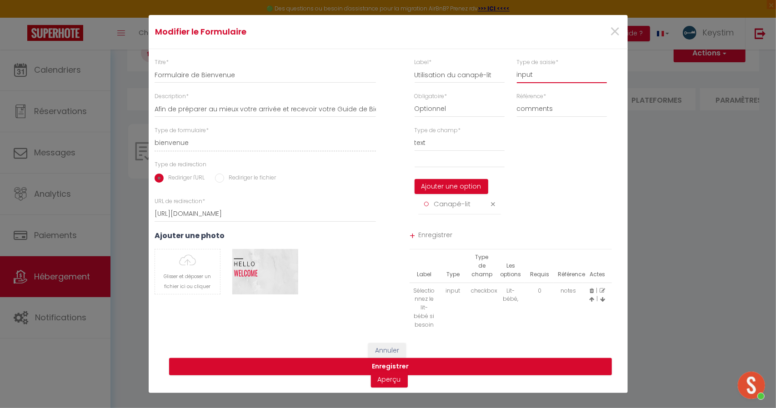
click at [535, 75] on select "input select textarea" at bounding box center [562, 75] width 90 height 16
click at [517, 67] on select "input select textarea" at bounding box center [562, 75] width 90 height 16
click at [529, 110] on select "first_name last_name email phone checking checkout time_in time_out comments" at bounding box center [562, 109] width 90 height 16
click at [431, 138] on select "option" at bounding box center [460, 143] width 90 height 16
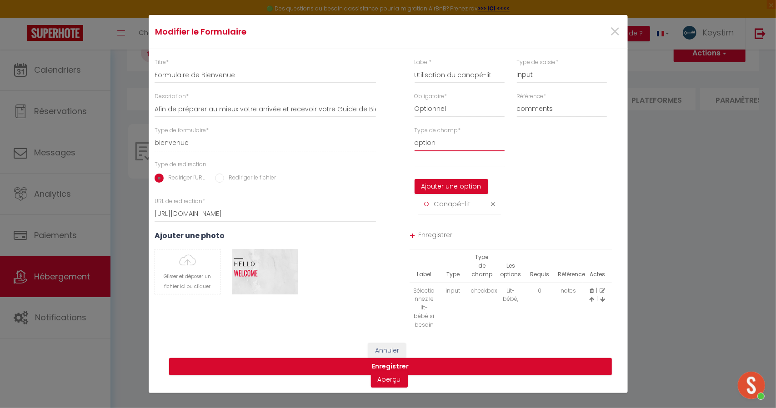
click at [415, 135] on select "option" at bounding box center [460, 143] width 90 height 16
click at [435, 160] on input "text" at bounding box center [460, 159] width 90 height 16
click at [436, 234] on span "Enregistrer" at bounding box center [515, 236] width 194 height 16
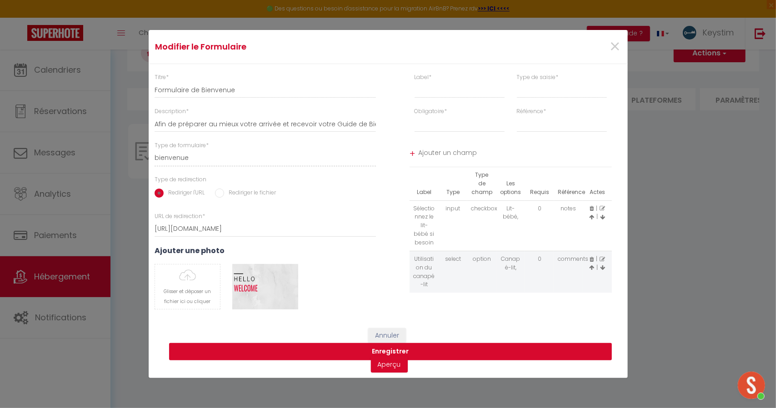
click at [398, 353] on button "Enregistrer" at bounding box center [390, 351] width 443 height 17
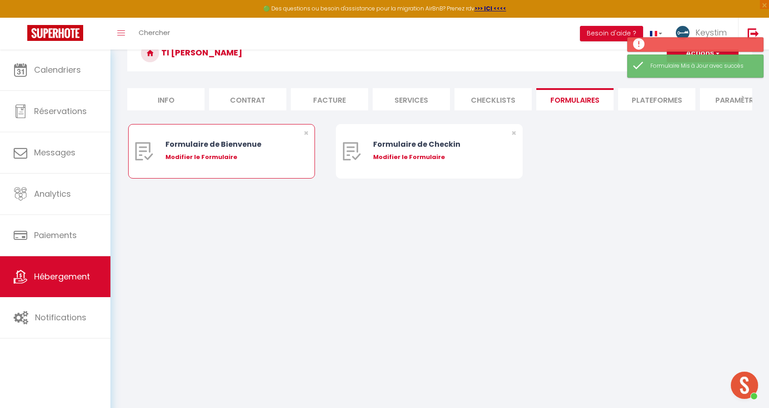
click at [214, 162] on div "Modifier le Formulaire" at bounding box center [229, 157] width 128 height 9
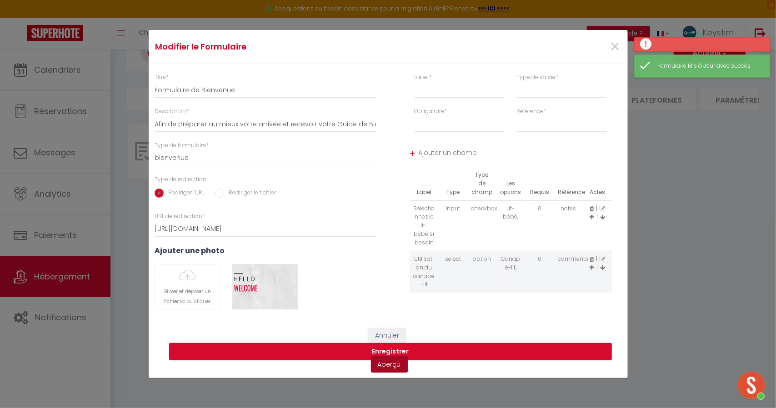
click at [390, 367] on link "Aperçu" at bounding box center [389, 364] width 37 height 16
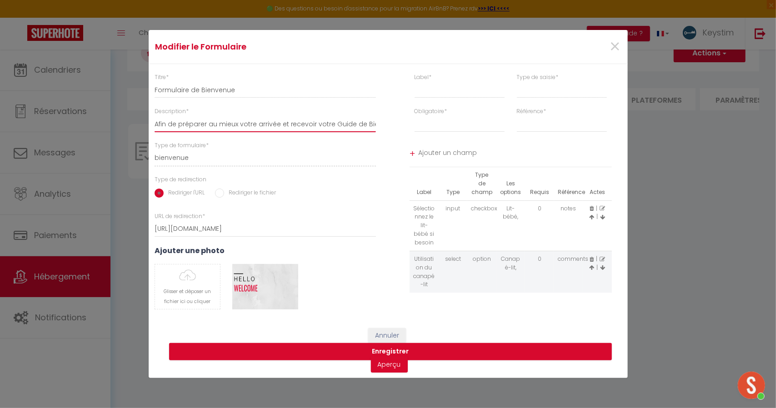
click at [270, 124] on input "Afin de préparer au mieux votre arrivée et recevoir votre Guide de Bienvenue, j…" at bounding box center [266, 124] width 222 height 16
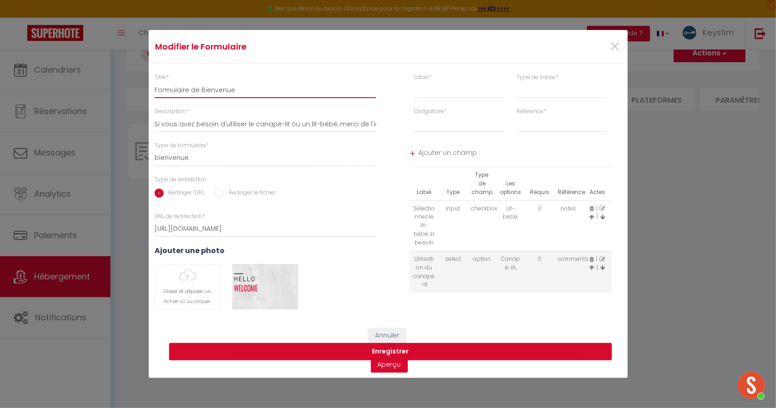
drag, startPoint x: 231, startPoint y: 90, endPoint x: 146, endPoint y: 98, distance: 85.4
click at [146, 98] on div "Titre * Formulaire de Bienvenue Description * Si vous avez besoin d'utiliser le…" at bounding box center [264, 195] width 245 height 245
click at [388, 335] on button "Annuler" at bounding box center [387, 335] width 38 height 15
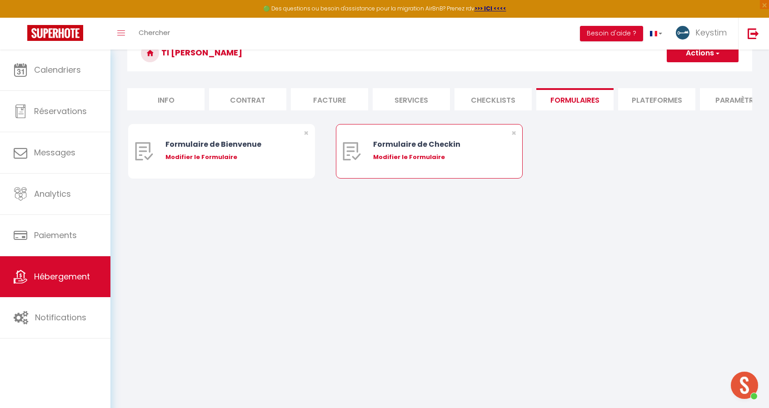
click at [423, 162] on div "Modifier le Formulaire" at bounding box center [437, 157] width 128 height 9
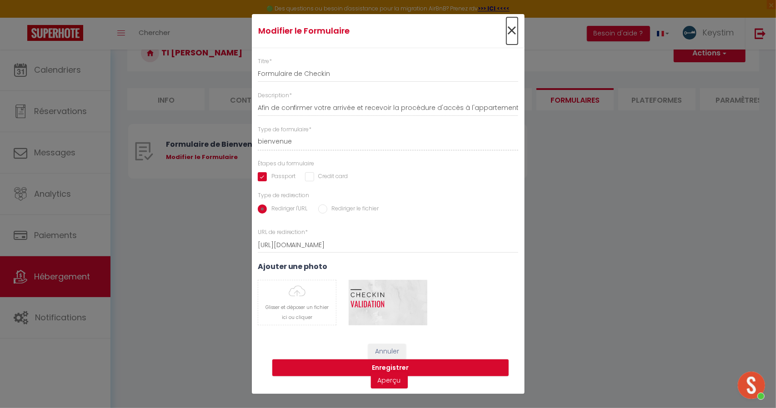
click at [507, 30] on span "×" at bounding box center [511, 30] width 11 height 27
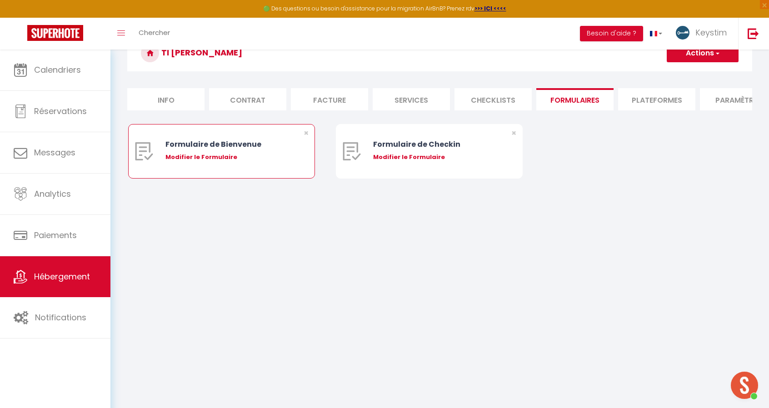
click at [201, 162] on div "Modifier le Formulaire" at bounding box center [229, 157] width 128 height 9
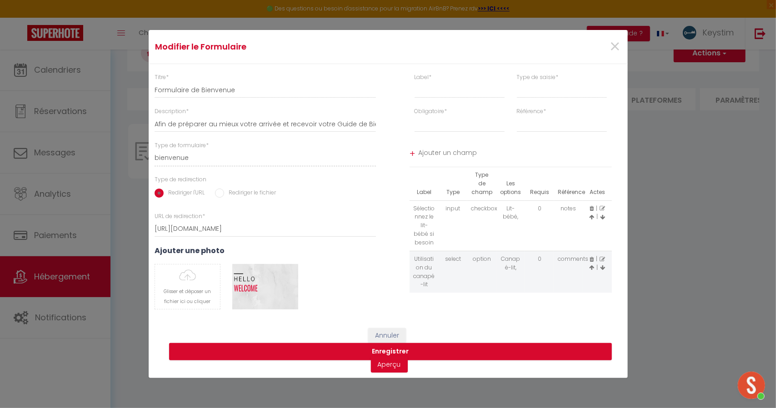
click at [255, 192] on label "Rediriger le fichier" at bounding box center [250, 194] width 52 height 10
click at [224, 192] on input "Rediriger le fichier" at bounding box center [219, 193] width 9 height 9
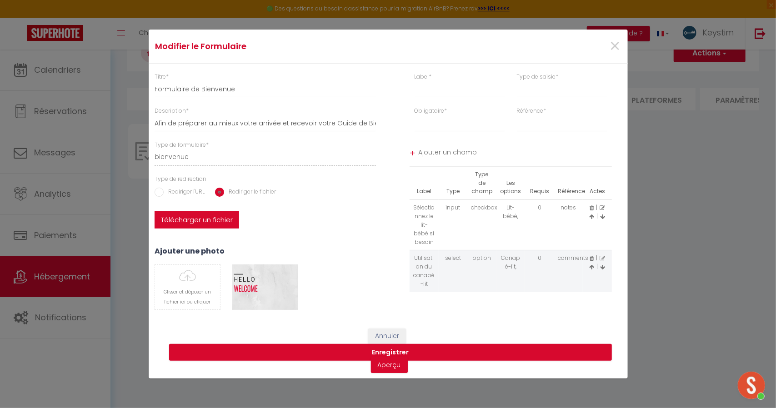
click at [180, 190] on label "Rediriger l'URL" at bounding box center [184, 193] width 41 height 10
click at [164, 190] on input "Rediriger l'URL" at bounding box center [159, 192] width 9 height 9
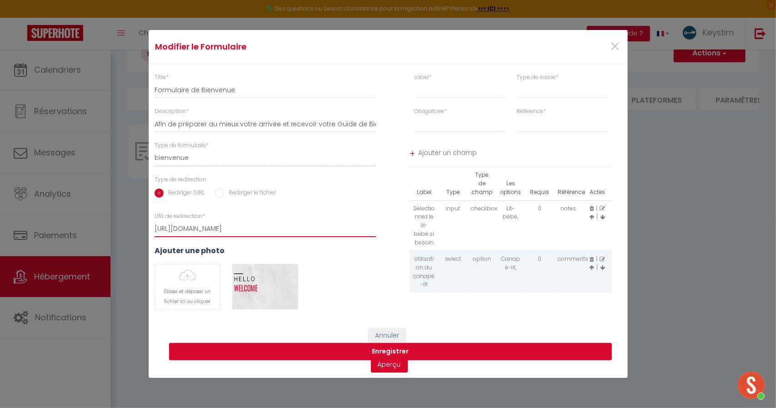
click at [215, 227] on input "https://superhote.com/confirmation" at bounding box center [266, 229] width 222 height 16
click at [269, 225] on input "https://superhote.com/confirmation" at bounding box center [266, 229] width 222 height 16
drag, startPoint x: 289, startPoint y: 226, endPoint x: 143, endPoint y: 225, distance: 146.4
click at [143, 225] on div "Titre * Formulaire de Bienvenue Description * Afin de préparer au mieux votre a…" at bounding box center [264, 195] width 245 height 245
click at [614, 44] on span "×" at bounding box center [614, 46] width 11 height 27
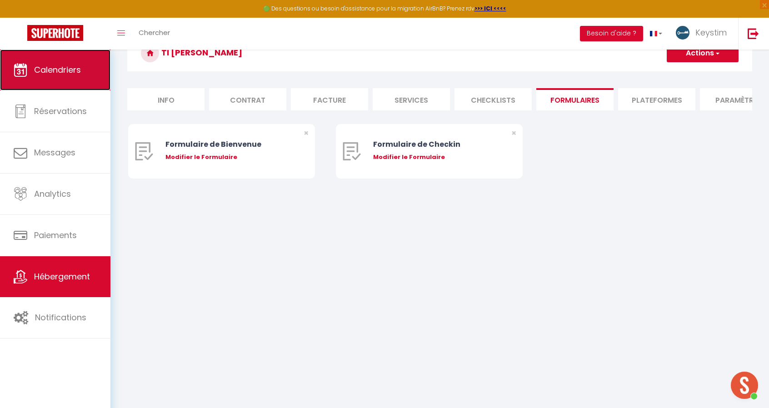
click at [72, 74] on span "Calendriers" at bounding box center [57, 69] width 47 height 11
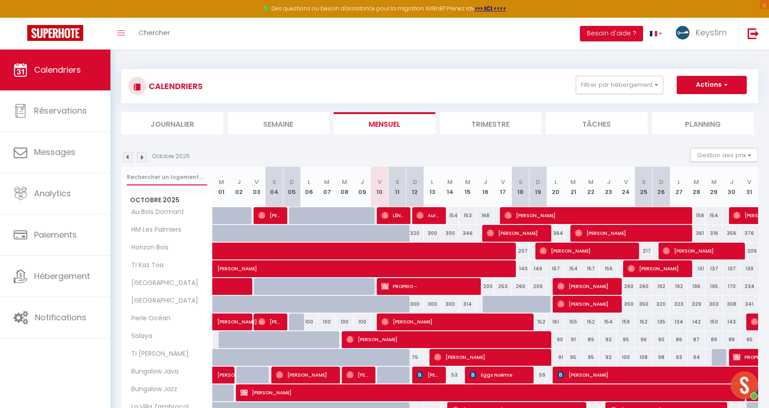
click at [157, 178] on input "text" at bounding box center [167, 177] width 80 height 16
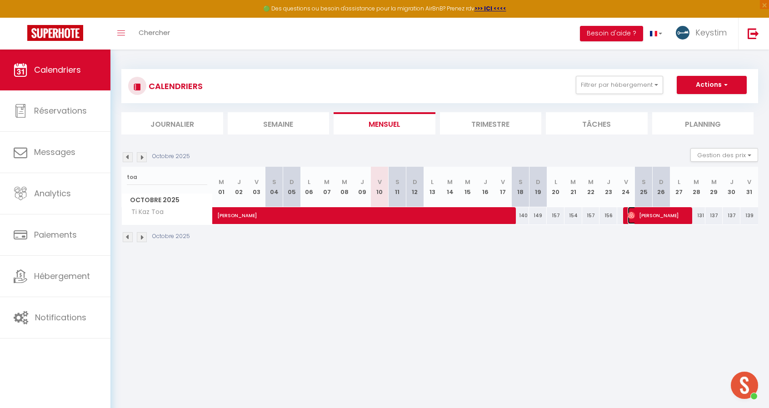
click at [652, 218] on span "Pierre Guignery" at bounding box center [657, 215] width 59 height 17
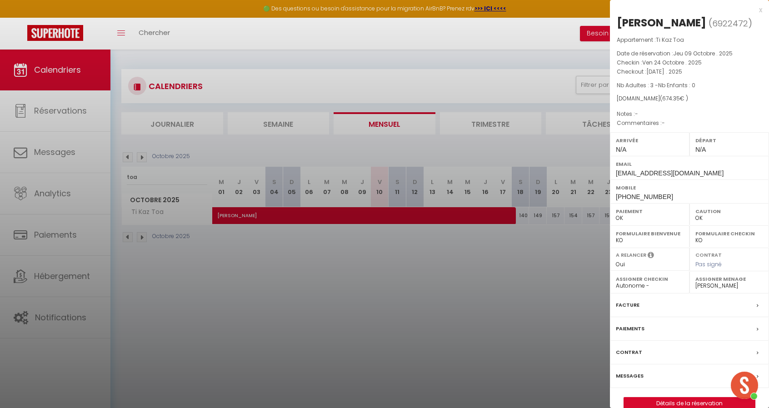
click at [508, 280] on div at bounding box center [384, 204] width 769 height 408
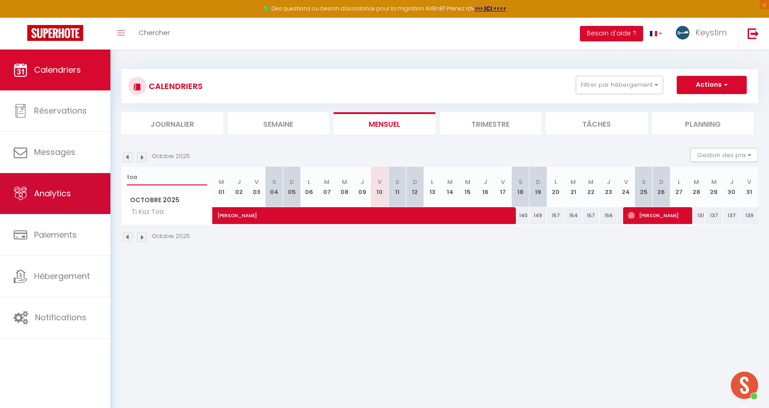
drag, startPoint x: 155, startPoint y: 180, endPoint x: 103, endPoint y: 180, distance: 51.8
click at [103, 180] on div "🟢 Des questions ou besoin d'assistance pour la migration AirBnB? Prenez rdv >>>…" at bounding box center [384, 156] width 769 height 213
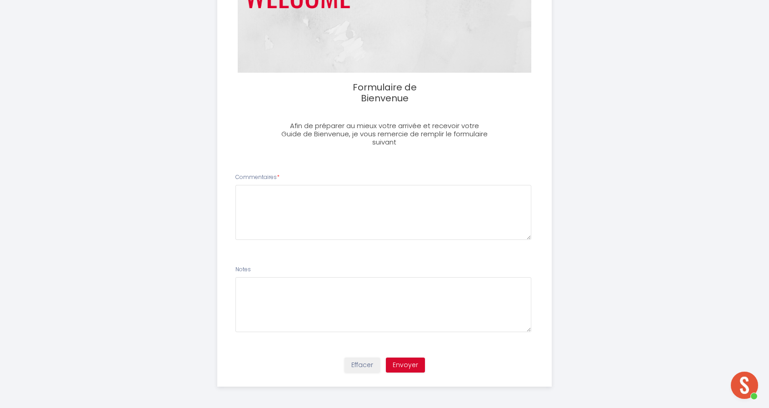
scroll to position [207, 0]
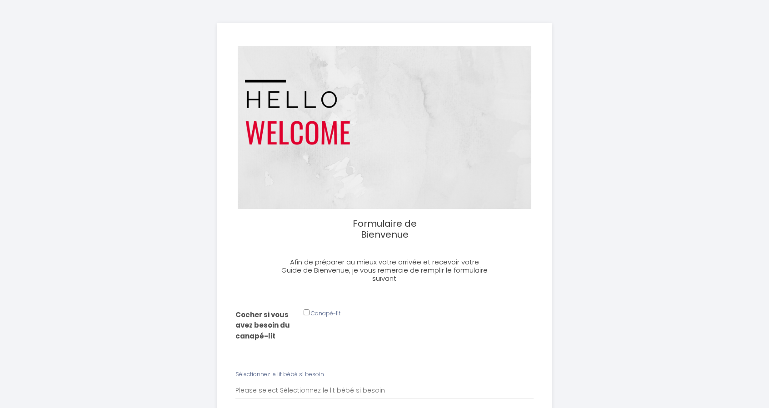
scroll to position [68, 0]
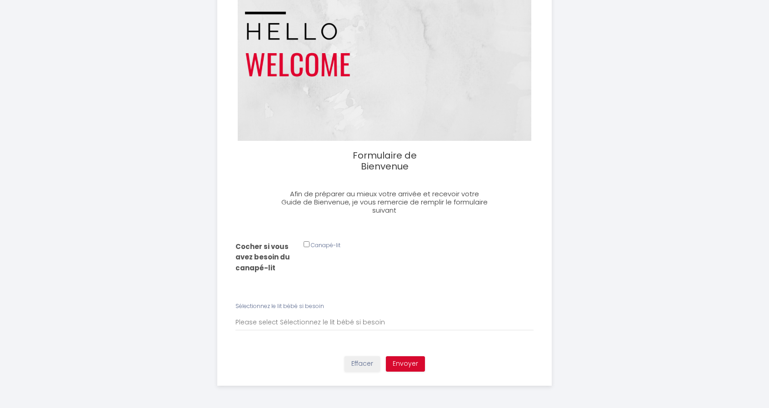
click at [305, 246] on input "Cocher si vous avez besoin du canapé-lit" at bounding box center [307, 244] width 6 height 6
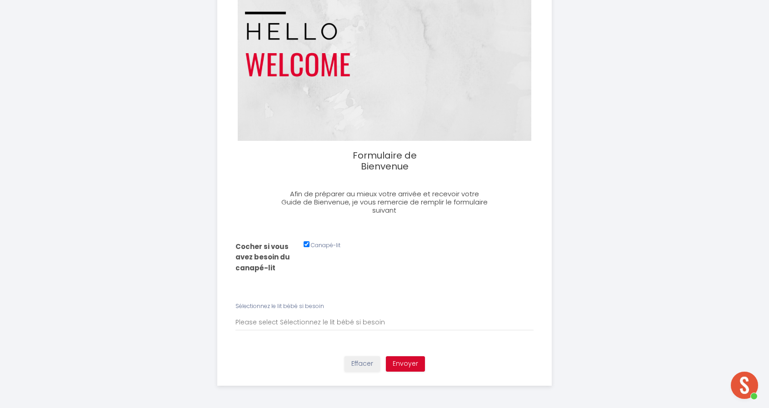
checkbox input "false"
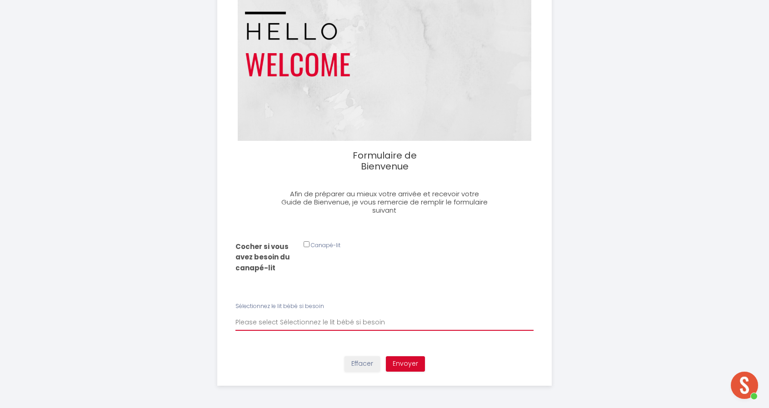
click at [298, 321] on select "Please select Sélectionnez le lit bébé si besoin" at bounding box center [384, 322] width 299 height 17
click at [235, 314] on select "Please select Sélectionnez le lit bébé si besoin" at bounding box center [384, 322] width 299 height 17
click at [304, 322] on select "Please select Sélectionnez le lit bébé si besoin" at bounding box center [384, 322] width 299 height 17
click at [235, 314] on select "Please select Sélectionnez le lit bébé si besoin" at bounding box center [384, 322] width 299 height 17
click at [330, 326] on select "Please select Sélectionnez le lit bébé si besoin" at bounding box center [384, 322] width 299 height 17
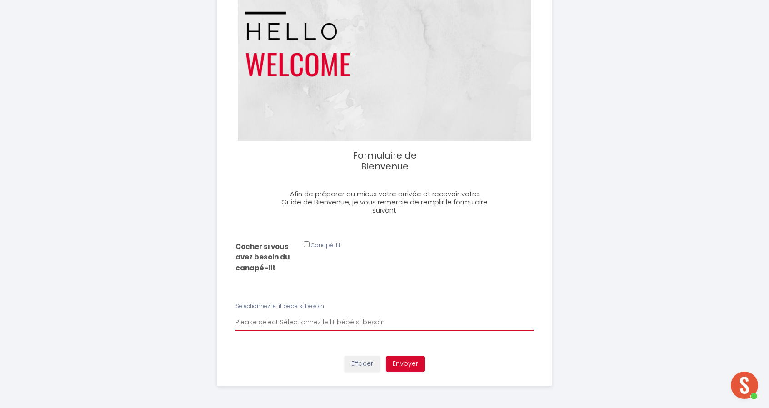
click at [358, 314] on select "Please select Sélectionnez le lit bébé si besoin" at bounding box center [384, 322] width 299 height 17
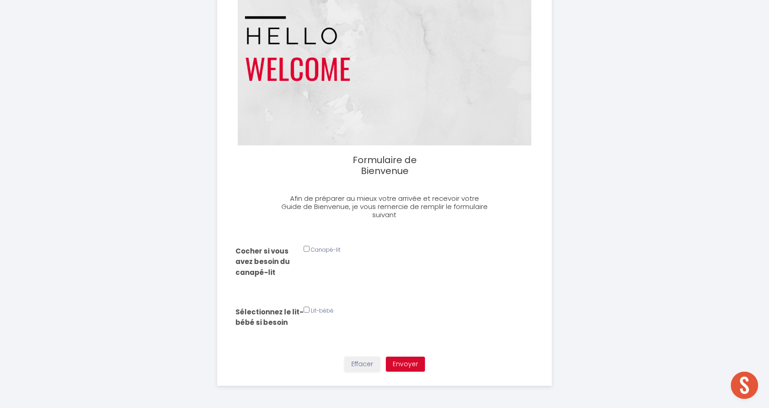
scroll to position [207, 0]
click at [306, 250] on input "Cocher si vous avez besoin du canapé-lit" at bounding box center [307, 249] width 6 height 6
checkbox input "true"
click at [306, 310] on input "Cocher si vous avez besoin du canapé-lit" at bounding box center [307, 310] width 6 height 6
checkbox input "true"
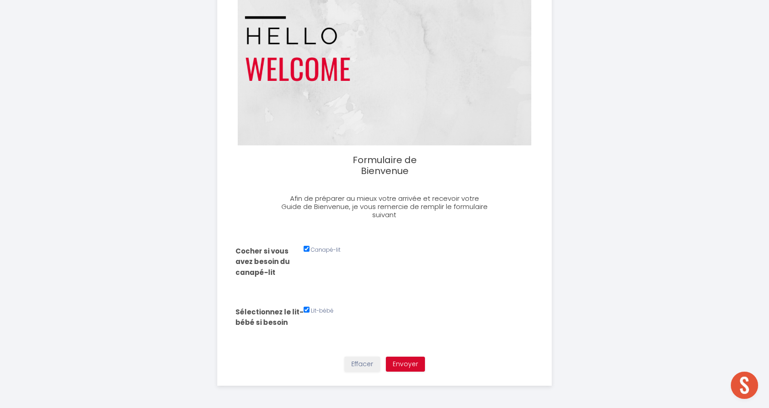
click at [338, 283] on li "Cocher si vous avez besoin du canapé-lit Canapé-lit" at bounding box center [384, 267] width 321 height 55
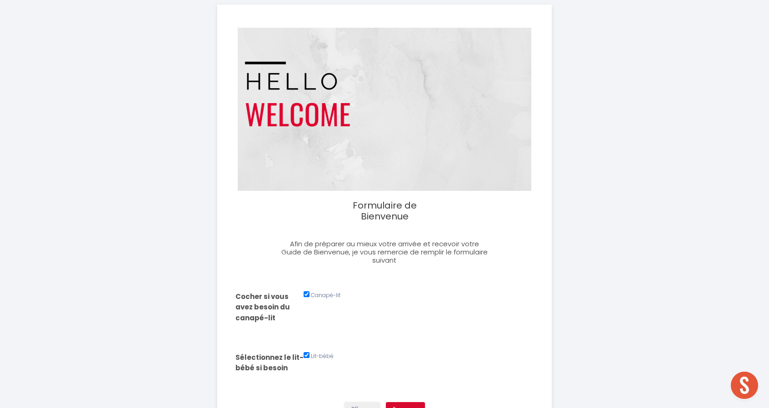
scroll to position [64, 0]
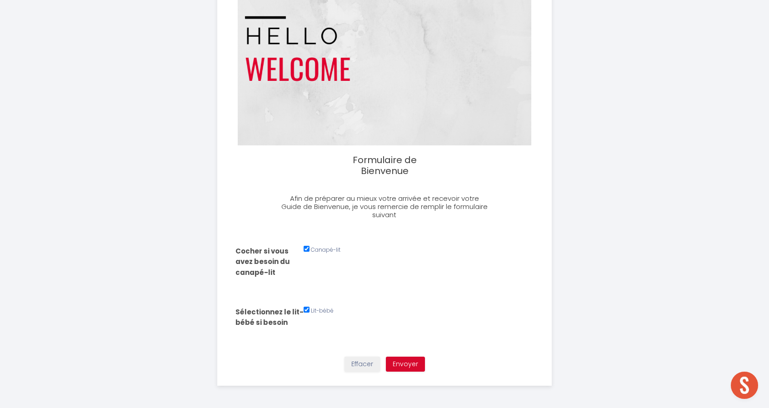
click at [308, 250] on input "Cocher si vous avez besoin du canapé-lit" at bounding box center [307, 249] width 6 height 6
checkbox input "false"
click at [307, 311] on input "Cocher si vous avez besoin du canapé-lit" at bounding box center [307, 310] width 6 height 6
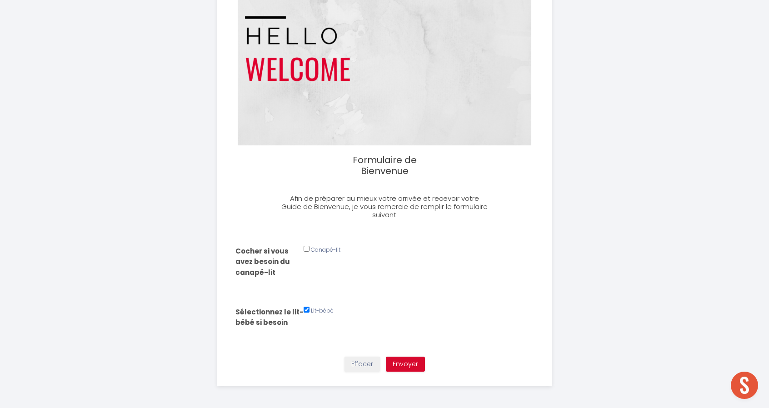
checkbox input "false"
click at [307, 250] on input "Cocher si vous avez besoin du canapé-lit" at bounding box center [307, 249] width 6 height 6
click at [318, 250] on label "Canapé-lit" at bounding box center [326, 250] width 30 height 9
click at [310, 250] on input "Cocher si vous avez besoin du canapé-lit" at bounding box center [307, 249] width 6 height 6
checkbox input "false"
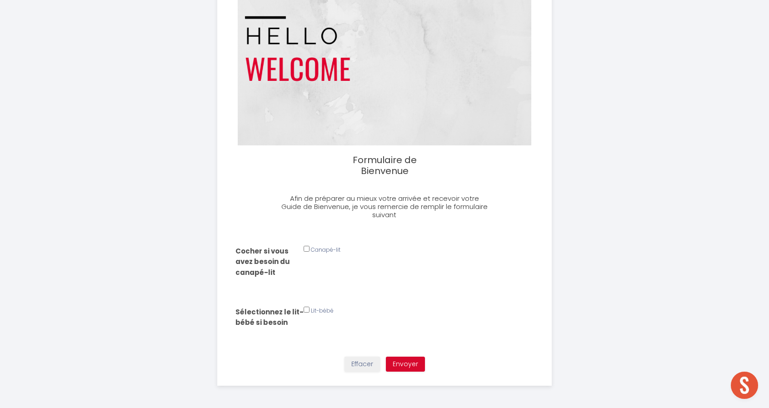
click at [323, 309] on label "Lit-bébé" at bounding box center [322, 311] width 23 height 9
click at [319, 312] on label "Lit-bébé" at bounding box center [322, 311] width 23 height 9
click at [305, 310] on input "Cocher si vous avez besoin du canapé-lit" at bounding box center [307, 310] width 6 height 6
checkbox input "false"
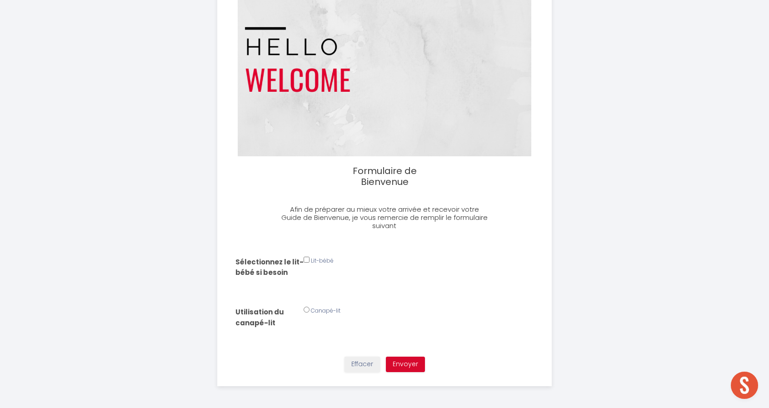
scroll to position [207, 0]
click at [308, 309] on input "Sélectionnez le lit-bébé si besoin" at bounding box center [307, 310] width 6 height 6
radio input "true"
click at [318, 309] on label "Canapé-lit" at bounding box center [326, 311] width 30 height 9
click at [306, 310] on input "Sélectionnez le lit-bébé si besoin" at bounding box center [307, 310] width 6 height 6
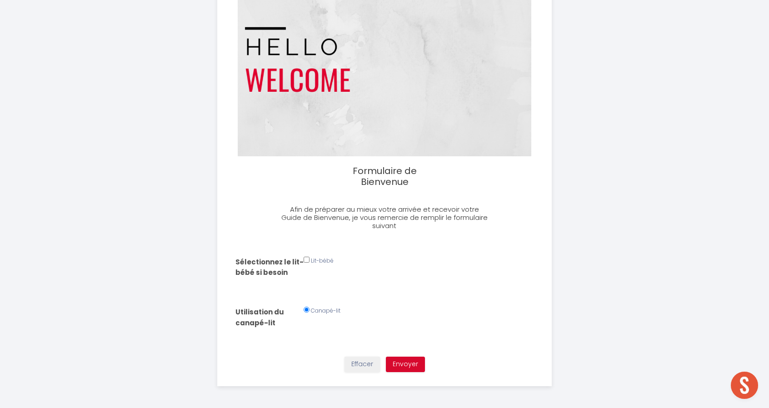
click at [306, 310] on input "Sélectionnez le lit-bébé si besoin" at bounding box center [307, 310] width 6 height 6
click at [326, 311] on label "Canapé-lit" at bounding box center [326, 311] width 30 height 9
click at [306, 258] on input "Sélectionnez le lit-bébé si besoin" at bounding box center [307, 260] width 6 height 6
checkbox input "false"
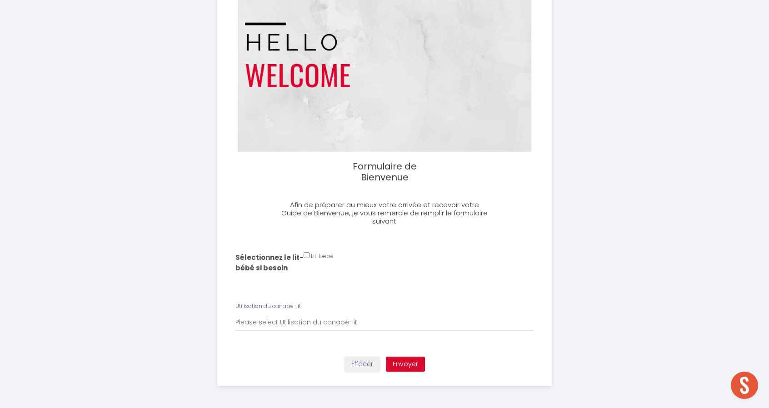
scroll to position [207, 0]
click at [300, 320] on select "Please select Utilisation du canapé-lit Canapé-lit" at bounding box center [384, 322] width 299 height 17
click at [340, 281] on li "Sélectionnez le lit-bébé si besoin Lit-bébé" at bounding box center [384, 269] width 321 height 45
click at [326, 322] on select "Please select Utilisation du canapé-lit Canapé-lit" at bounding box center [384, 322] width 299 height 17
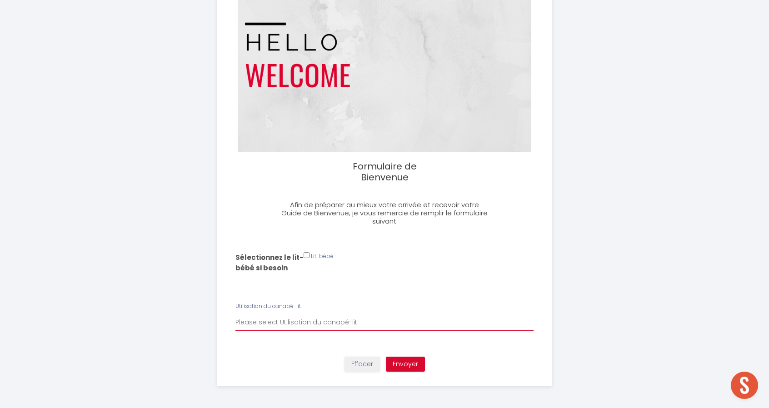
click at [326, 322] on select "Please select Utilisation du canapé-lit Canapé-lit" at bounding box center [384, 322] width 299 height 17
select select "Canapé-lit"
click at [235, 314] on select "Please select Utilisation du canapé-lit Canapé-lit" at bounding box center [384, 322] width 299 height 17
click at [358, 288] on li "Sélectionnez le lit-bébé si besoin Lit-bébé" at bounding box center [384, 269] width 321 height 45
click at [283, 324] on select "Please select Utilisation du canapé-lit Canapé-lit" at bounding box center [384, 322] width 299 height 17
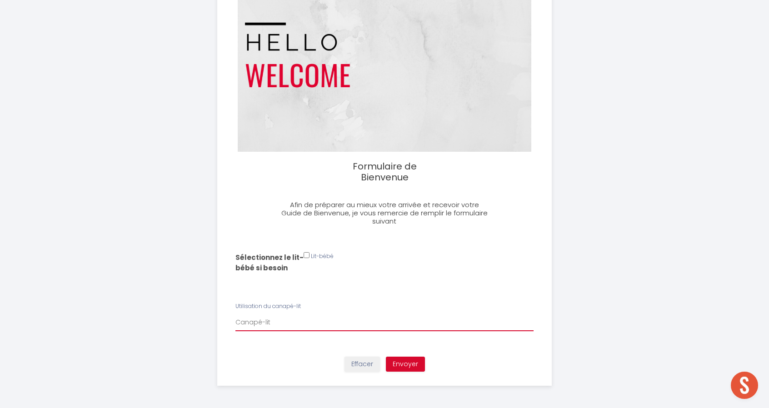
click at [283, 324] on select "Please select Utilisation du canapé-lit Canapé-lit" at bounding box center [384, 322] width 299 height 17
drag, startPoint x: 263, startPoint y: 263, endPoint x: 305, endPoint y: 256, distance: 42.7
click at [305, 256] on div "Sélectionnez le lit-bébé si besoin Lit-bébé" at bounding box center [384, 264] width 310 height 25
click at [305, 256] on input "Sélectionnez le lit-bébé si besoin" at bounding box center [307, 255] width 6 height 6
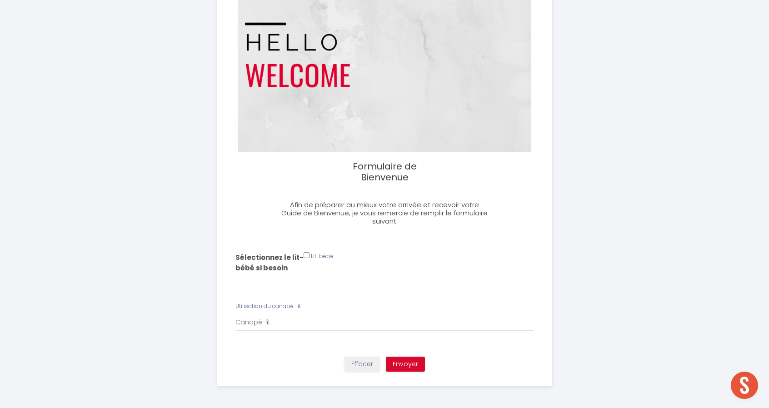
click at [400, 216] on h3 "Afin de préparer au mieux votre arrivée et recevoir votre Guide de Bienvenue, j…" at bounding box center [385, 213] width 210 height 25
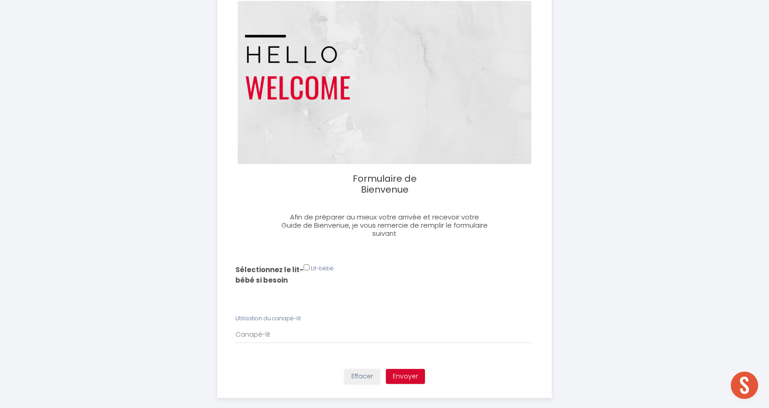
scroll to position [57, 0]
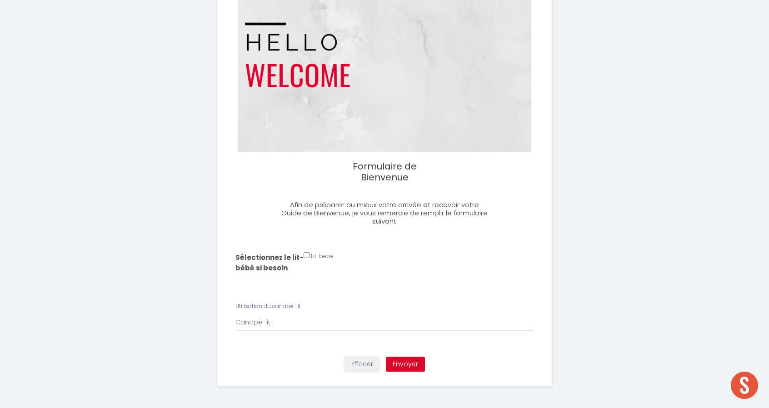
click at [306, 256] on input "Sélectionnez le lit-bébé si besoin" at bounding box center [307, 255] width 6 height 6
checkbox input "false"
